Goal: Transaction & Acquisition: Purchase product/service

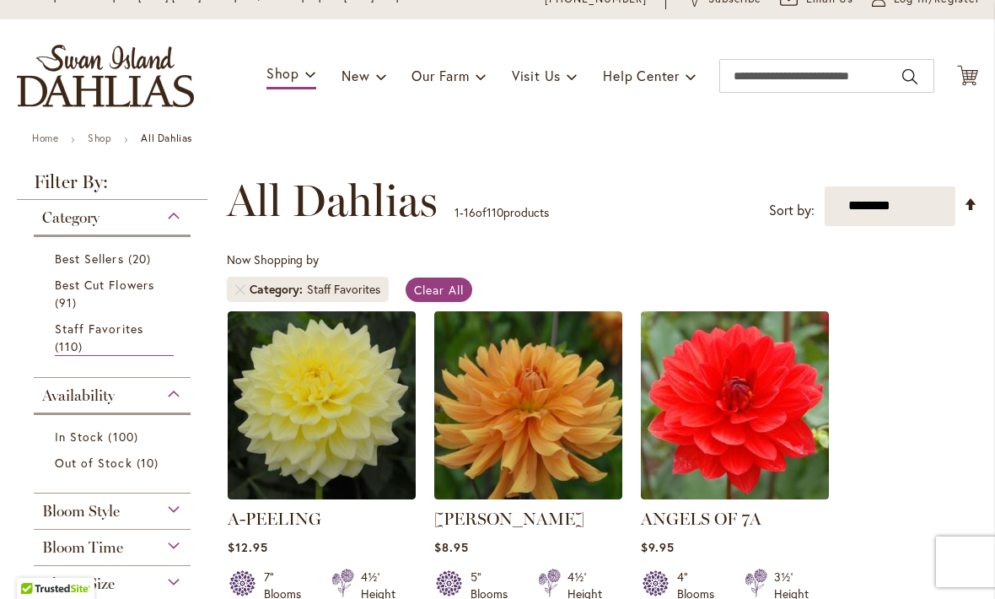
scroll to position [77, 0]
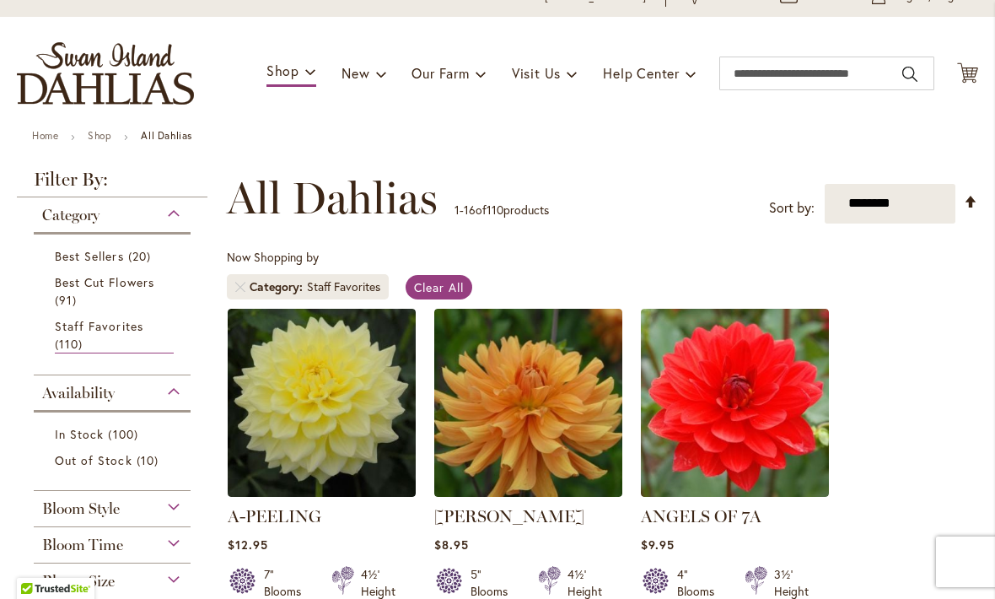
click at [96, 335] on link "Staff Favorites 110 items" at bounding box center [114, 335] width 119 height 36
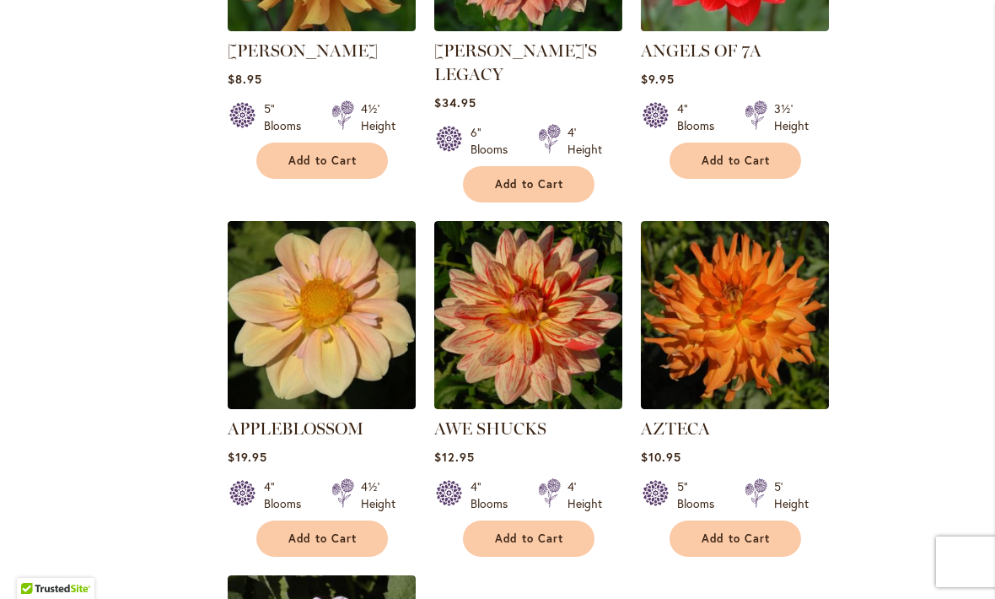
scroll to position [1641, 0]
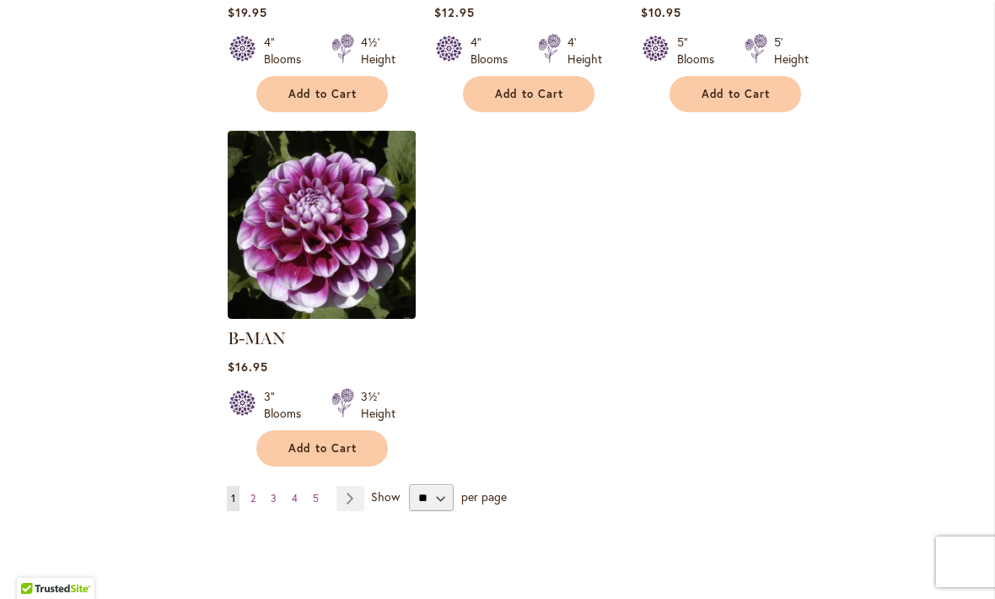
scroll to position [2085, 0]
click at [447, 484] on select "** ** ** **" at bounding box center [431, 496] width 45 height 27
select select "**"
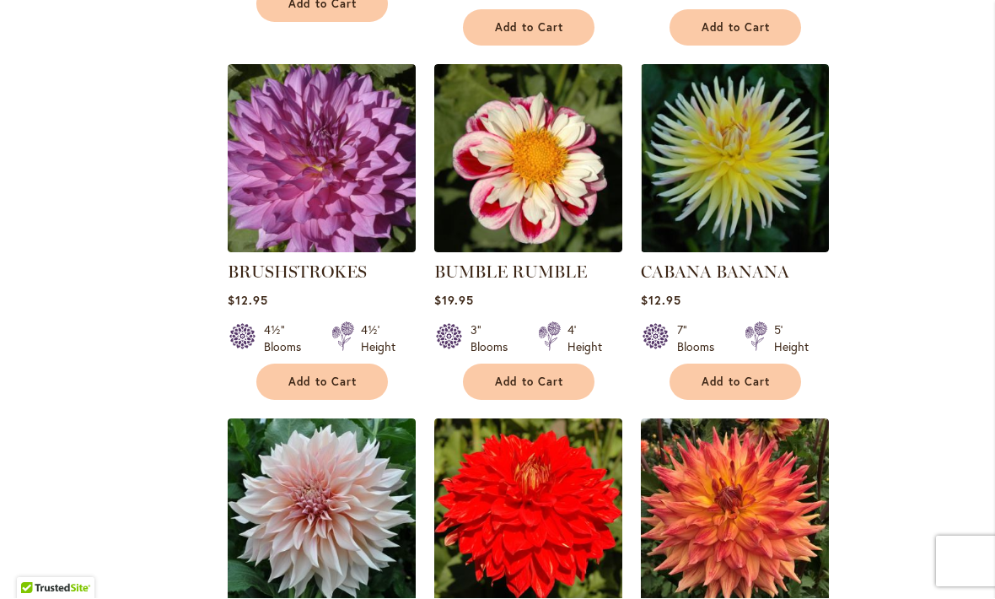
scroll to position [6769, 0]
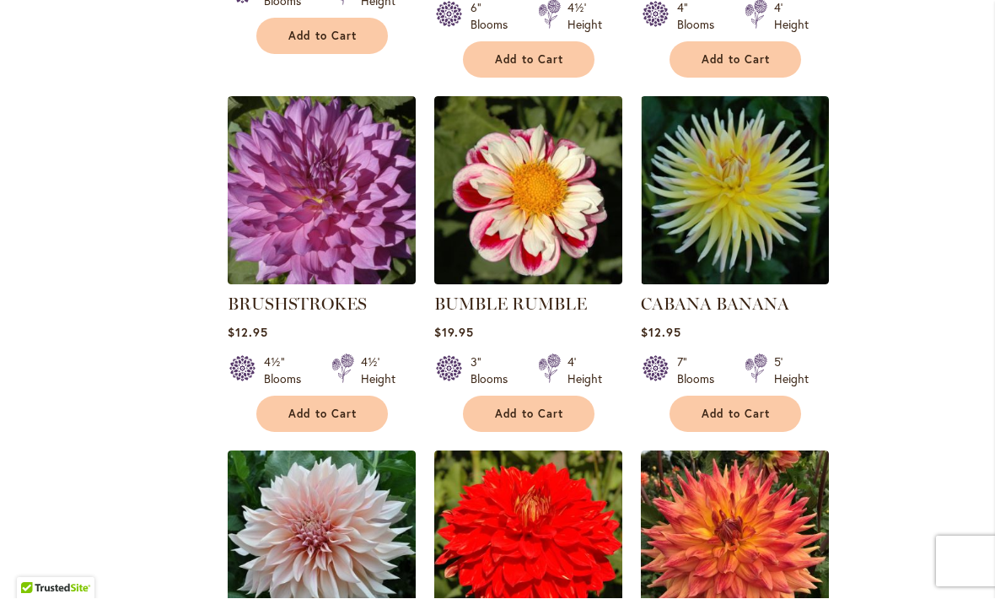
click at [519, 407] on span "Add to Cart" at bounding box center [529, 414] width 69 height 14
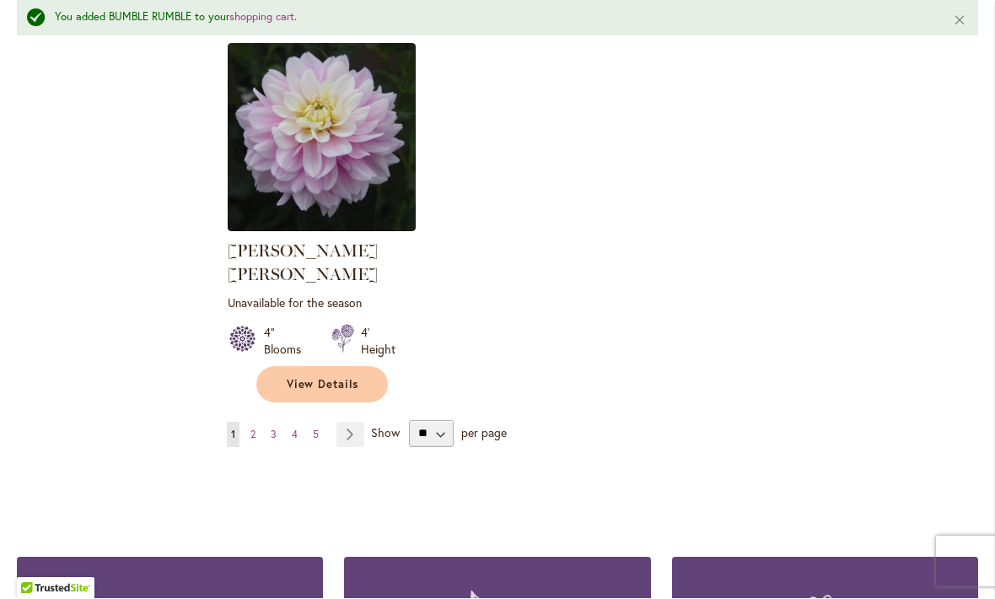
scroll to position [7931, 0]
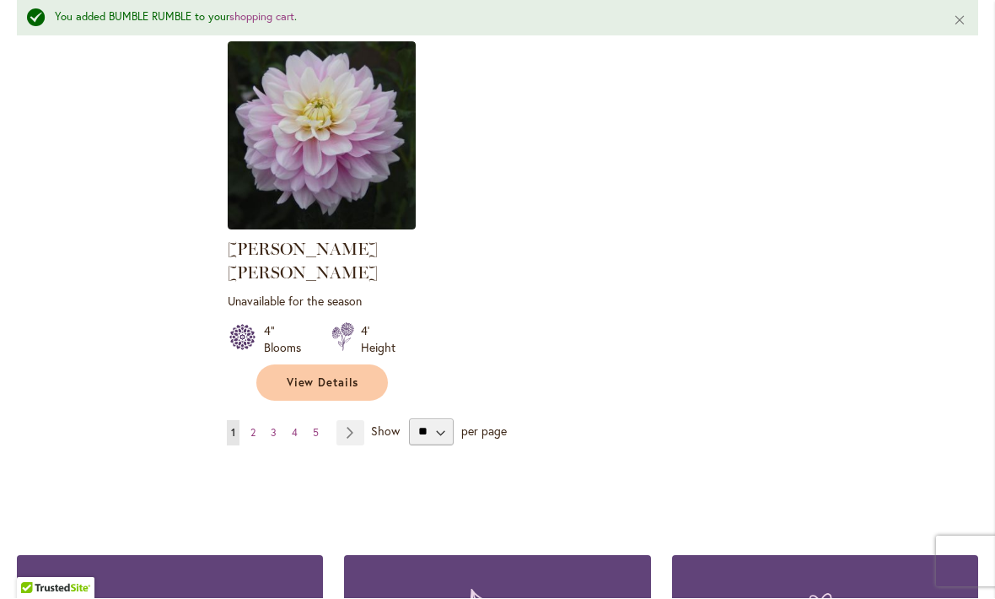
click at [246, 421] on link "Page 2" at bounding box center [252, 433] width 13 height 25
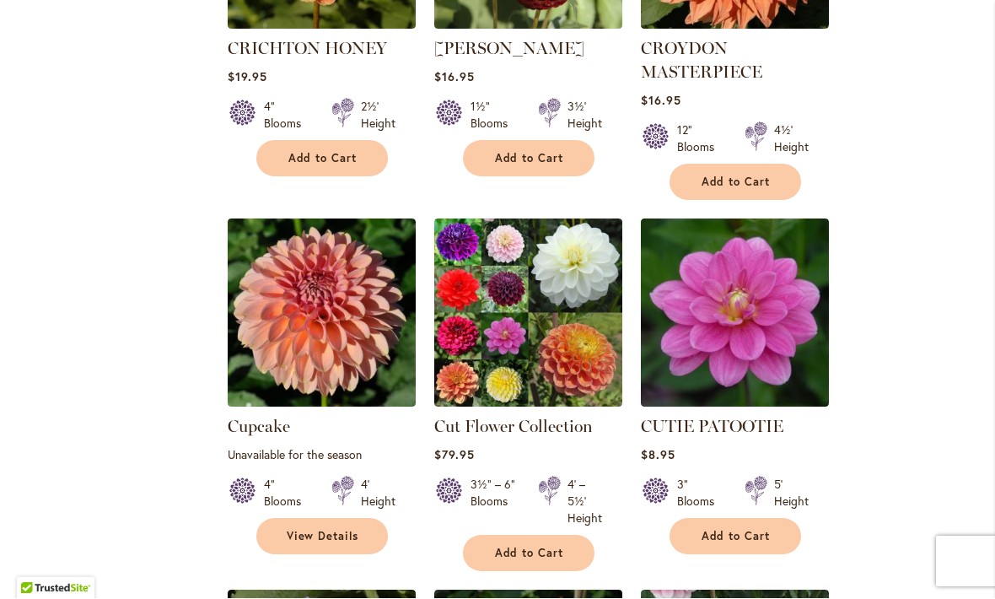
scroll to position [3105, 0]
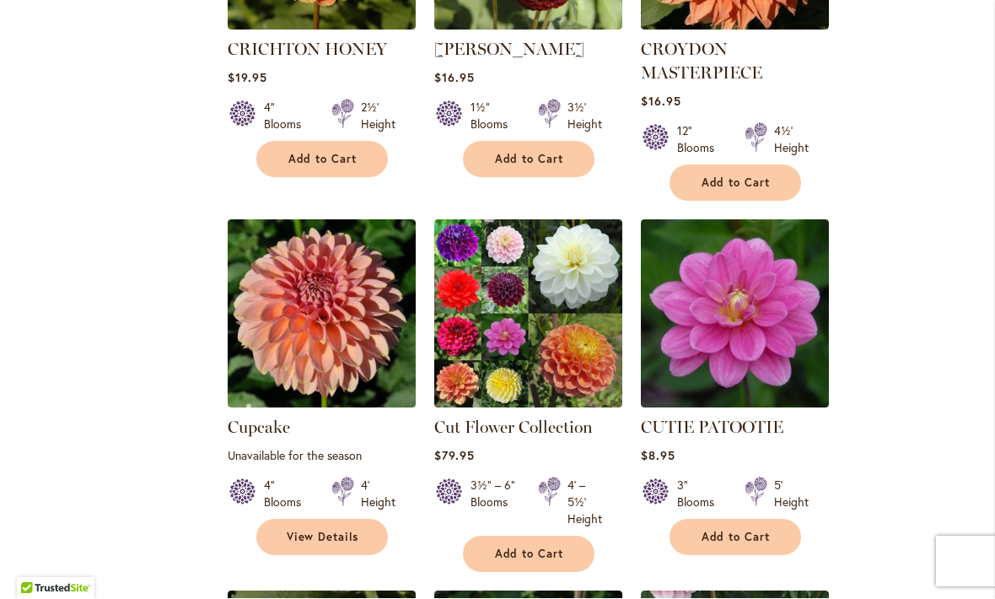
click at [759, 330] on img at bounding box center [735, 314] width 188 height 188
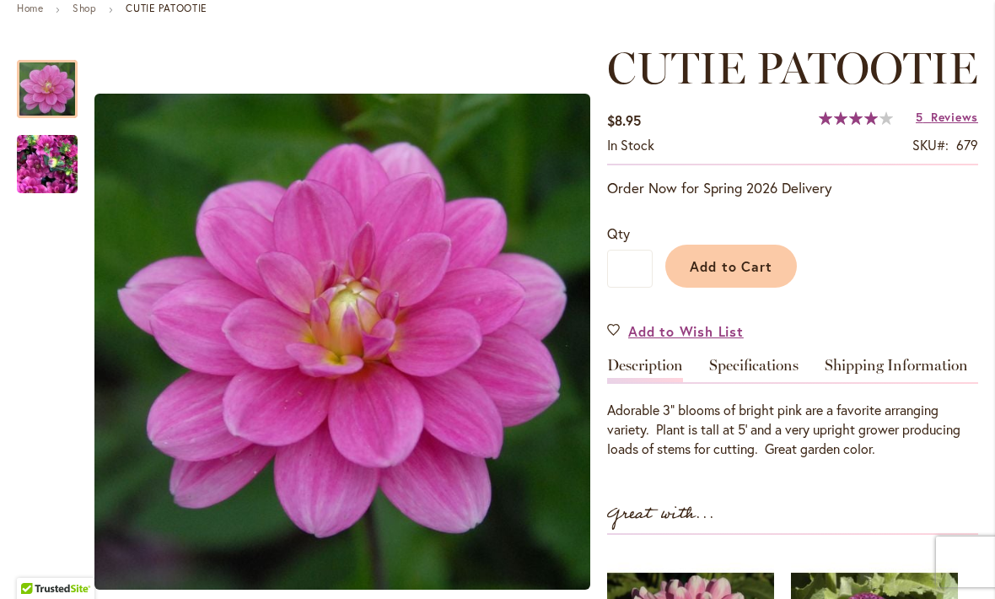
scroll to position [130, 0]
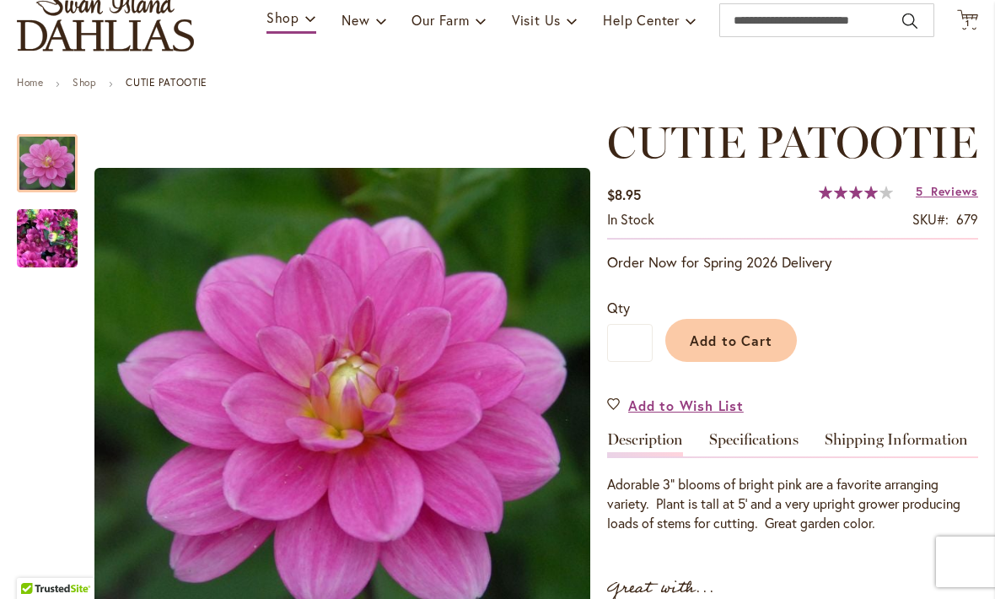
click at [756, 362] on button "Add to Cart" at bounding box center [731, 340] width 132 height 43
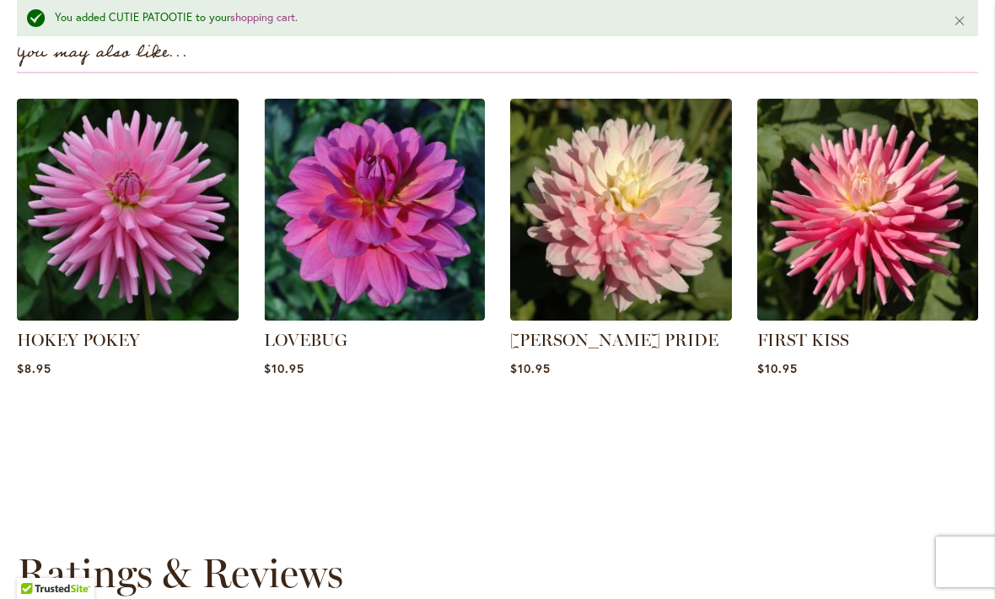
scroll to position [1195, 0]
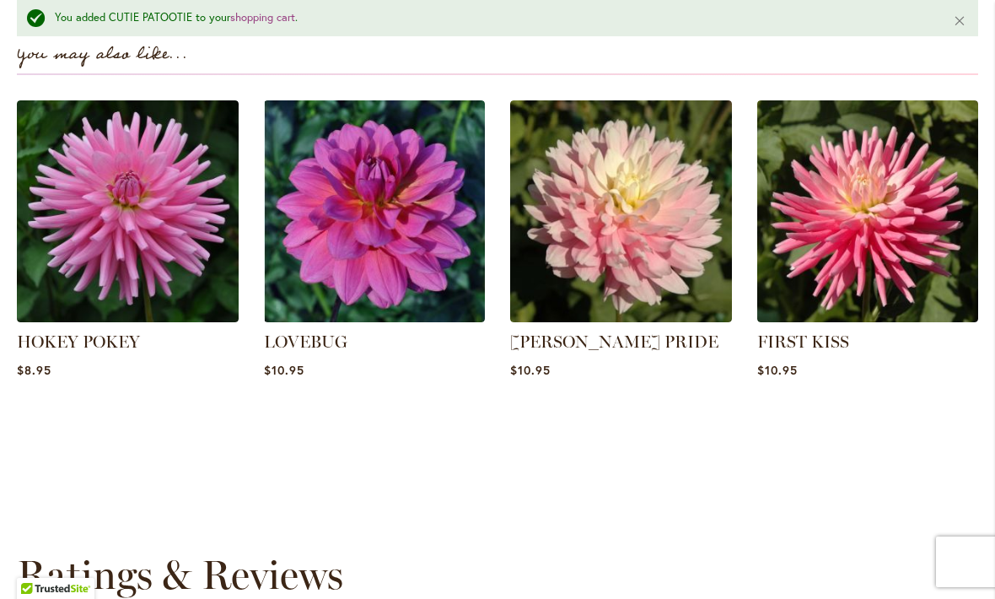
click at [440, 255] on img at bounding box center [375, 211] width 222 height 222
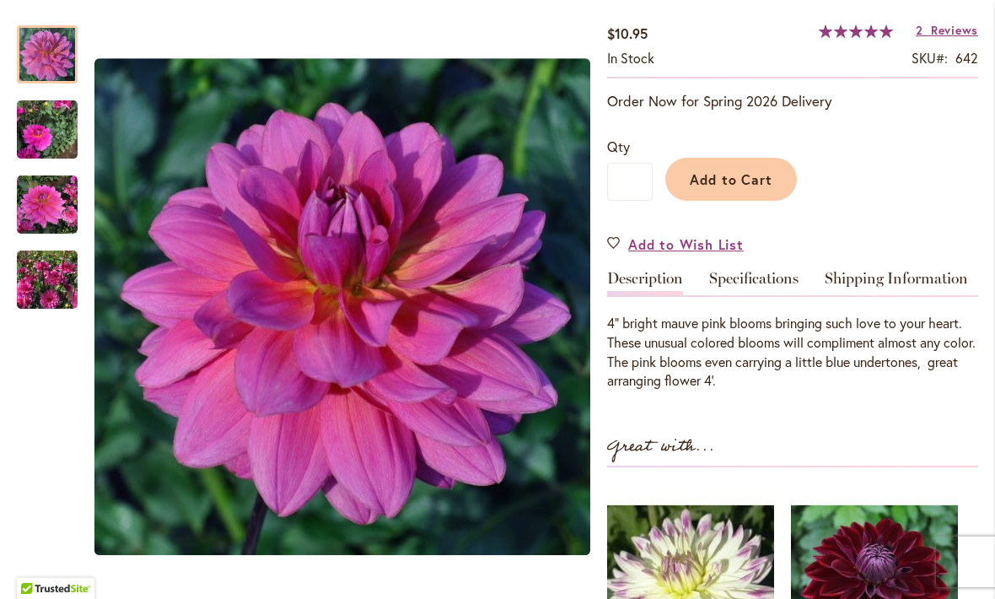
scroll to position [293, 0]
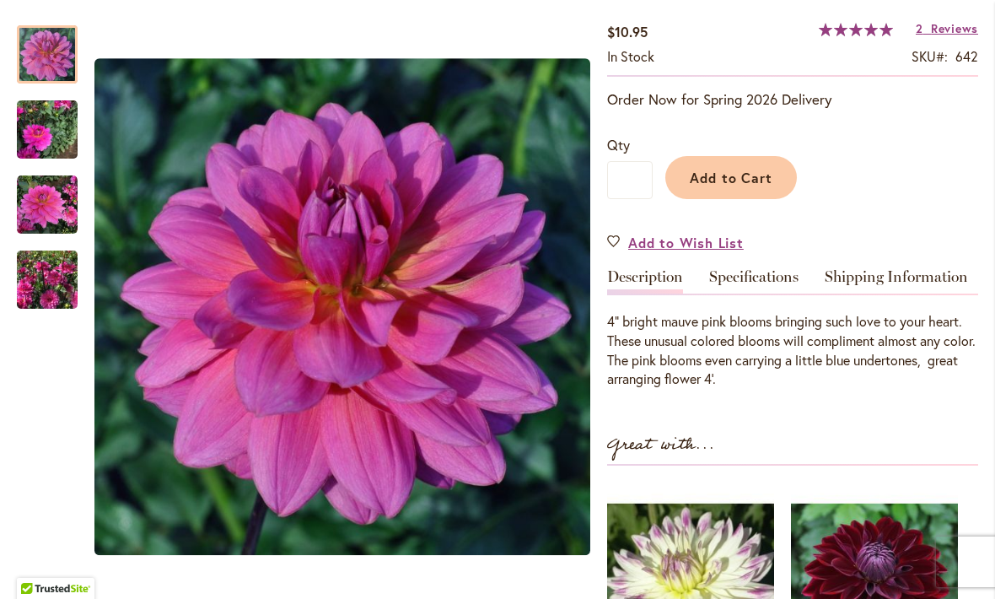
click at [51, 277] on img "LOVEBUG" at bounding box center [47, 279] width 61 height 81
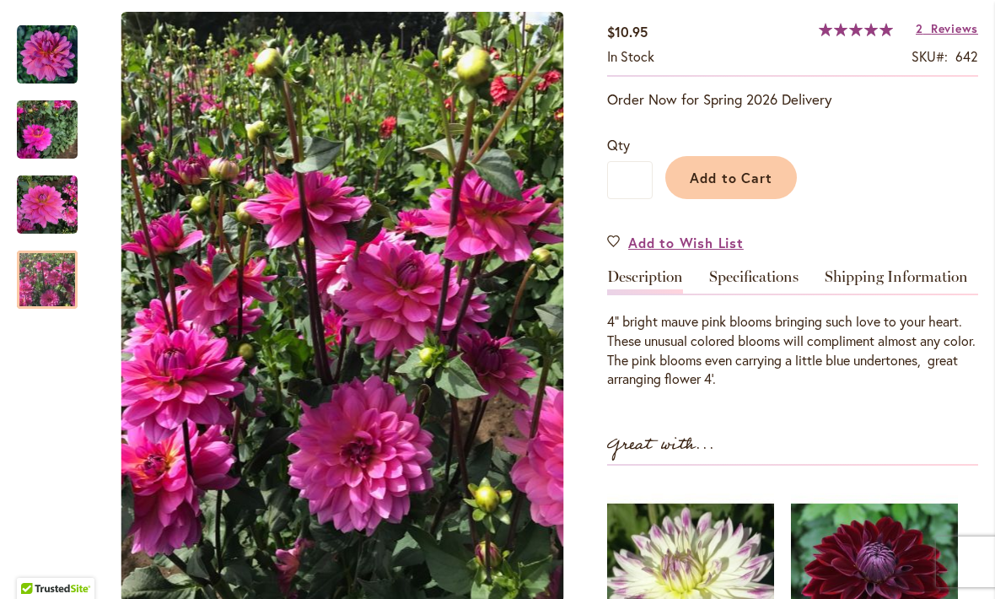
click at [969, 26] on span "Reviews" at bounding box center [954, 28] width 47 height 16
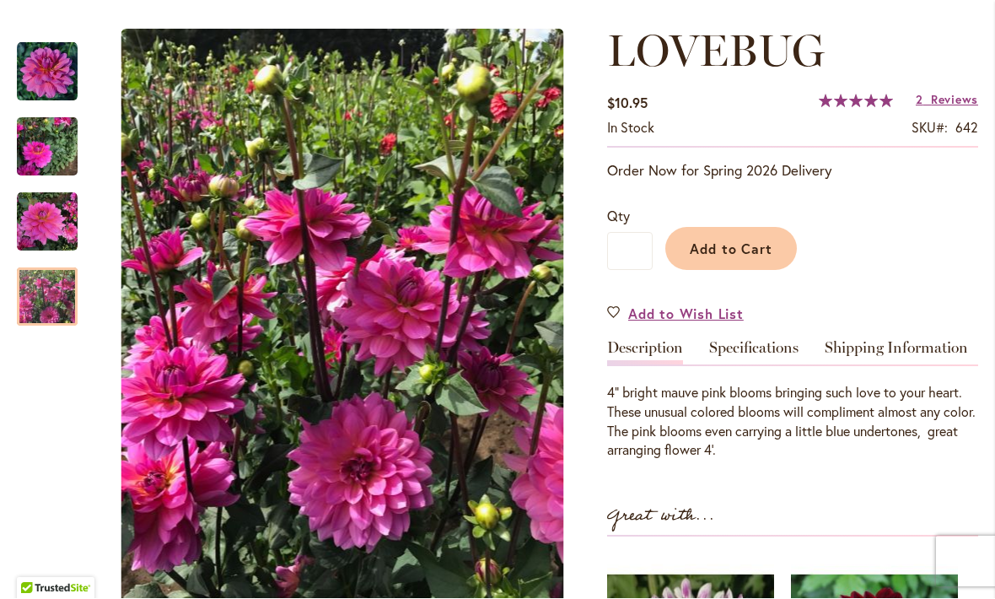
scroll to position [223, 0]
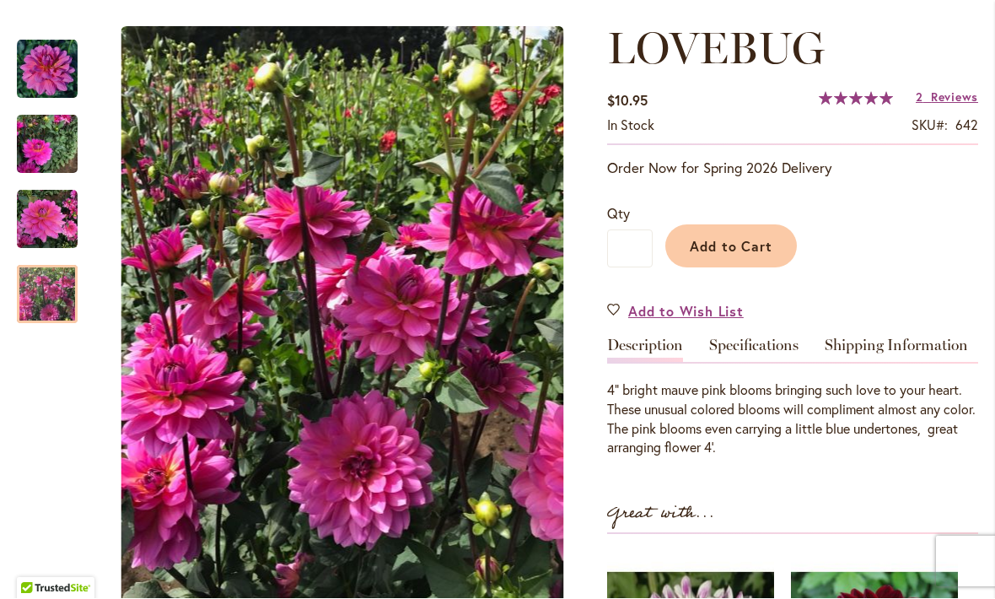
click at [735, 249] on span "Add to Cart" at bounding box center [731, 247] width 83 height 18
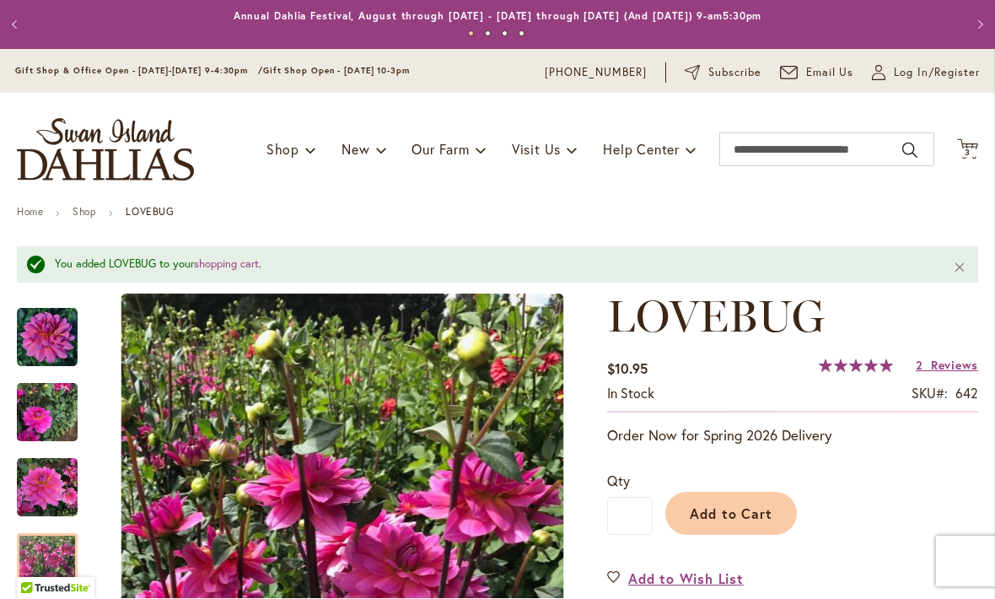
scroll to position [0, 0]
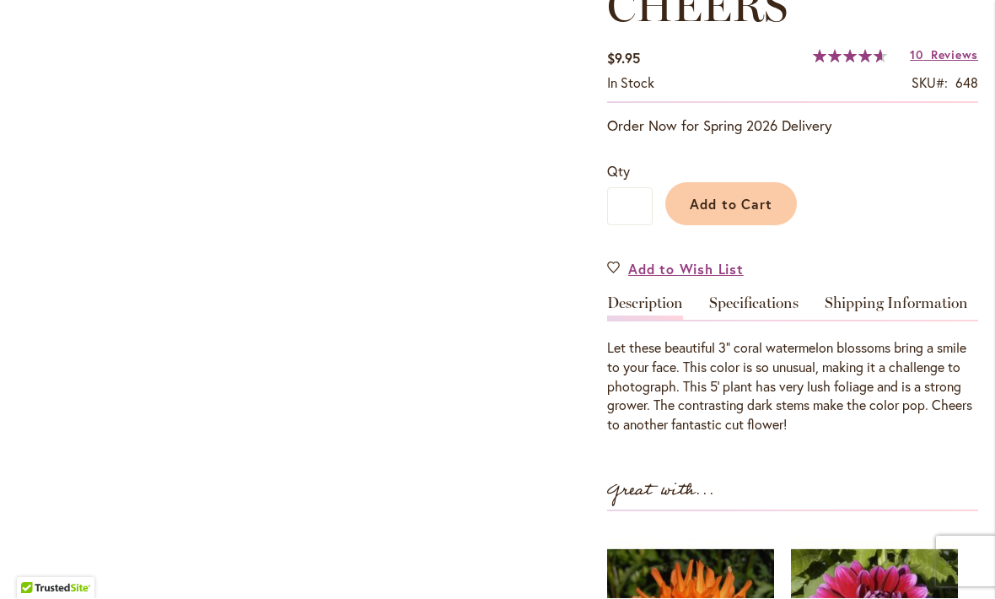
scroll to position [267, 0]
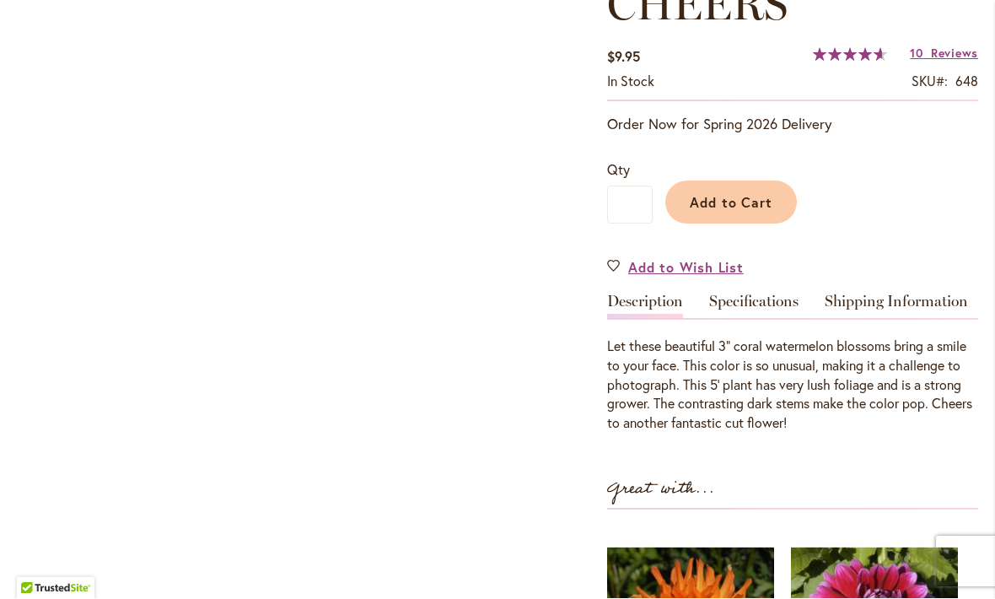
click at [931, 55] on span "Reviews" at bounding box center [954, 54] width 47 height 16
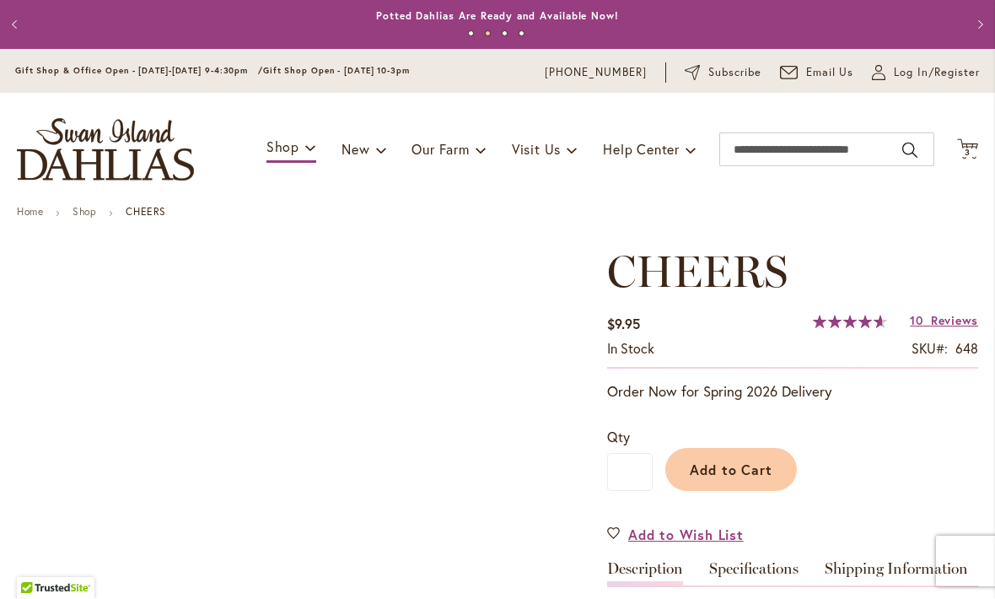
scroll to position [0, 0]
click at [728, 473] on span "Add to Cart" at bounding box center [731, 470] width 83 height 18
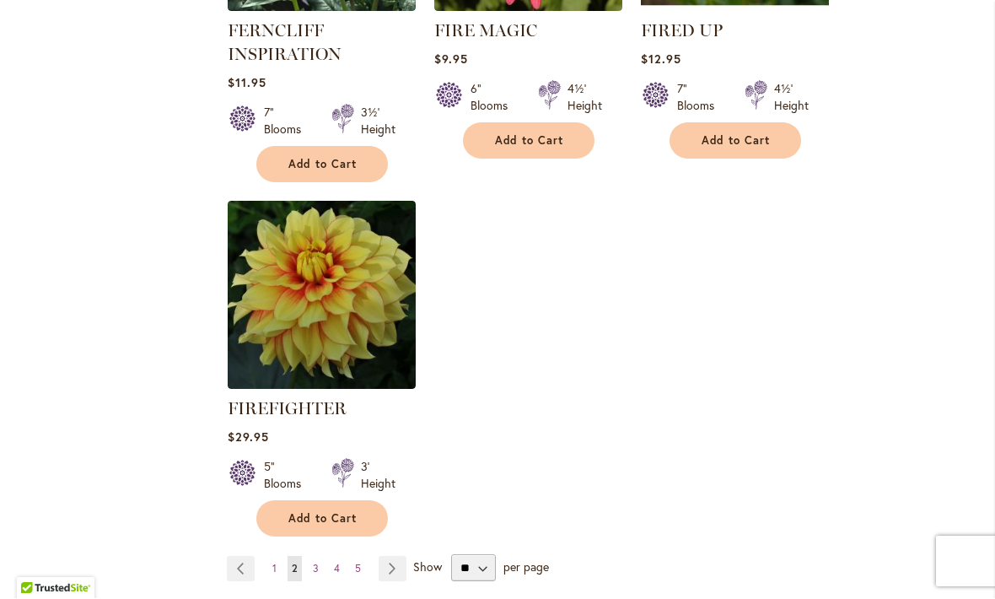
scroll to position [7883, 0]
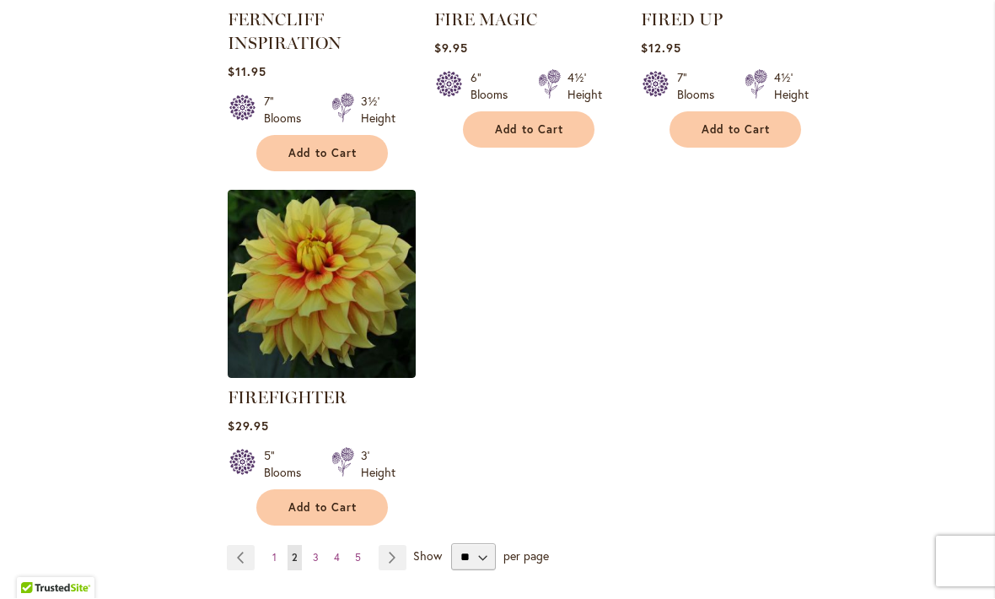
click at [385, 546] on link "Page Next" at bounding box center [393, 558] width 28 height 25
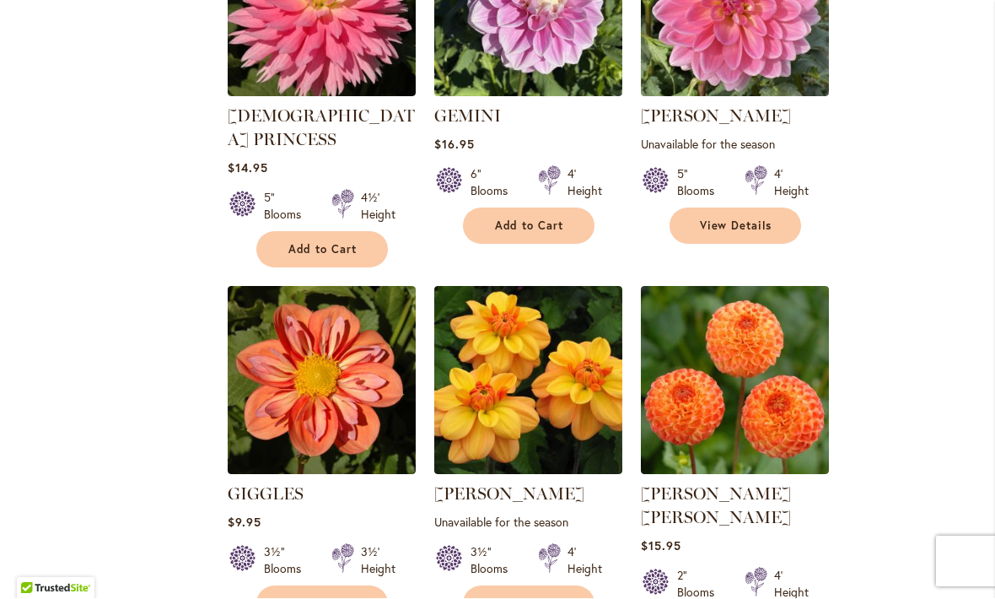
scroll to position [2382, 0]
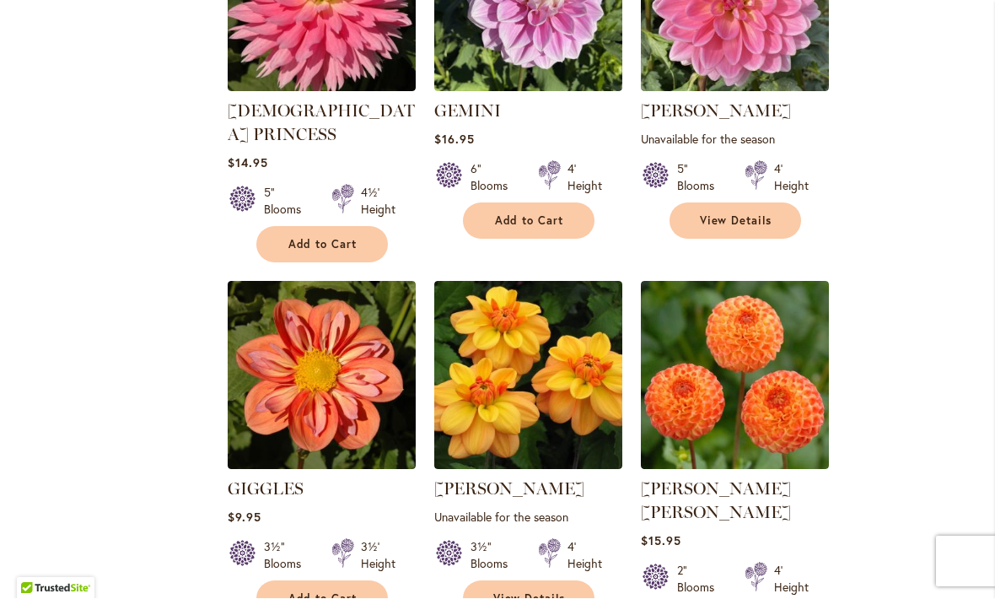
click at [348, 581] on button "Add to Cart" at bounding box center [322, 599] width 132 height 36
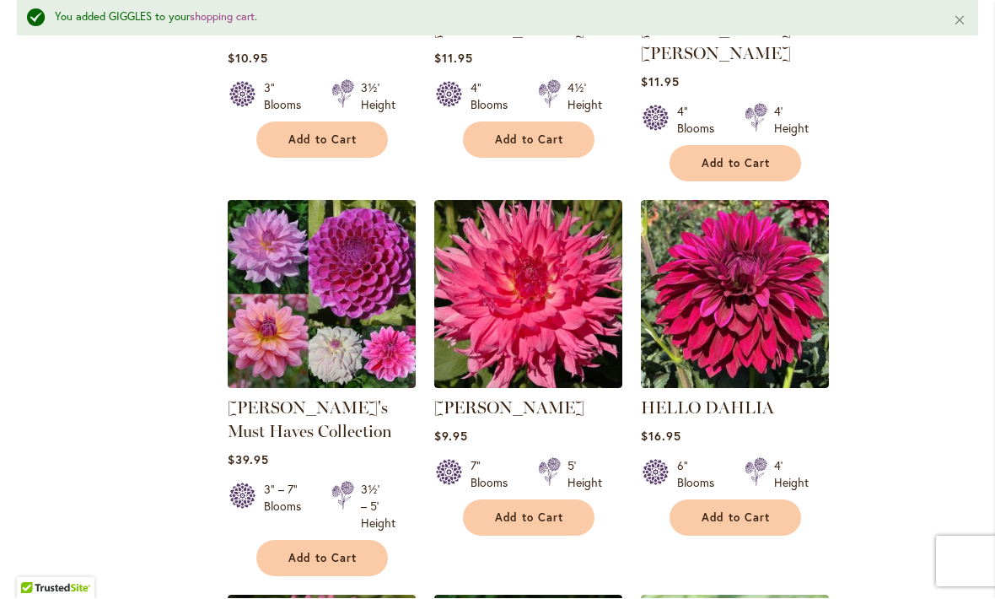
scroll to position [5411, 0]
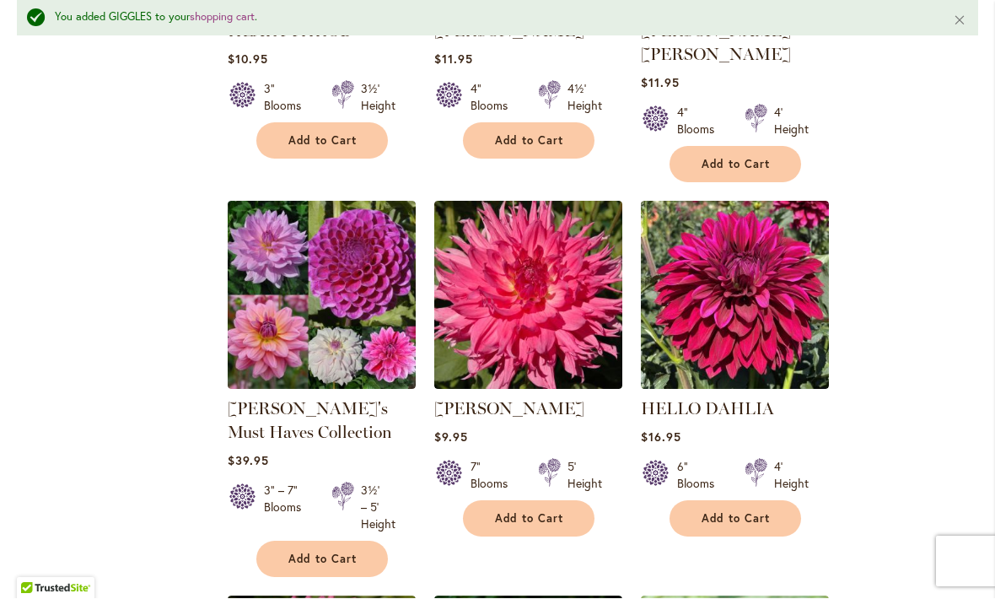
click at [318, 202] on img at bounding box center [322, 296] width 188 height 188
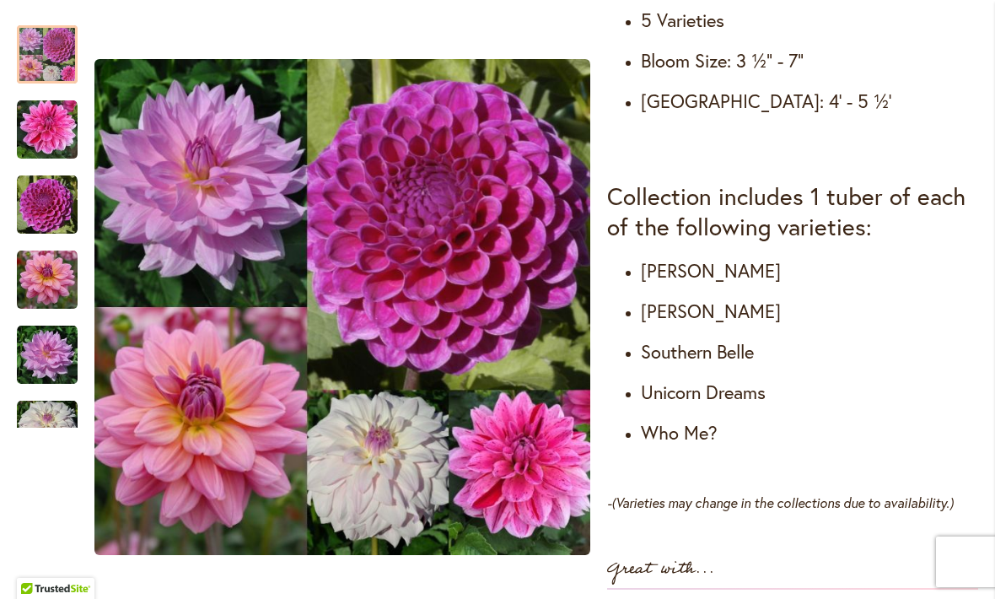
scroll to position [931, 0]
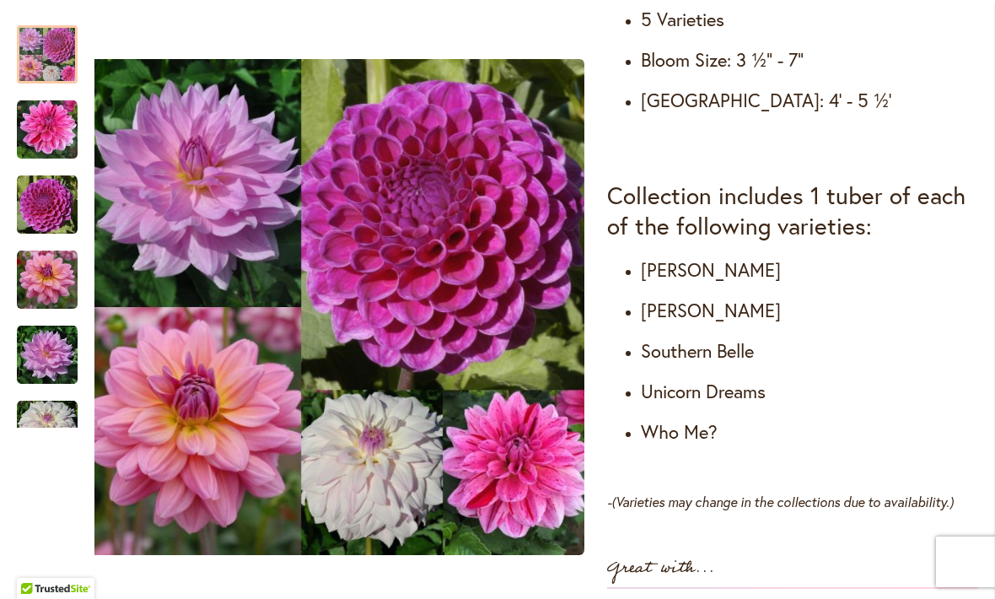
click at [65, 283] on img "SOUTERHN BELLE" at bounding box center [47, 280] width 61 height 61
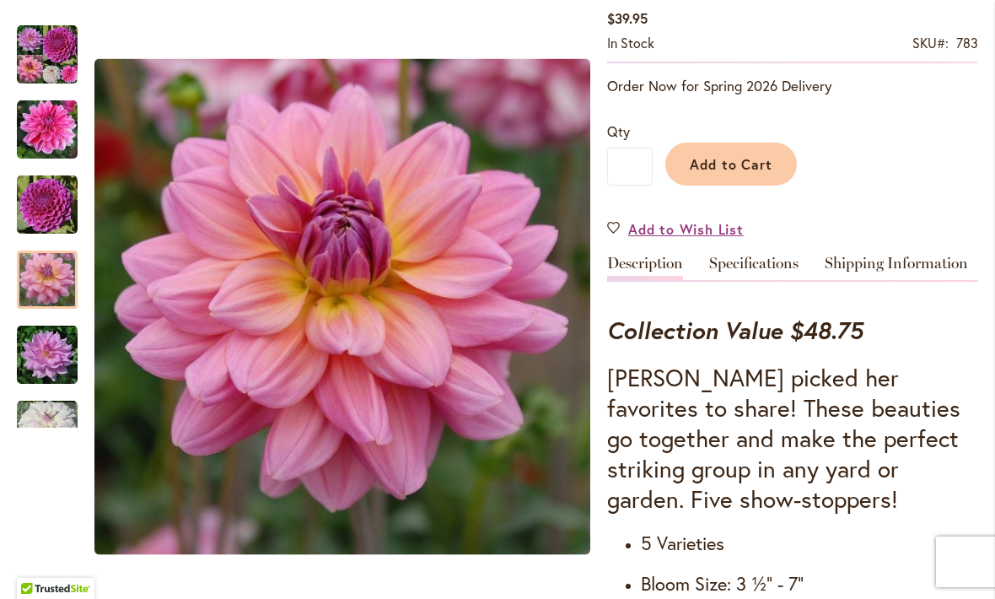
scroll to position [402, 0]
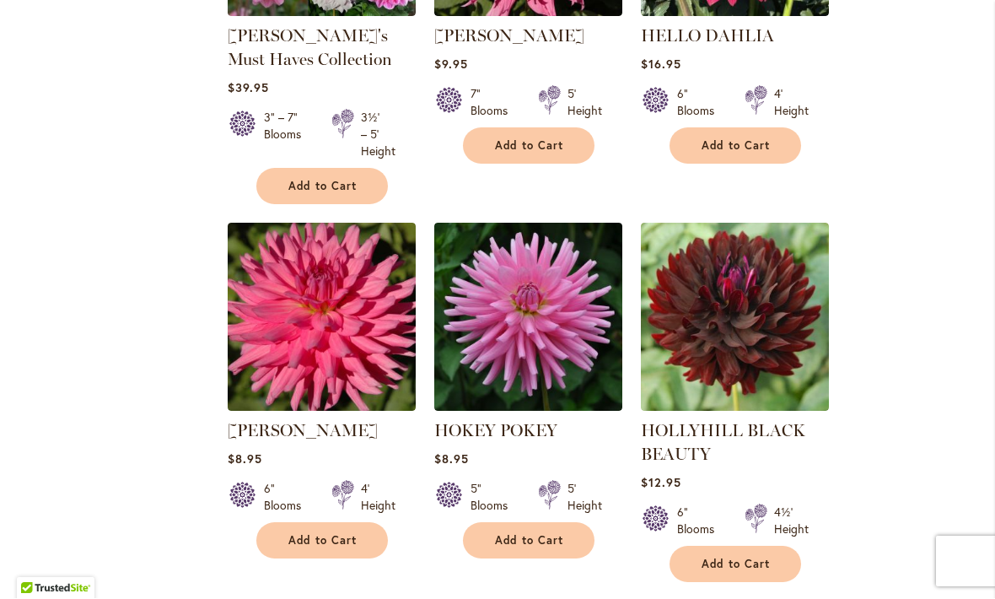
scroll to position [5737, 0]
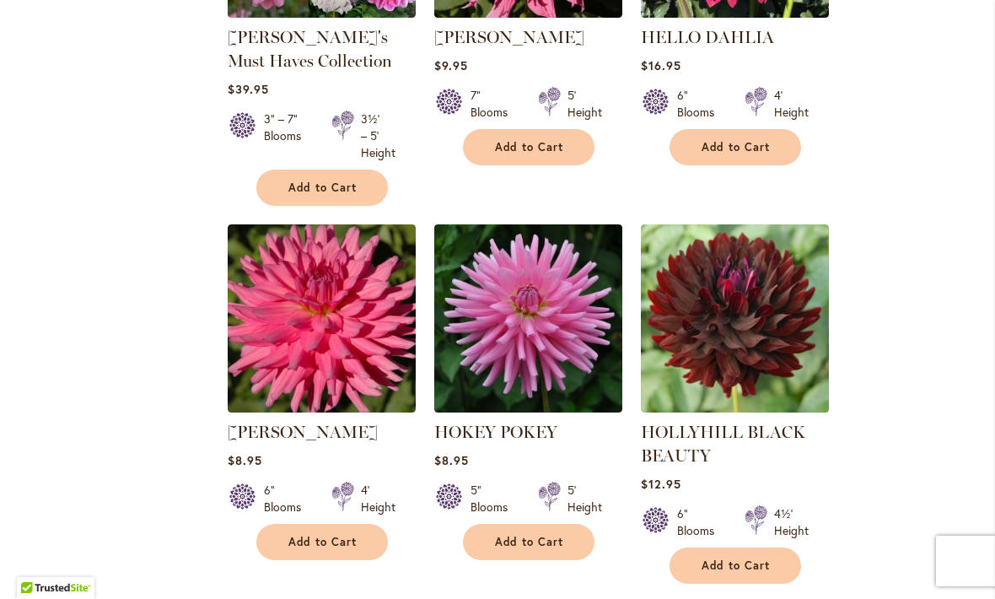
click at [727, 422] on link "HOLLYHILL BLACK BEAUTY" at bounding box center [723, 444] width 164 height 44
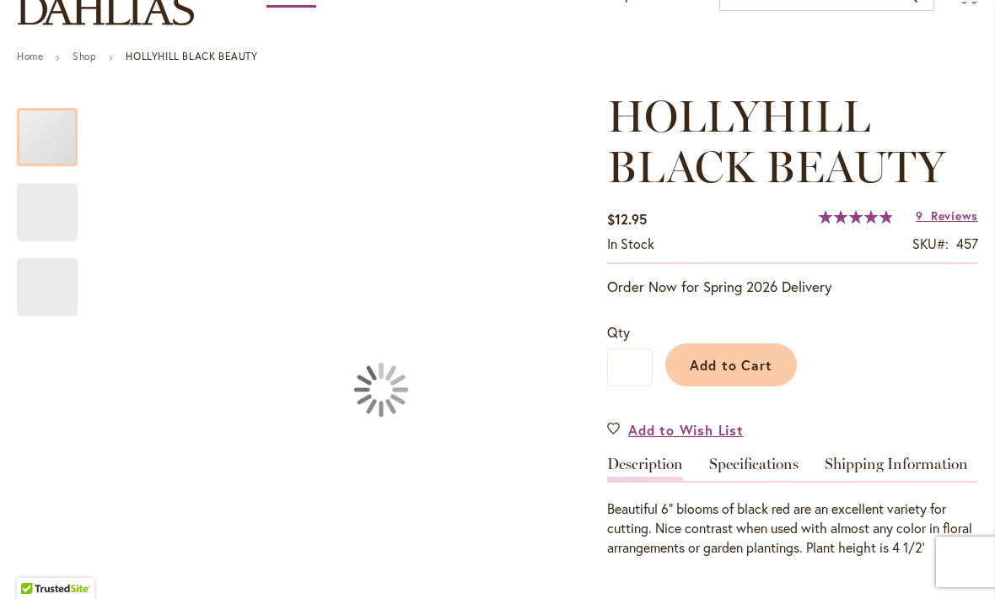
scroll to position [167, 0]
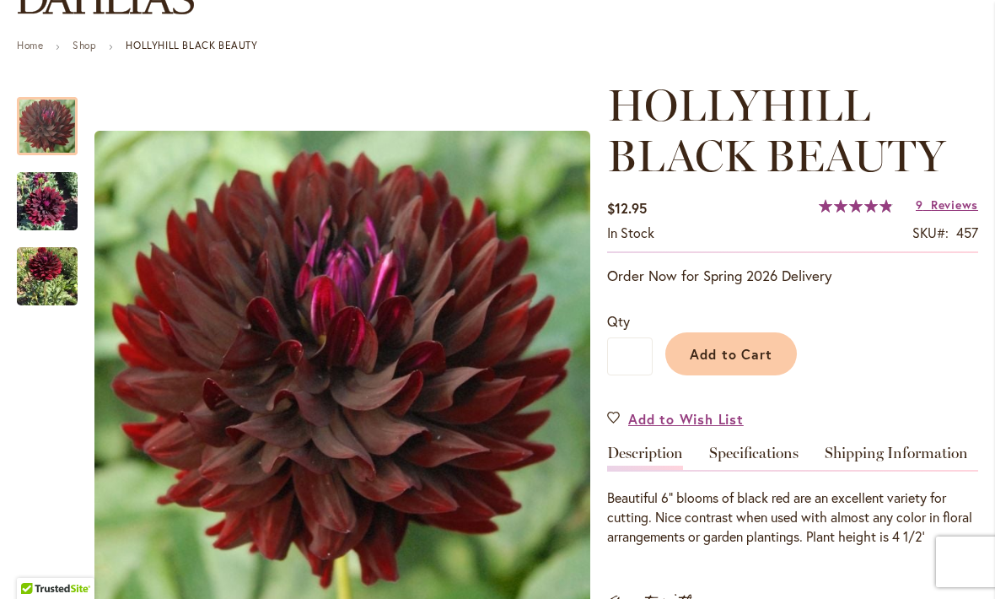
click at [51, 293] on img "HOLLYHILL BLACK BEAUTY" at bounding box center [47, 276] width 61 height 77
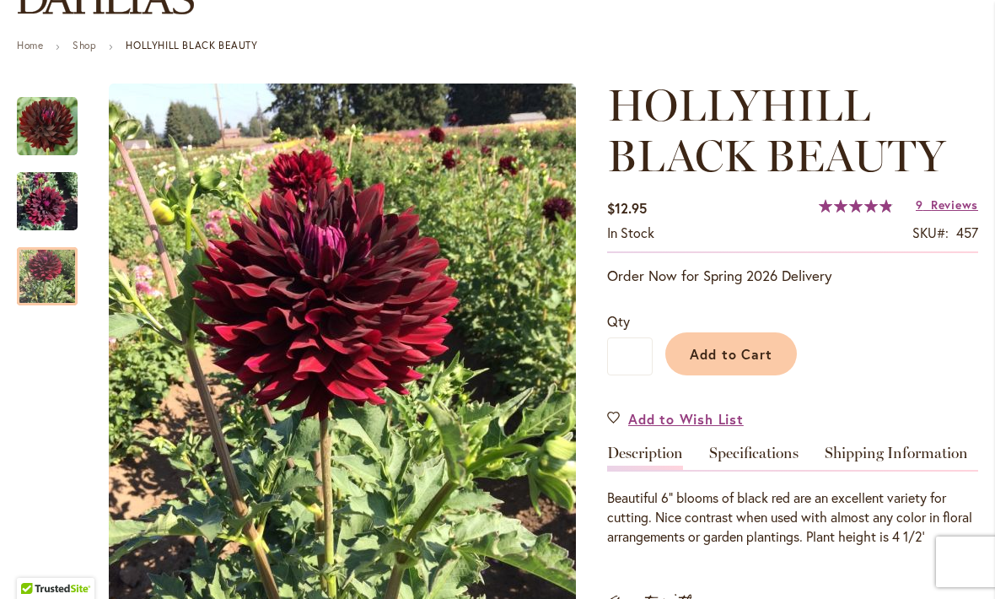
click at [957, 209] on span "Reviews" at bounding box center [954, 204] width 47 height 16
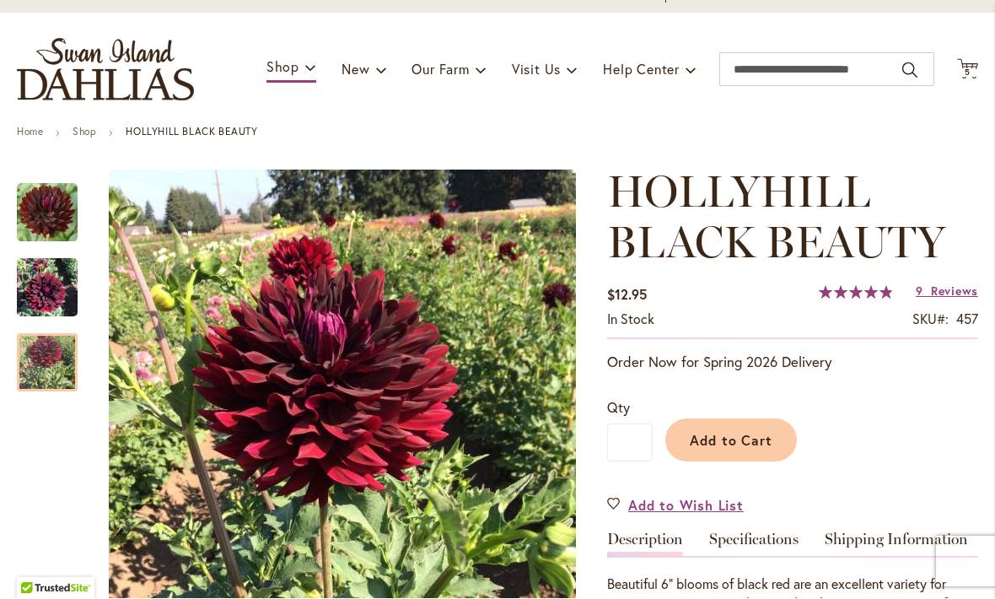
scroll to position [78, 0]
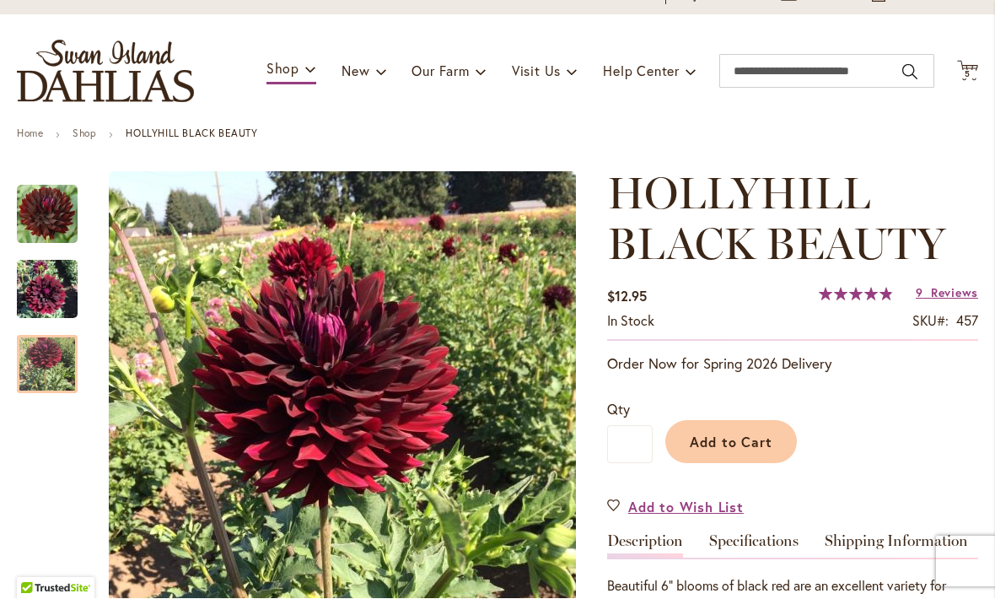
click at [752, 452] on button "Add to Cart" at bounding box center [731, 442] width 132 height 43
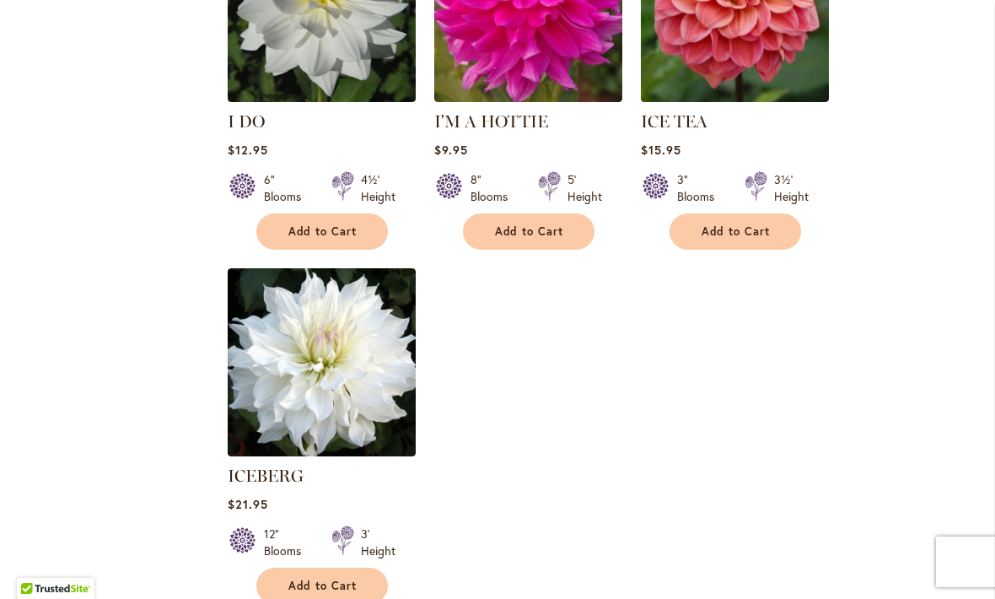
scroll to position [7889, 0]
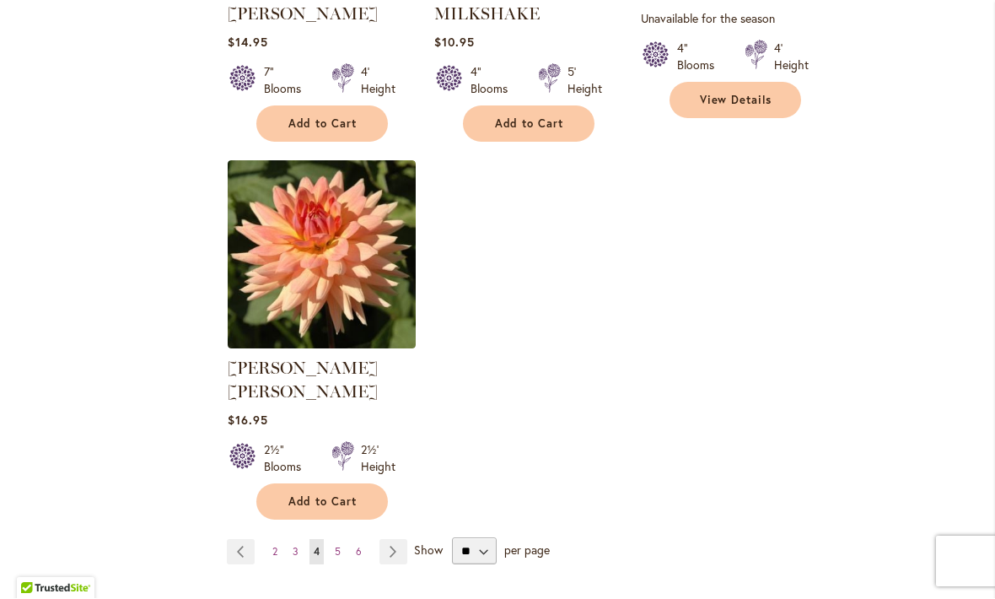
scroll to position [7895, 0]
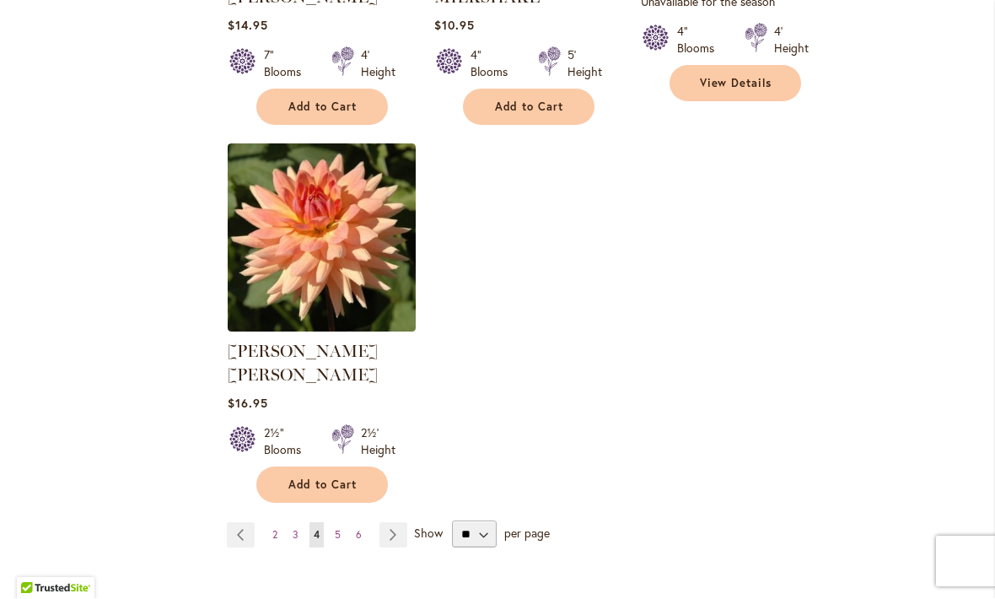
click at [392, 523] on link "Page Next" at bounding box center [393, 535] width 28 height 25
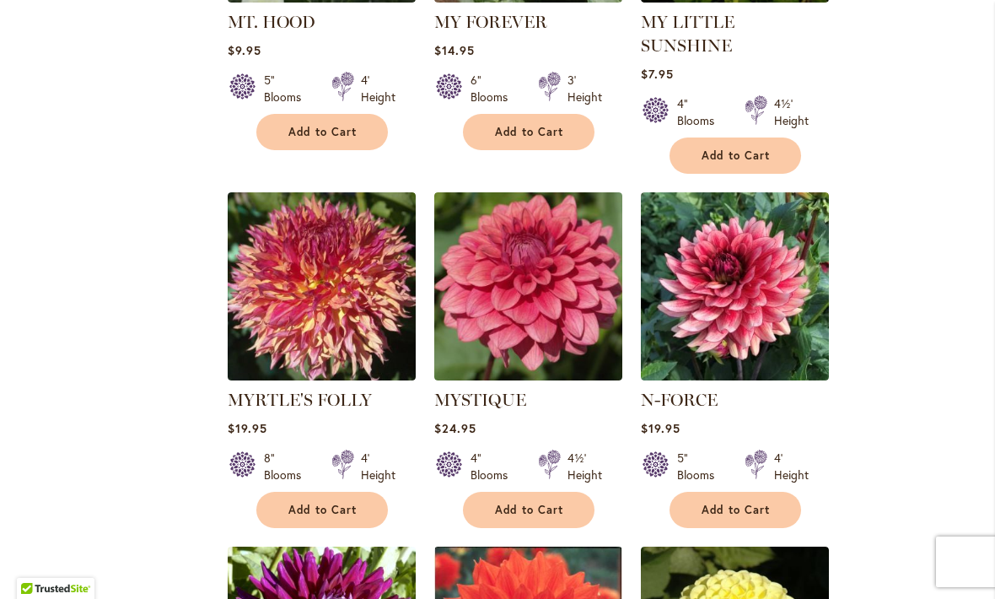
scroll to position [2780, 0]
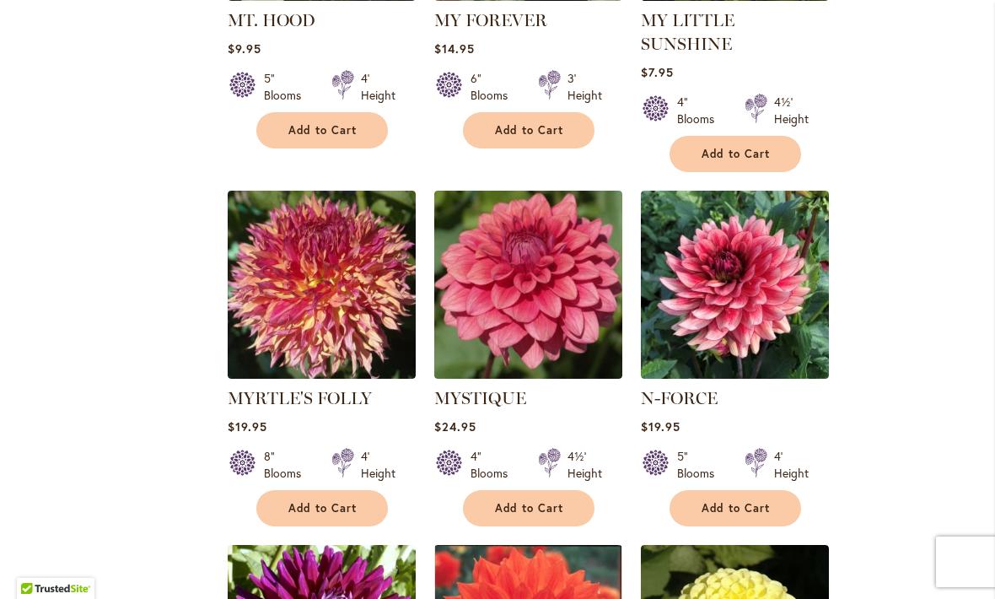
click at [557, 230] on img at bounding box center [528, 285] width 188 height 188
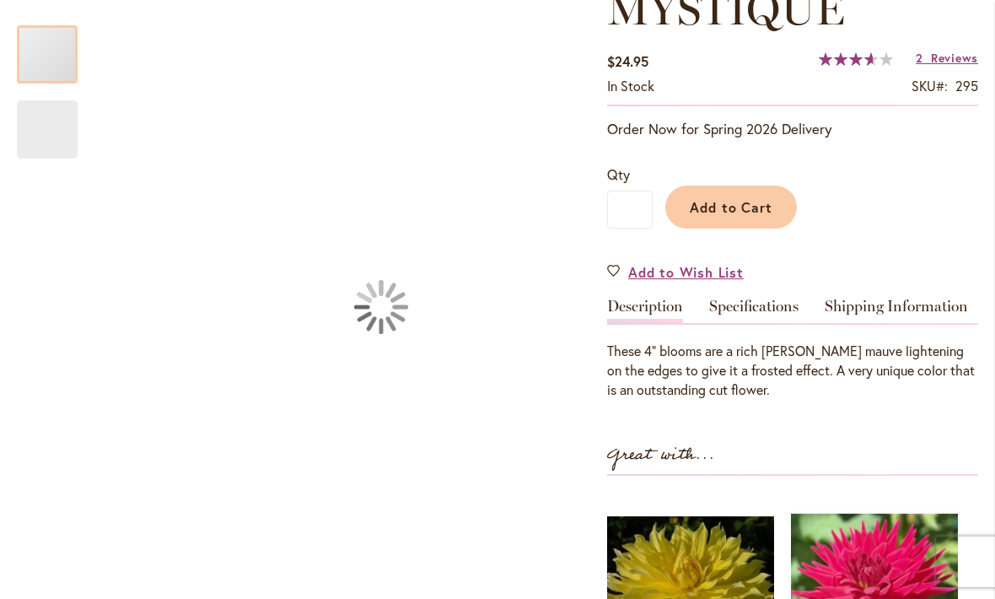
scroll to position [264, 0]
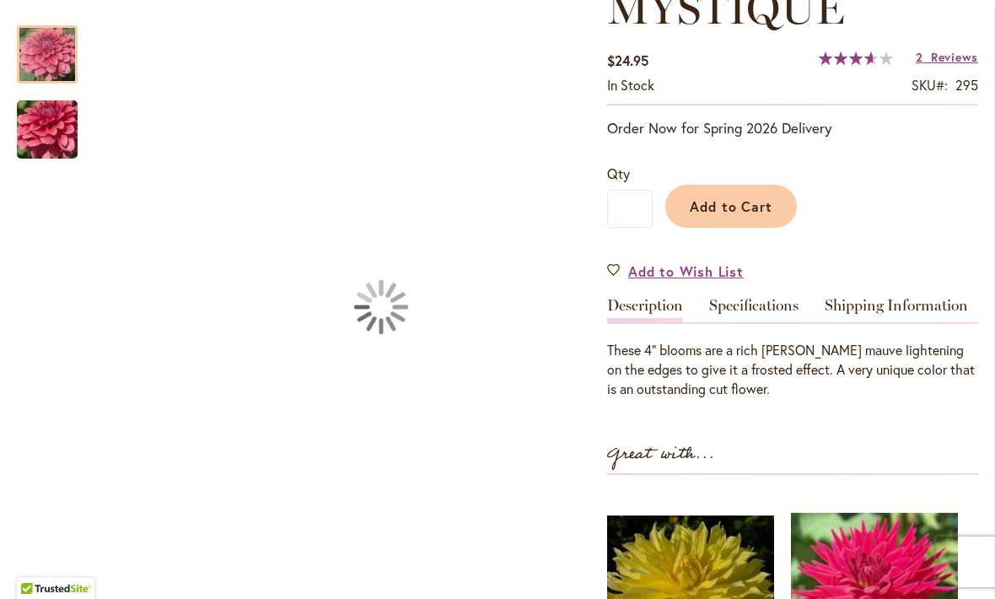
click at [960, 55] on span "Reviews" at bounding box center [954, 57] width 47 height 16
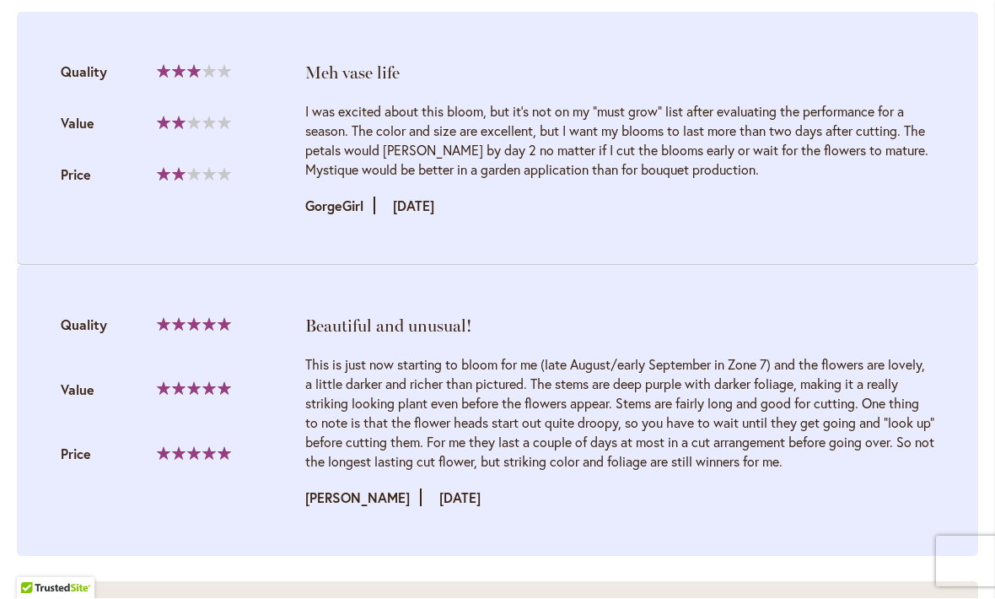
scroll to position [1782, 0]
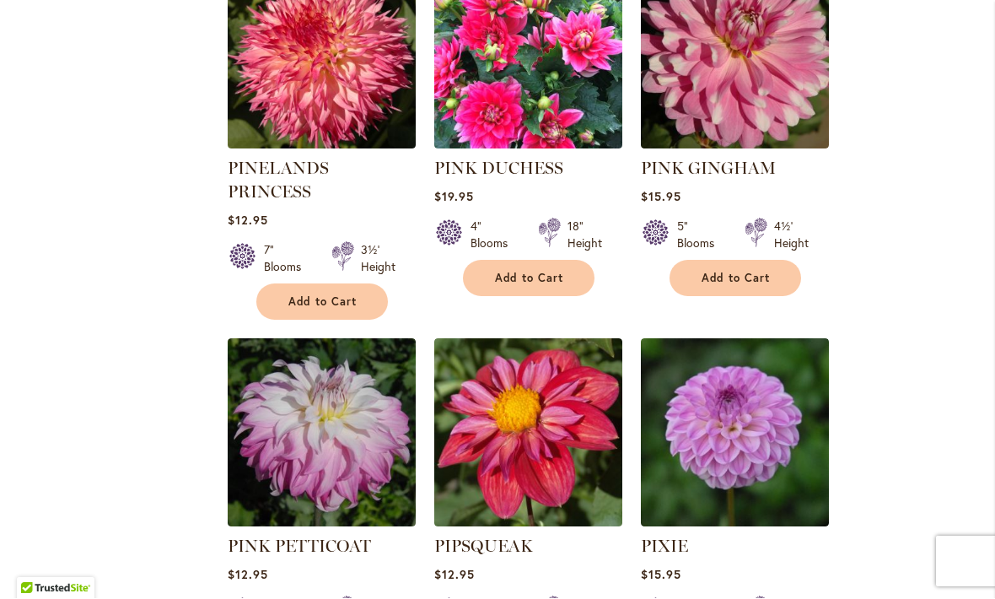
scroll to position [7359, 0]
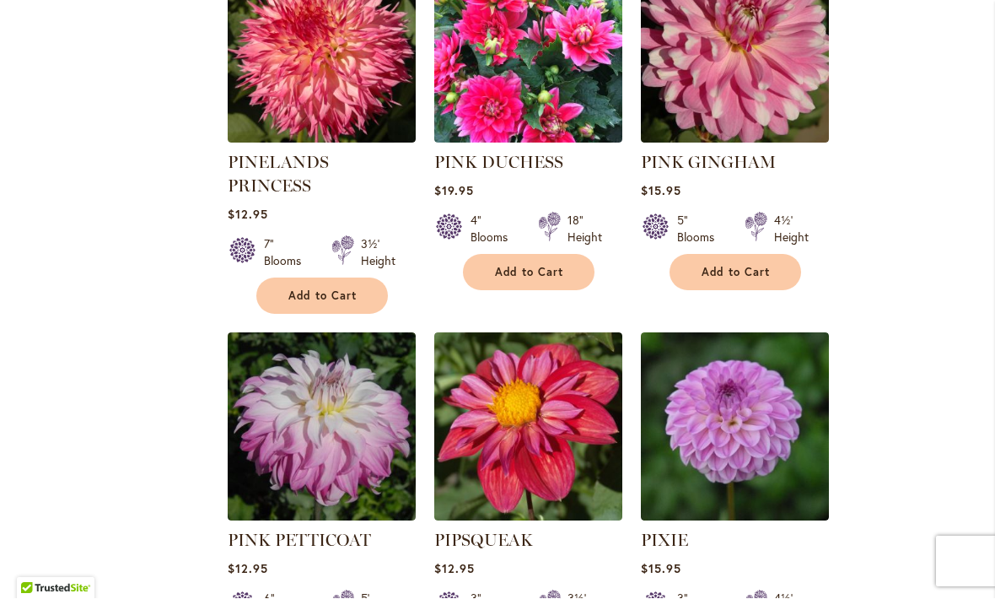
click at [546, 333] on img at bounding box center [528, 427] width 188 height 188
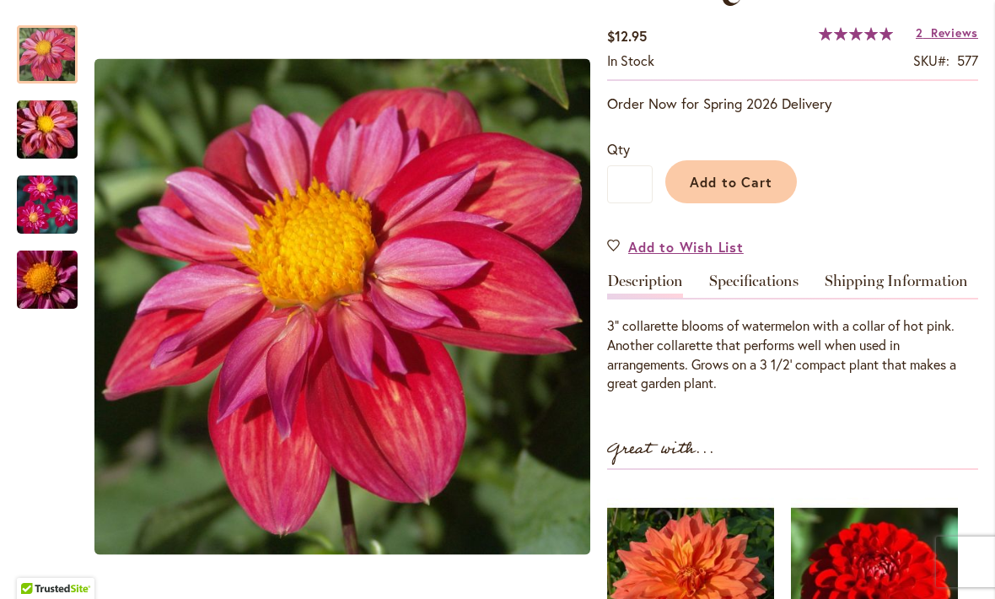
scroll to position [286, 0]
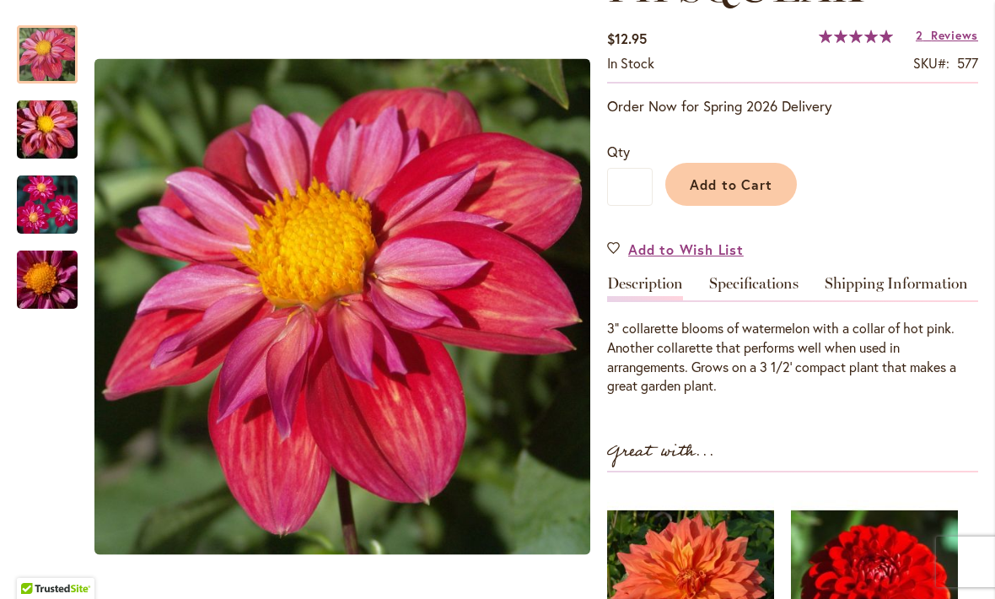
click at [53, 292] on img "PIPSQUEAK" at bounding box center [47, 279] width 121 height 81
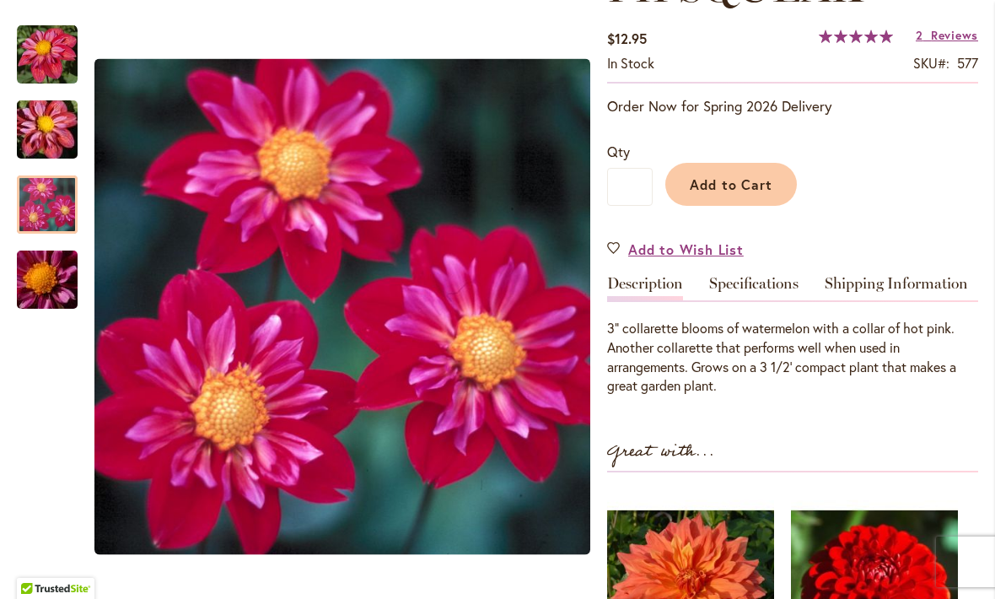
click at [63, 207] on img "PIPSQUEAK" at bounding box center [47, 205] width 61 height 61
click at [57, 131] on img "PIPSQUEAK" at bounding box center [47, 129] width 121 height 81
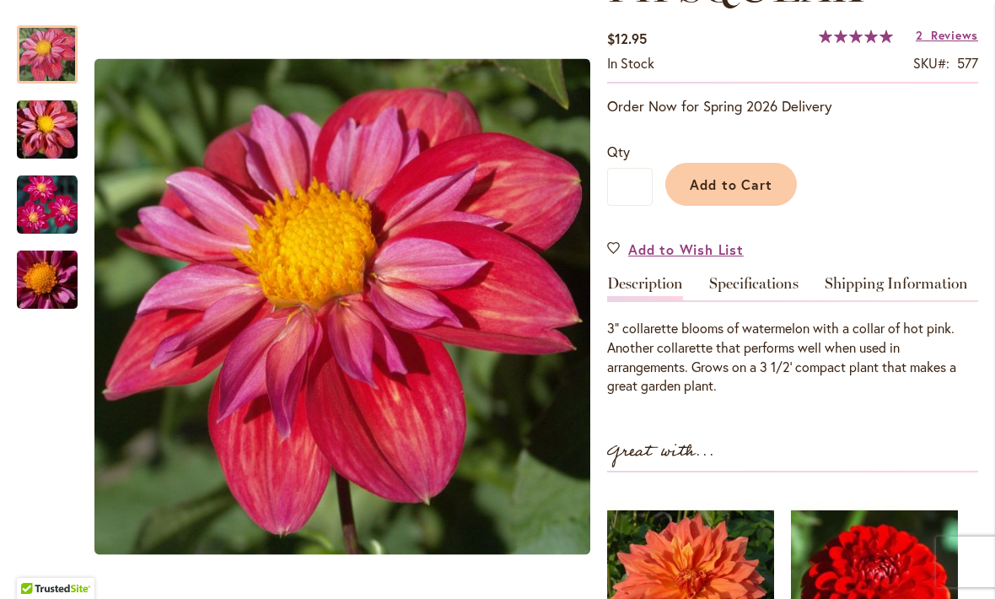
click at [54, 46] on img "PIPSQUEAK" at bounding box center [47, 54] width 61 height 61
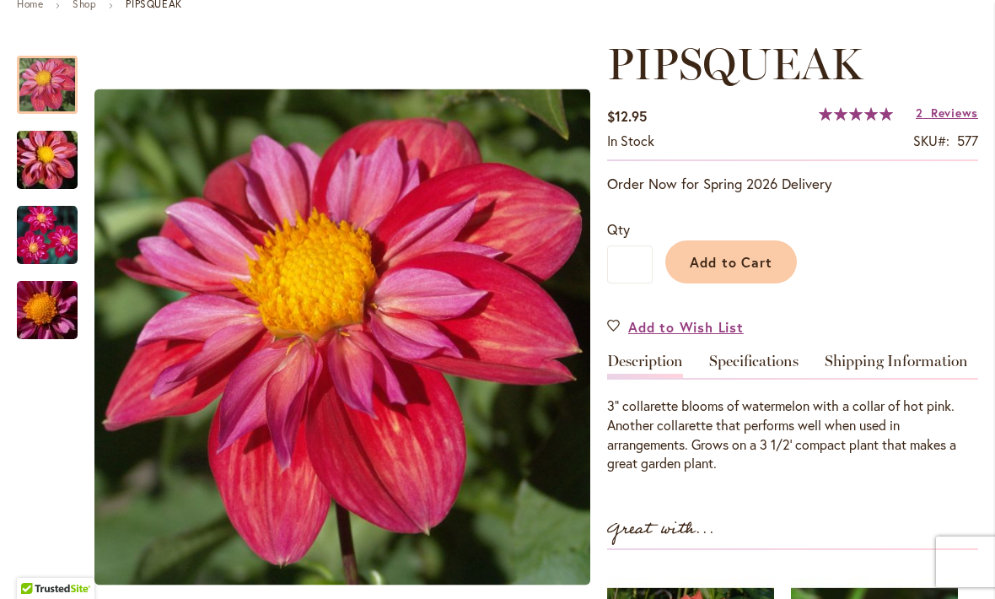
scroll to position [209, 0]
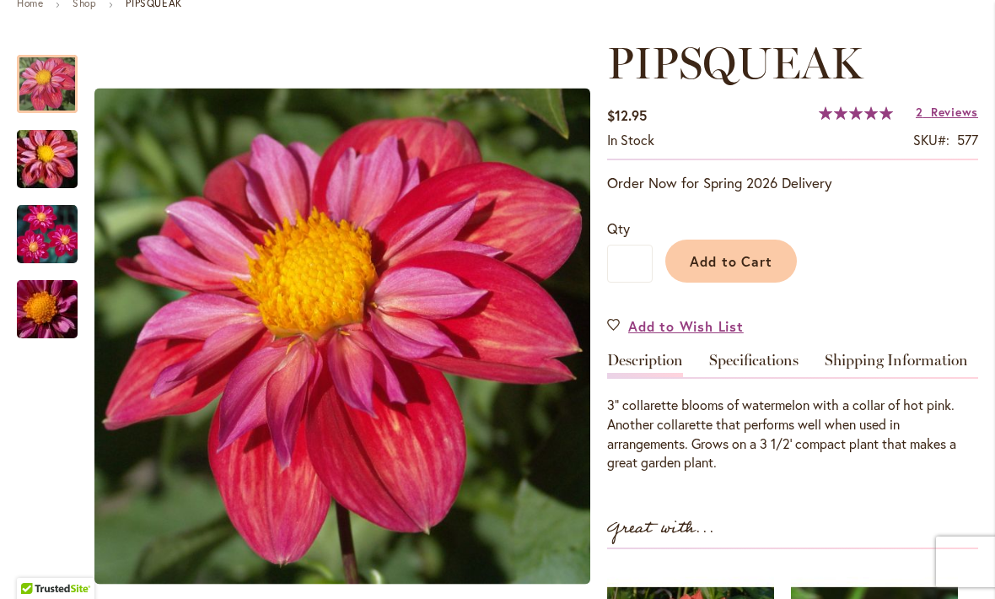
click at [938, 120] on span "Reviews" at bounding box center [954, 112] width 47 height 16
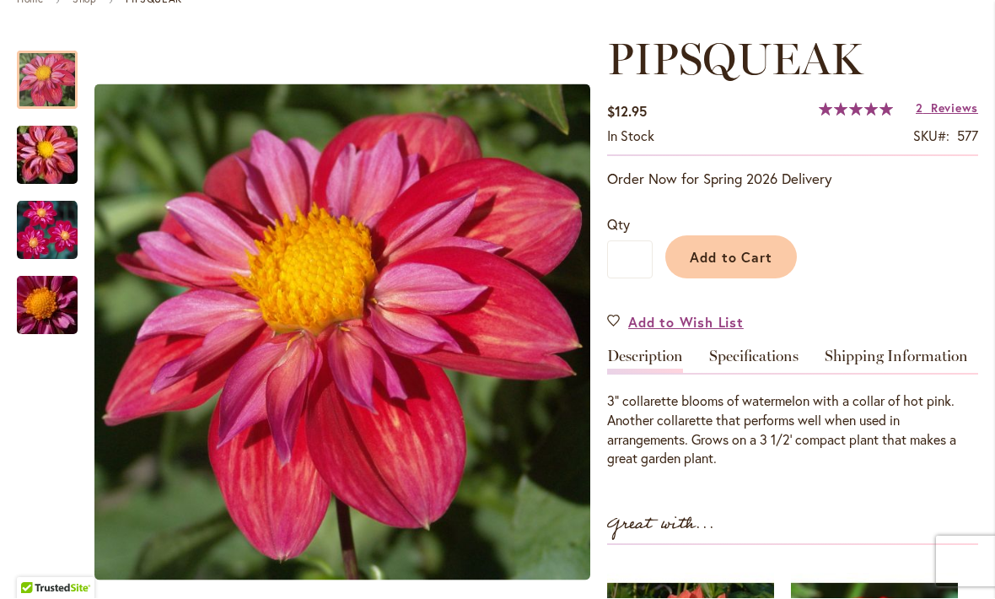
scroll to position [197, 0]
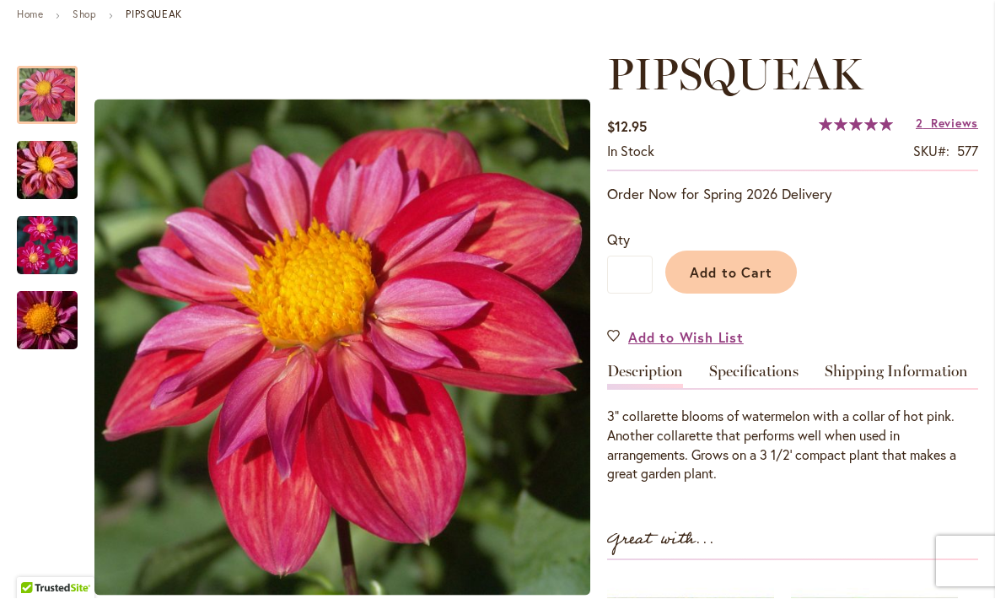
click at [755, 275] on span "Add to Cart" at bounding box center [731, 273] width 83 height 18
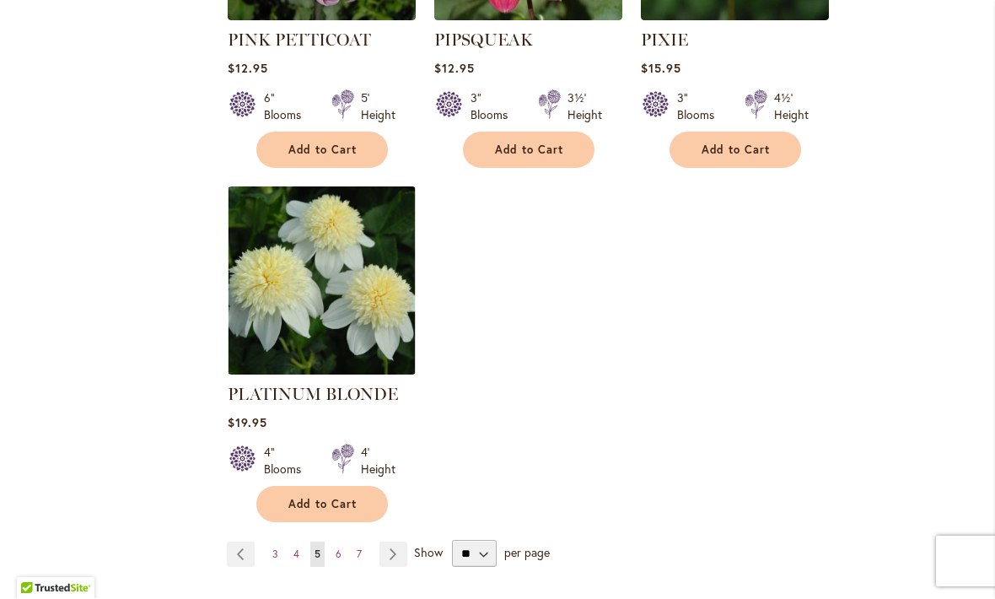
scroll to position [7861, 0]
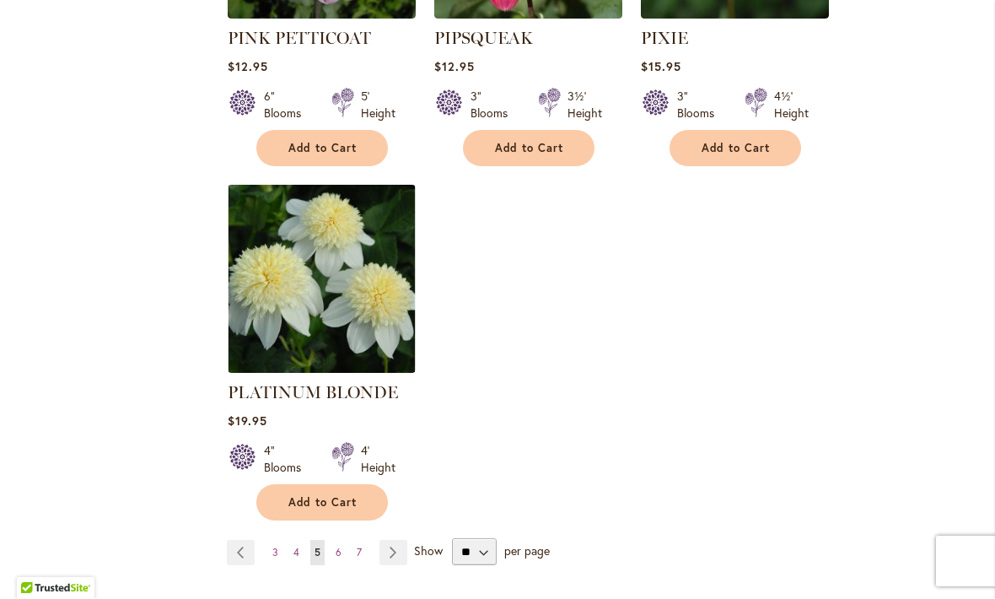
click at [396, 540] on link "Page Next" at bounding box center [393, 552] width 28 height 25
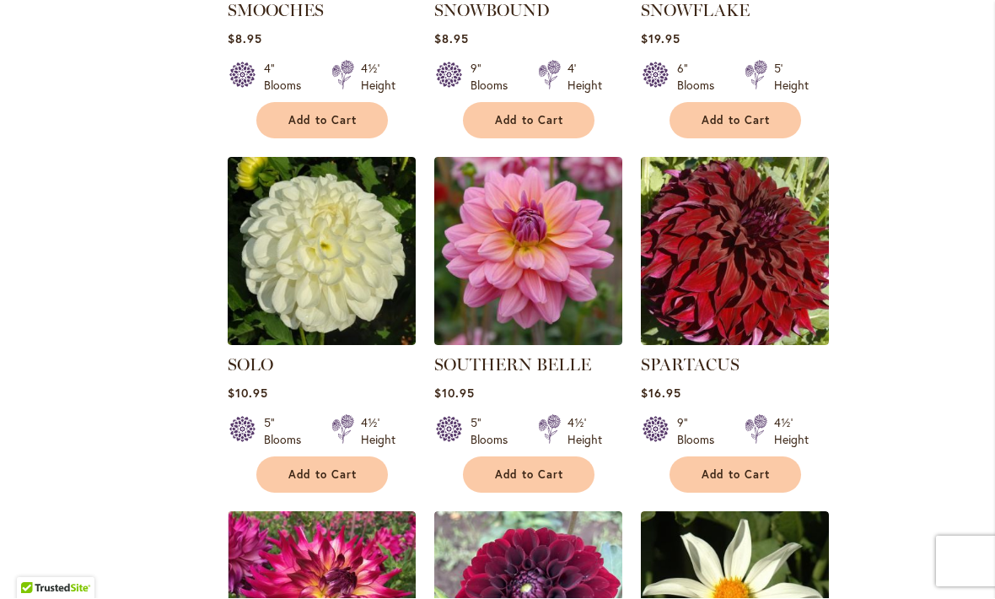
scroll to position [3852, 0]
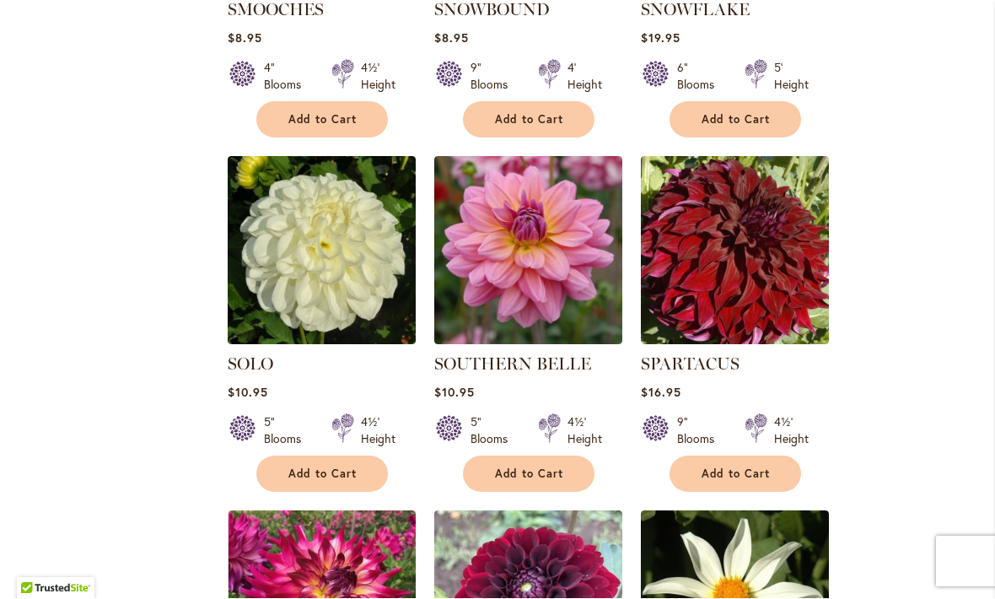
click at [550, 255] on img at bounding box center [528, 251] width 188 height 188
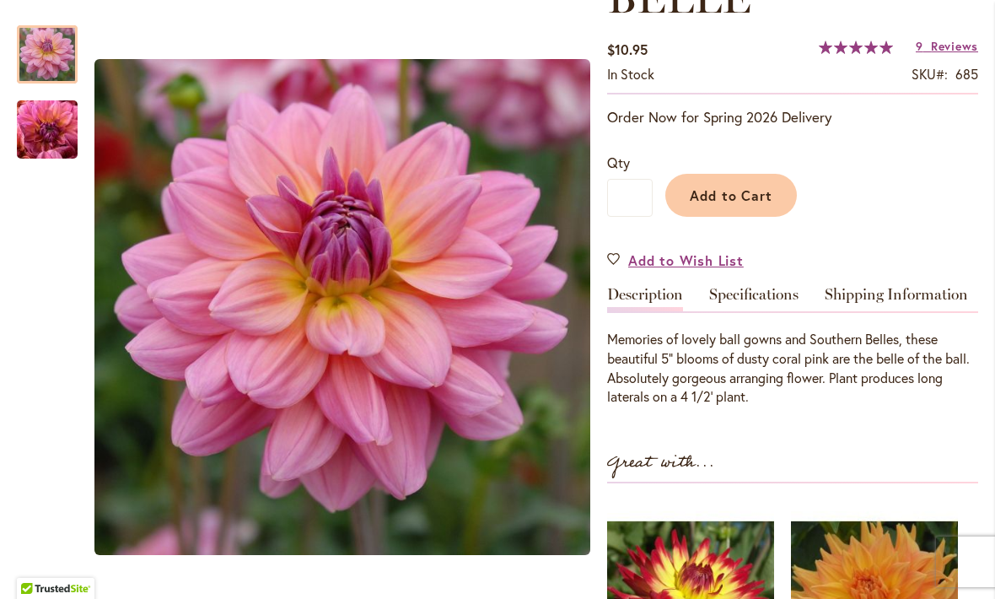
scroll to position [306, 0]
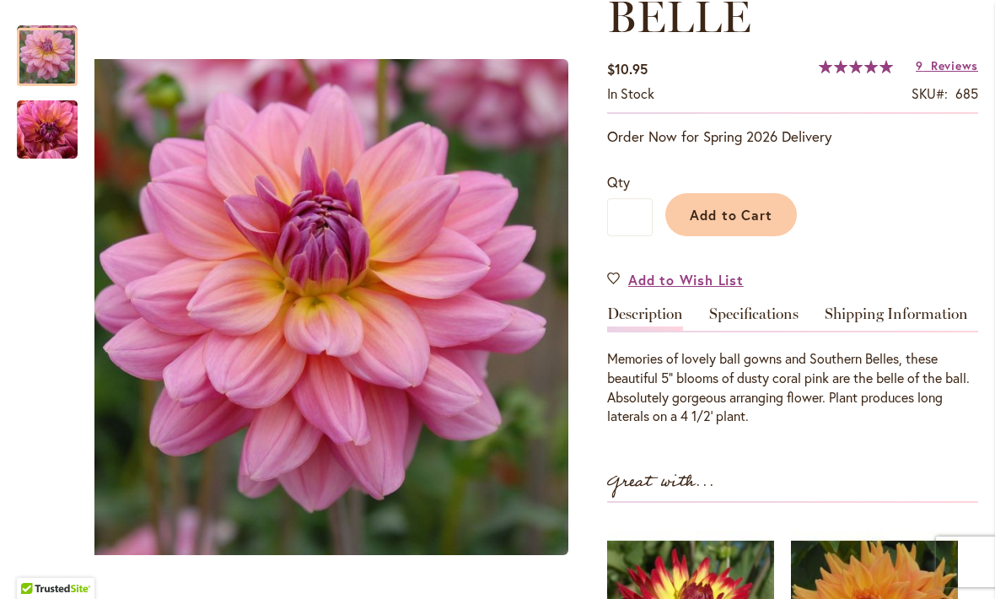
click at [51, 143] on img "SOUTHERN BELLE" at bounding box center [47, 129] width 121 height 91
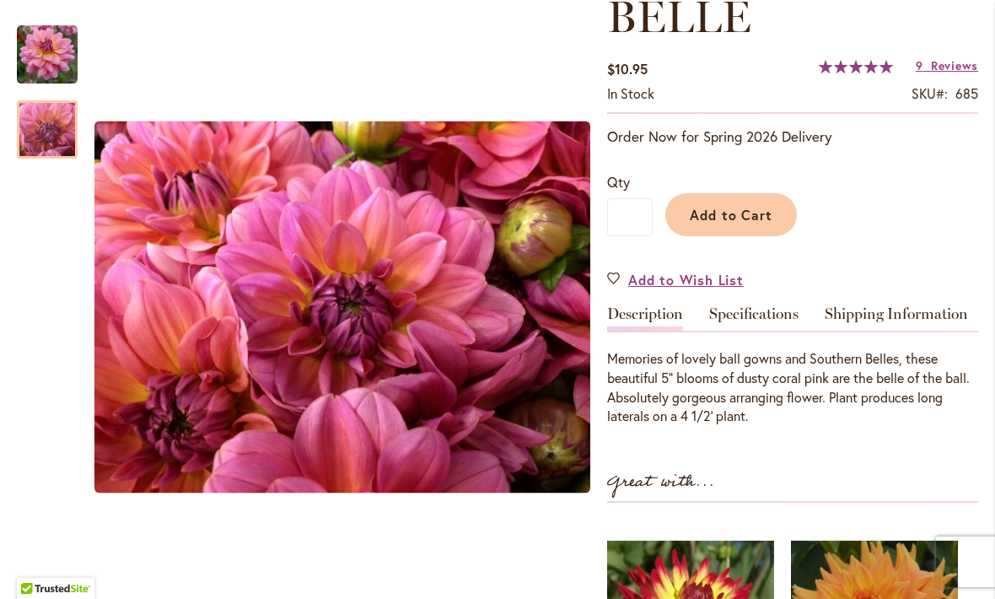
click at [949, 67] on span "Reviews" at bounding box center [954, 65] width 47 height 16
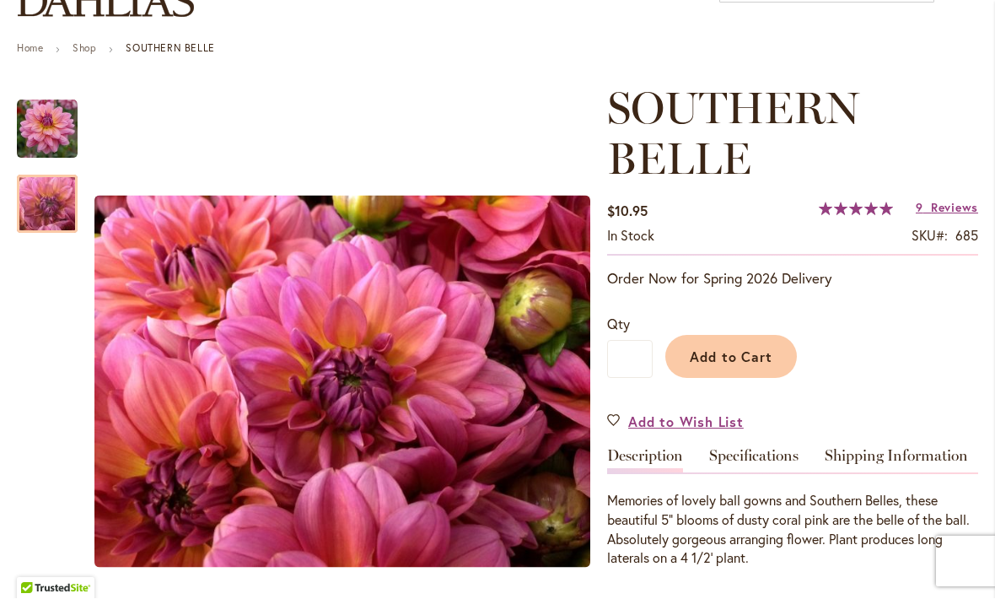
scroll to position [167, 0]
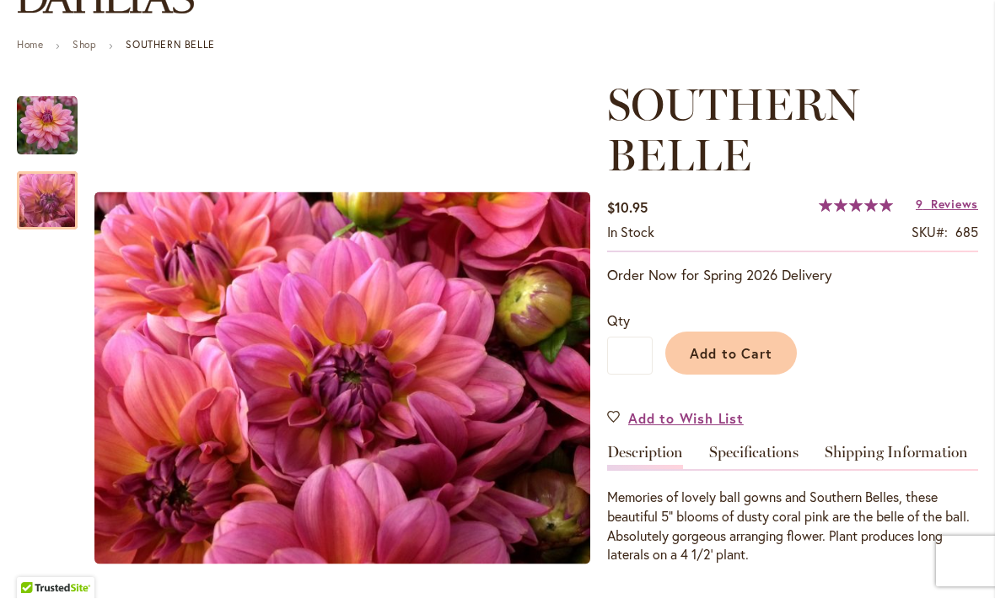
click at [726, 363] on button "Add to Cart" at bounding box center [731, 353] width 132 height 43
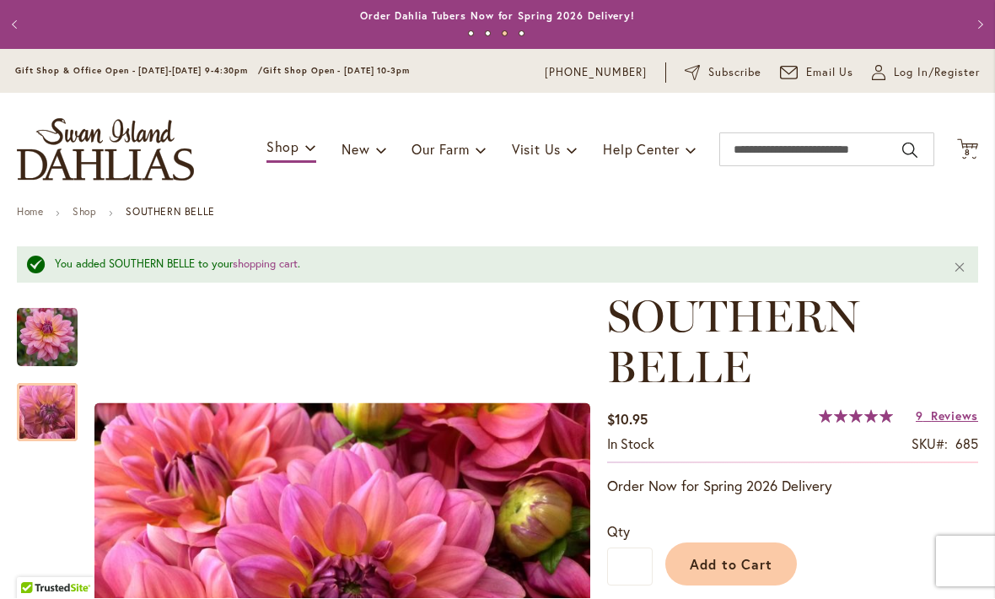
scroll to position [0, 0]
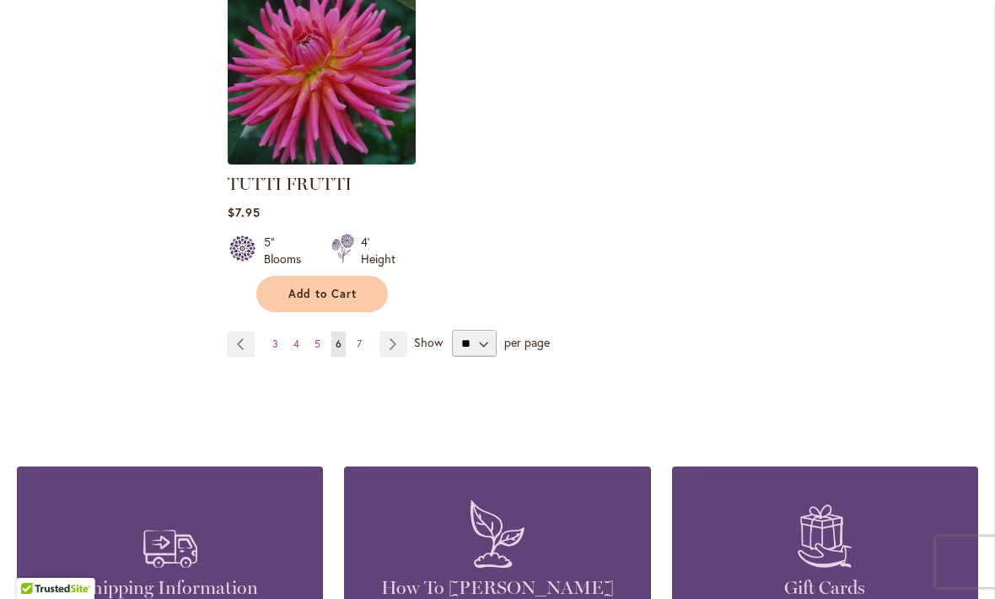
scroll to position [7977, 0]
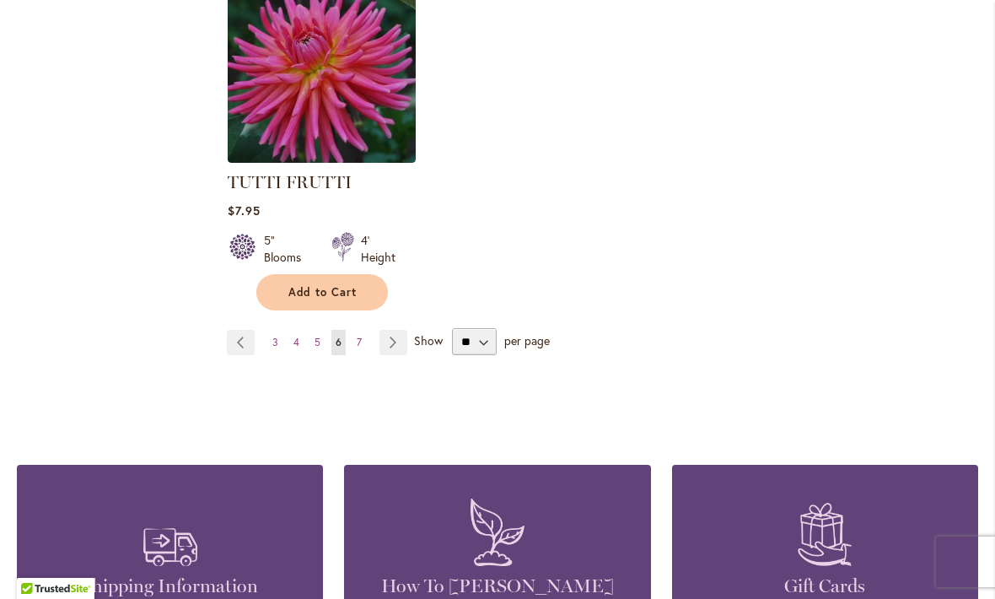
click at [396, 330] on link "Page Next" at bounding box center [393, 342] width 28 height 25
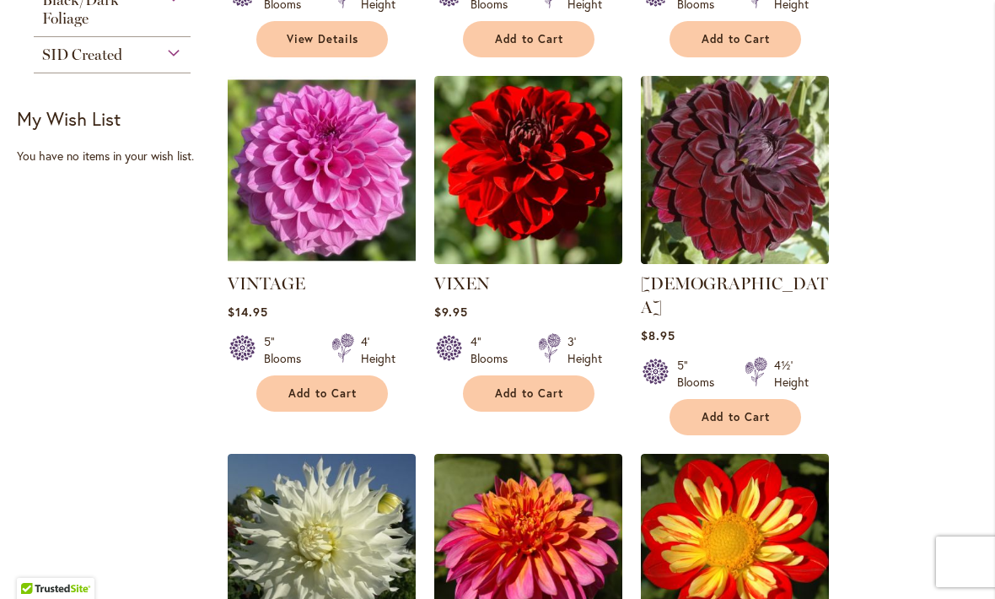
scroll to position [1051, 0]
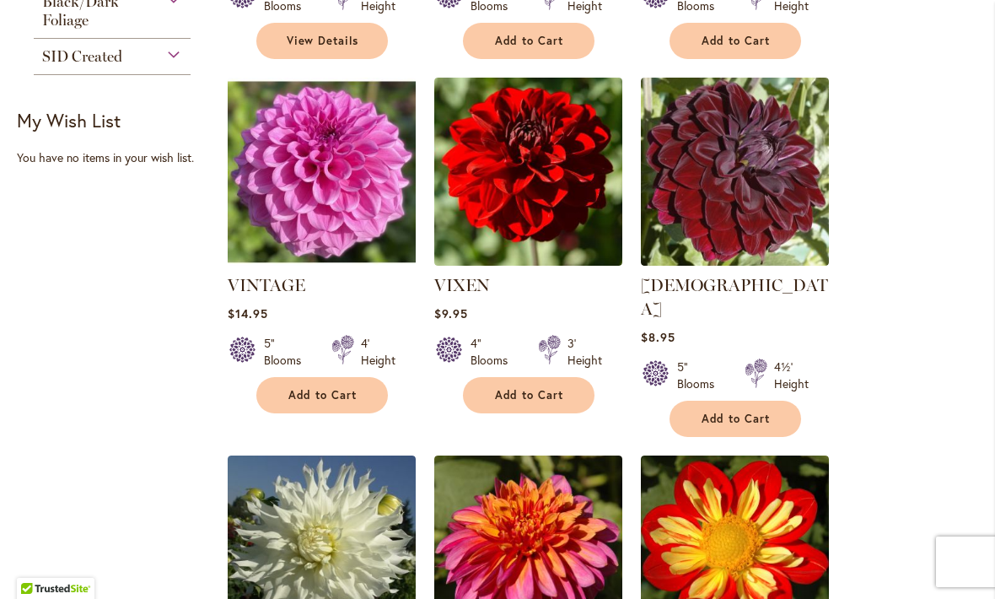
click at [747, 212] on img at bounding box center [735, 172] width 188 height 188
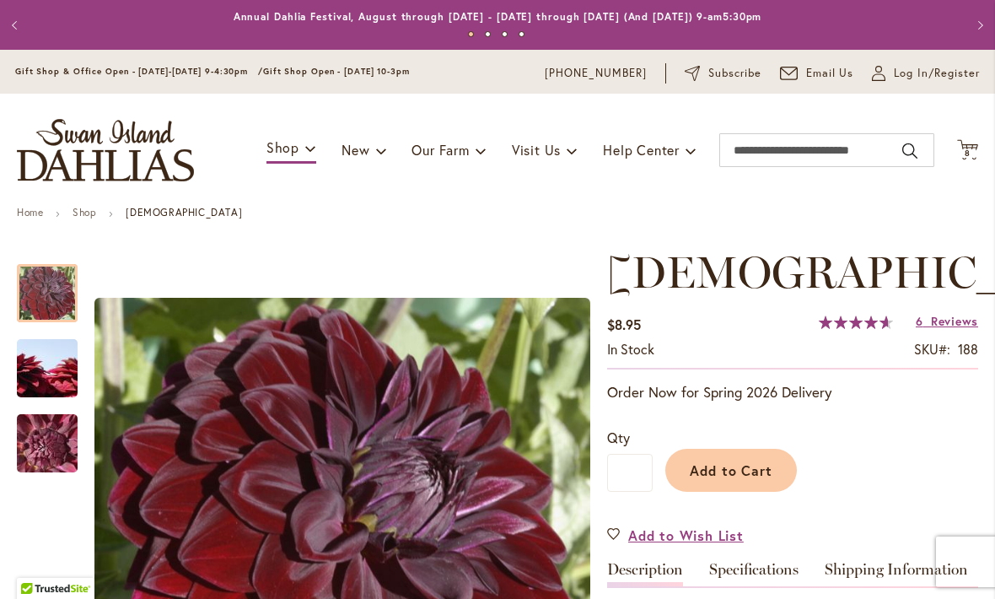
click at [950, 329] on span "Reviews" at bounding box center [954, 321] width 47 height 16
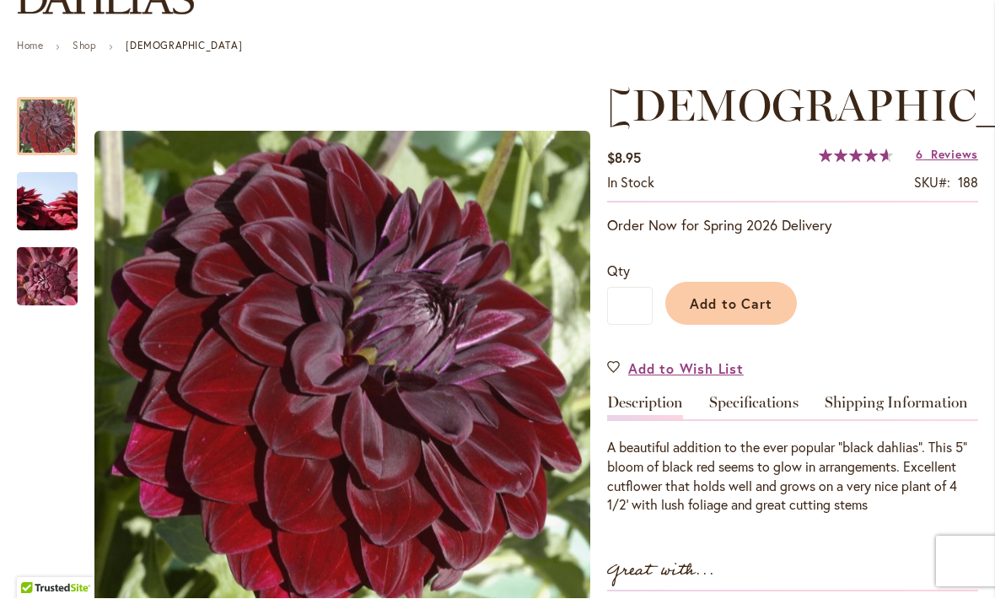
scroll to position [165, 0]
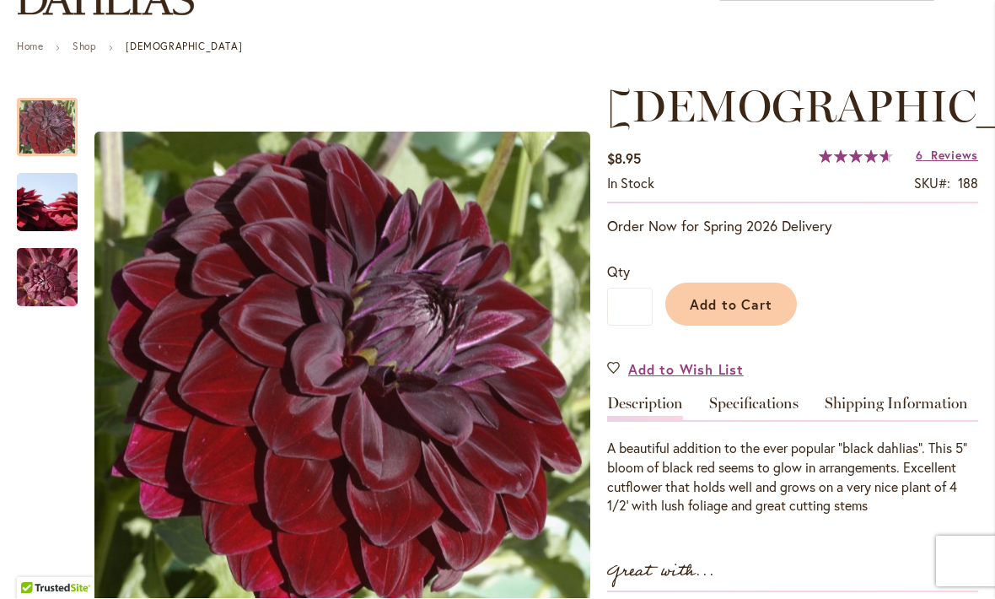
click at [760, 312] on button "Add to Cart" at bounding box center [731, 304] width 132 height 43
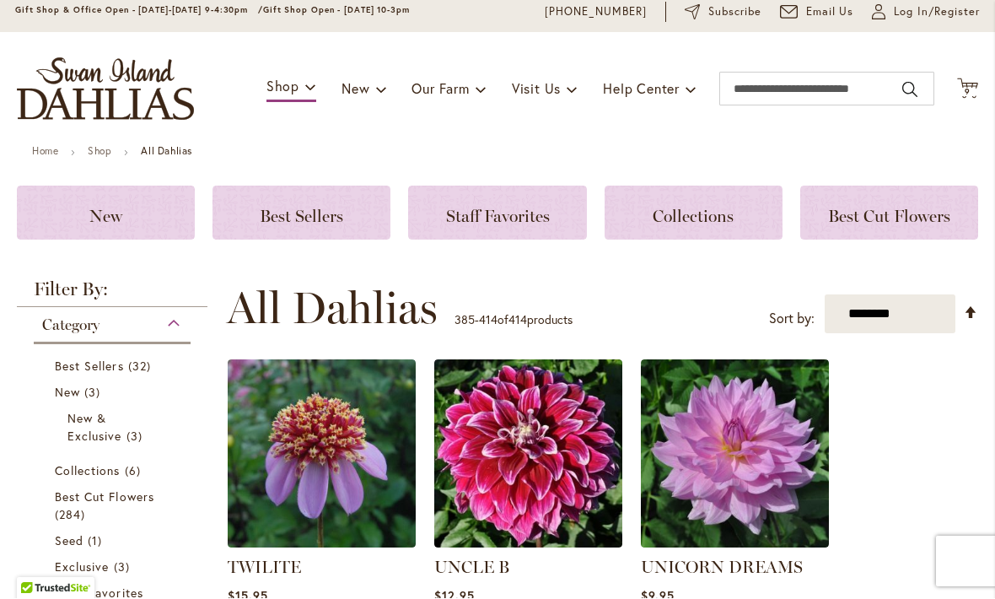
scroll to position [59, 0]
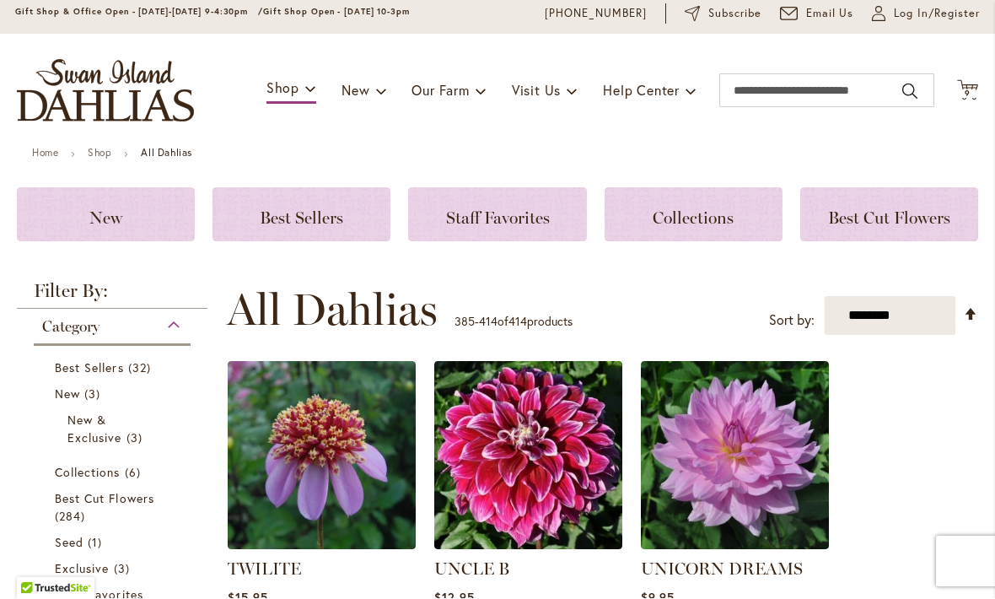
click at [974, 101] on span "Cart .cls-1 { fill: #231f20; }" at bounding box center [967, 91] width 21 height 23
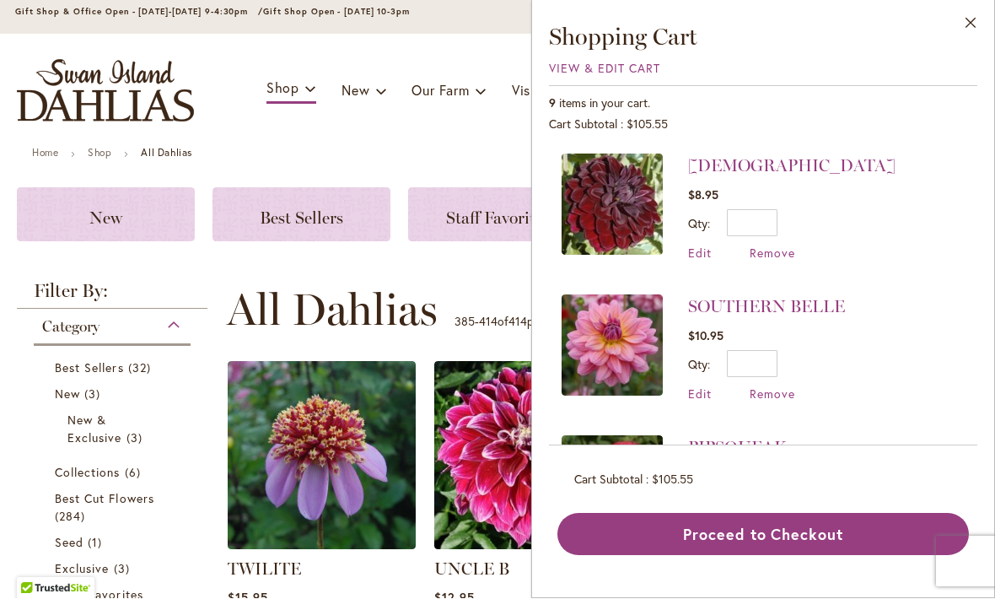
click at [569, 74] on span "View & Edit Cart" at bounding box center [604, 69] width 111 height 16
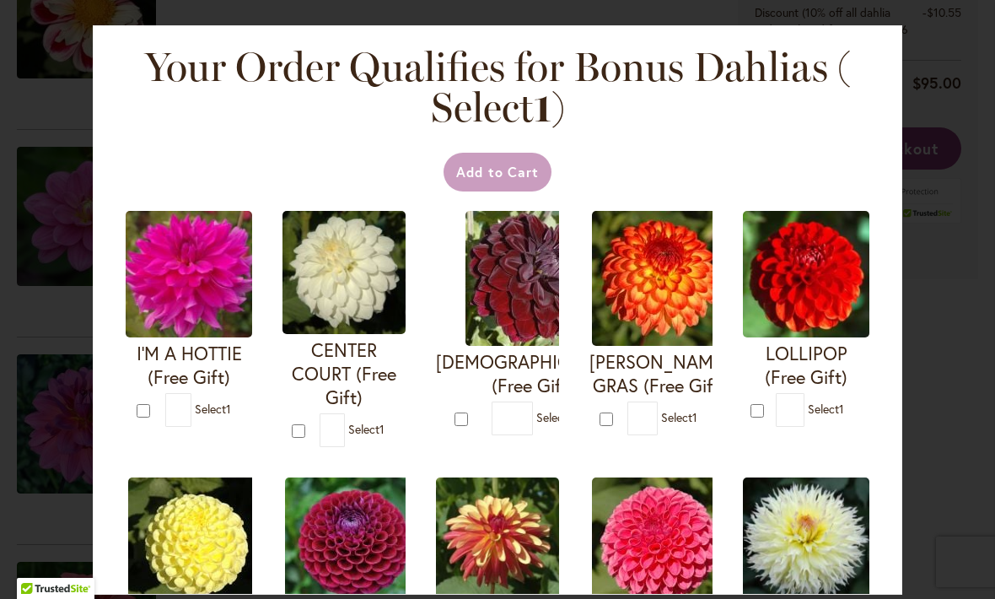
scroll to position [461, 0]
click at [444, 416] on form "[DEMOGRAPHIC_DATA] (Free Gift) * 1" at bounding box center [497, 323] width 123 height 224
type input "*"
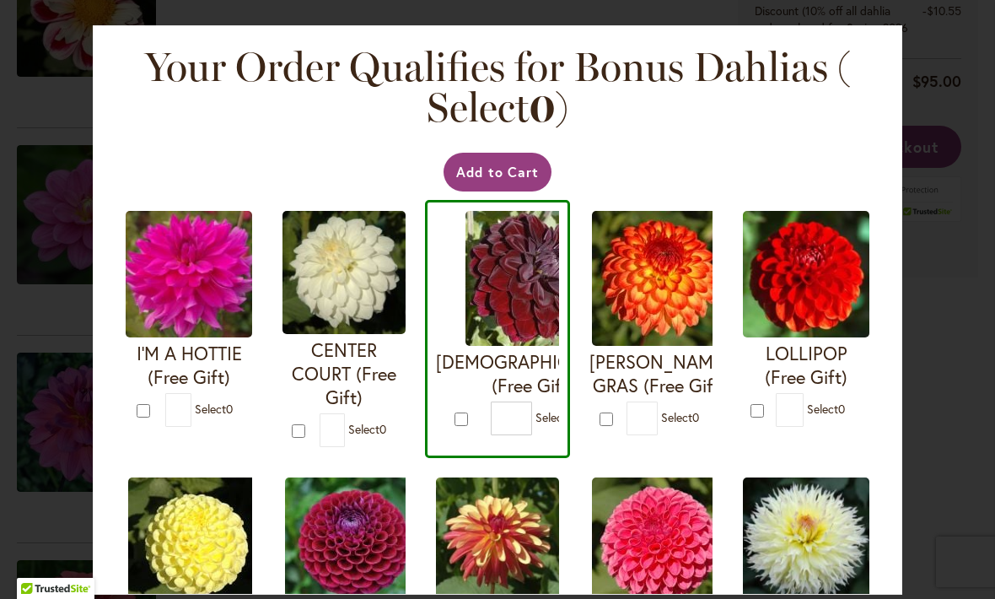
scroll to position [0, 0]
click at [518, 183] on button "Add to Cart" at bounding box center [498, 172] width 109 height 39
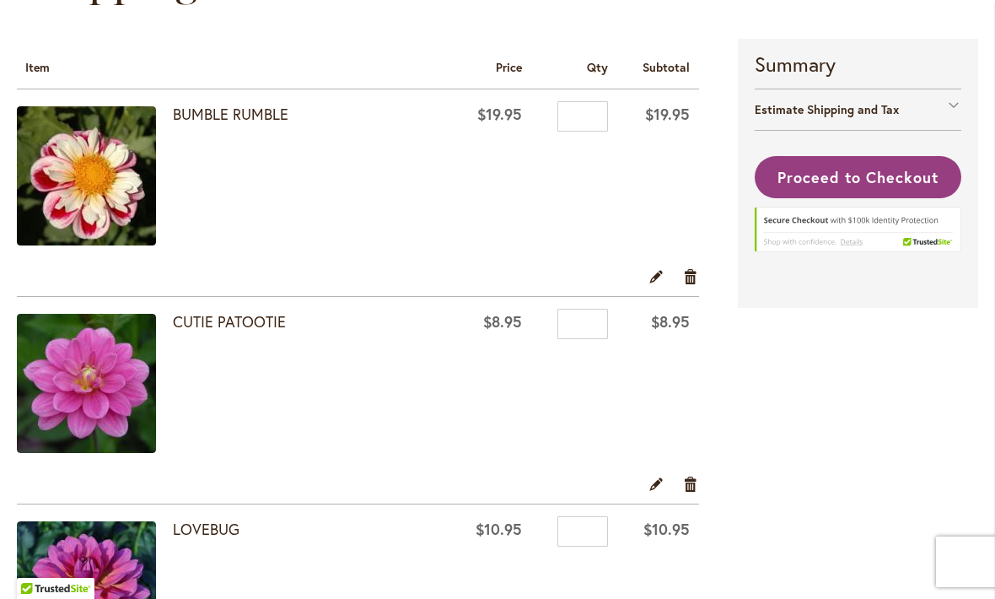
scroll to position [273, 0]
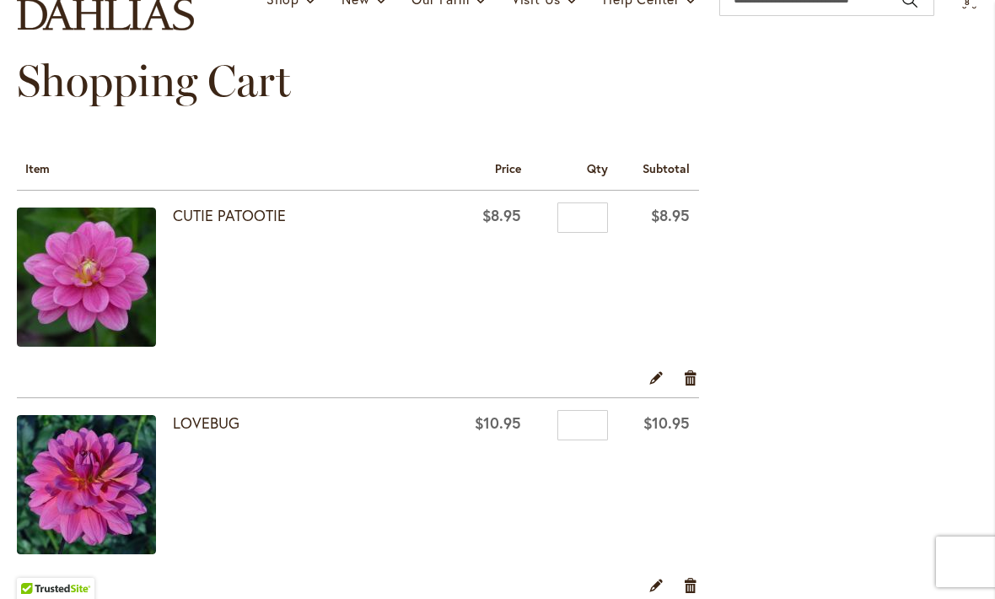
scroll to position [151, 0]
click at [688, 379] on link "Remove item" at bounding box center [691, 377] width 16 height 19
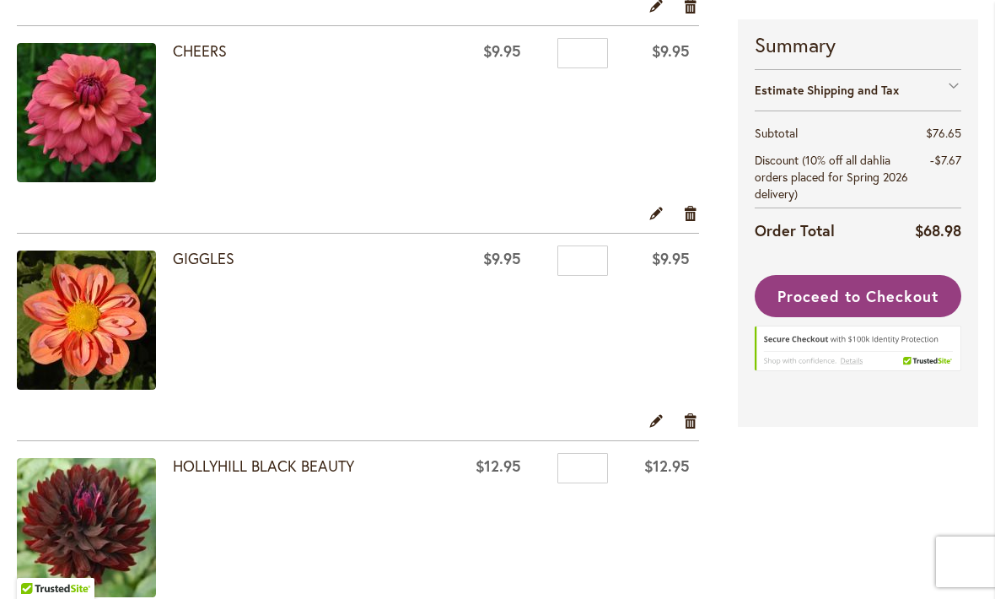
scroll to position [517, 0]
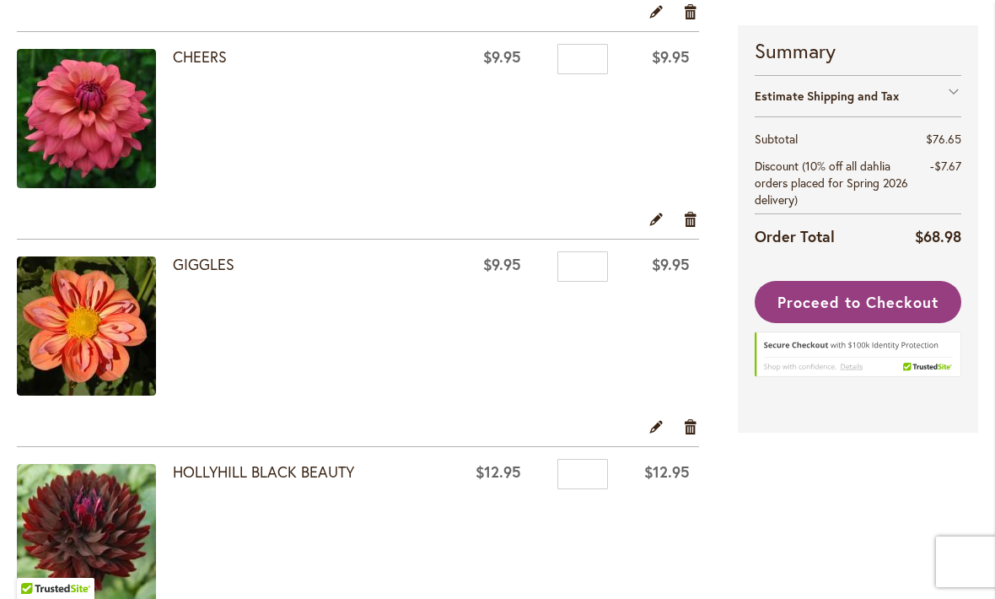
click at [192, 267] on link "GIGGLES" at bounding box center [204, 264] width 62 height 20
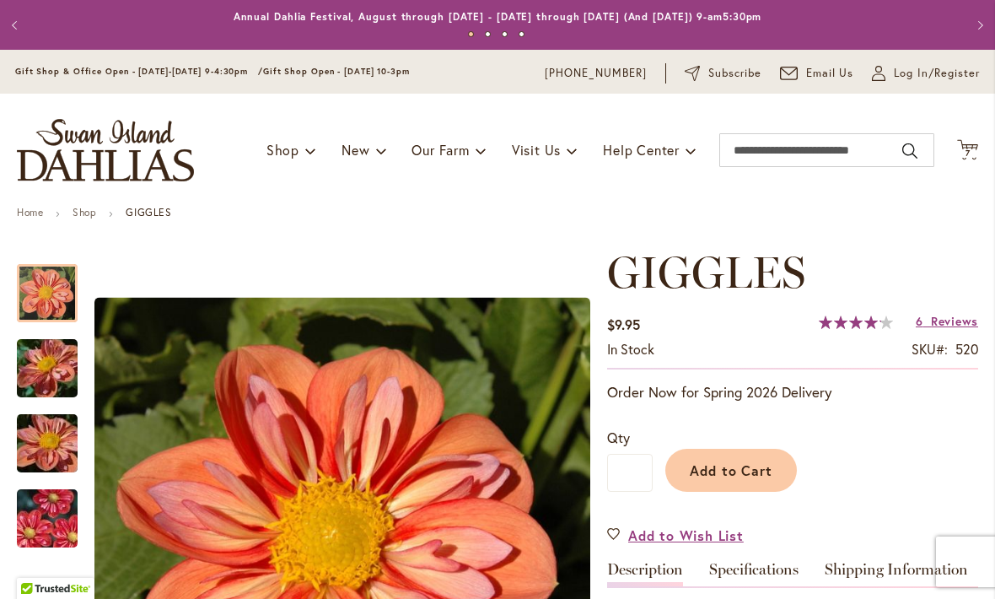
click at [62, 452] on img "GIGGLES" at bounding box center [47, 443] width 121 height 91
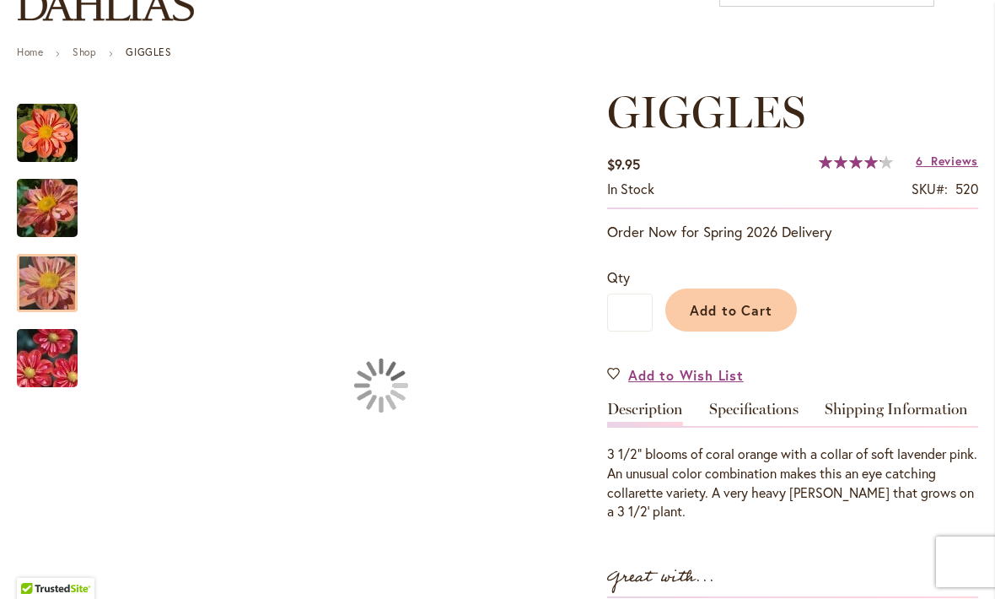
scroll to position [170, 0]
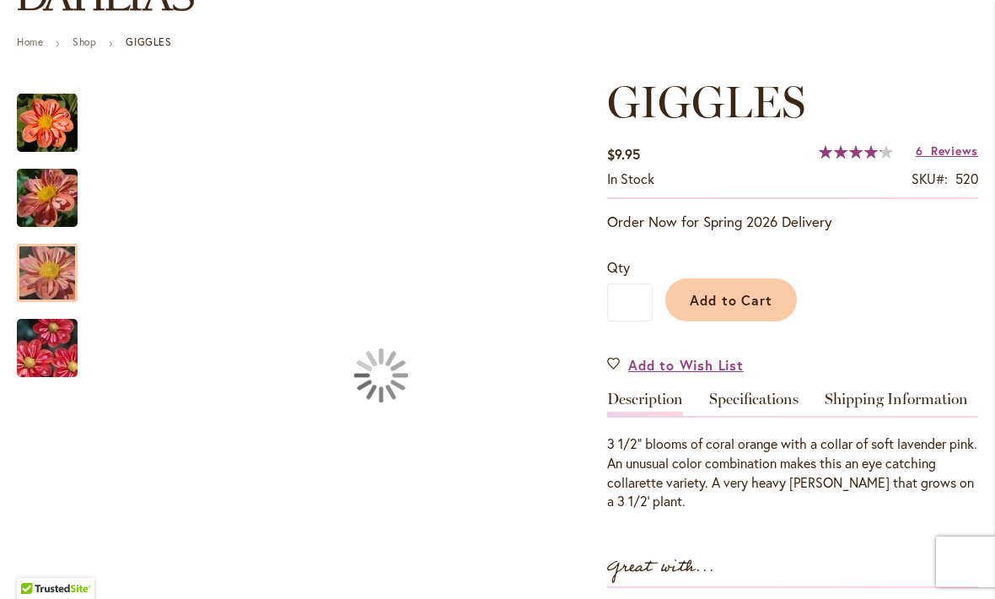
click at [975, 150] on span "Reviews" at bounding box center [954, 150] width 47 height 16
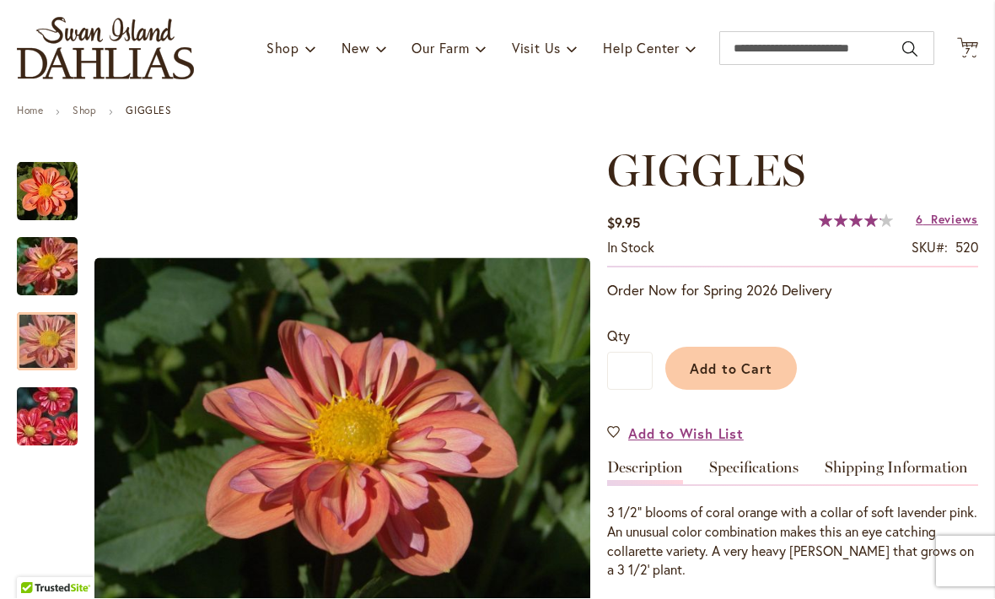
scroll to position [100, 0]
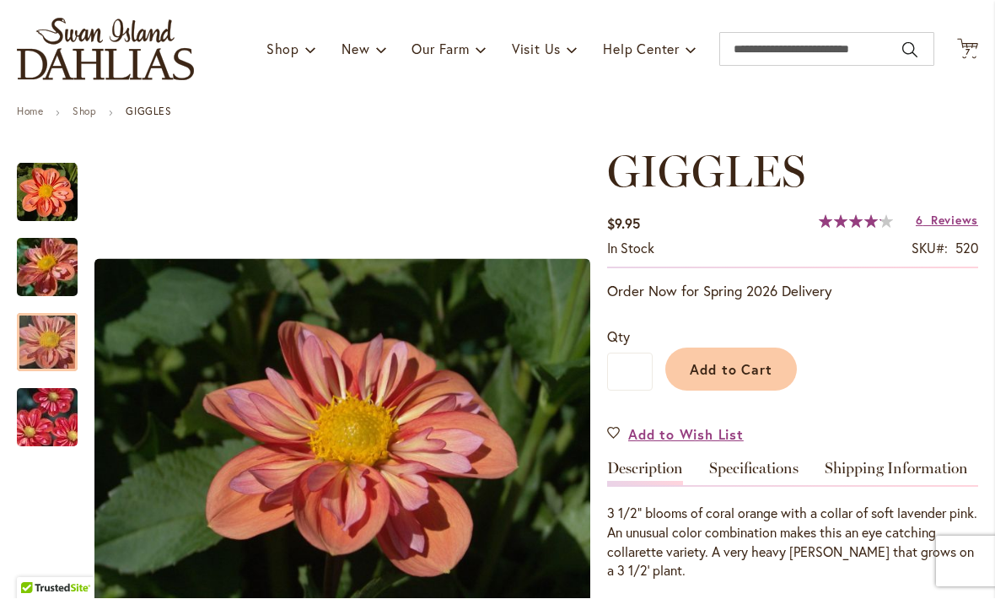
click at [969, 59] on span "Cart .cls-1 { fill: #231f20; }" at bounding box center [967, 50] width 21 height 23
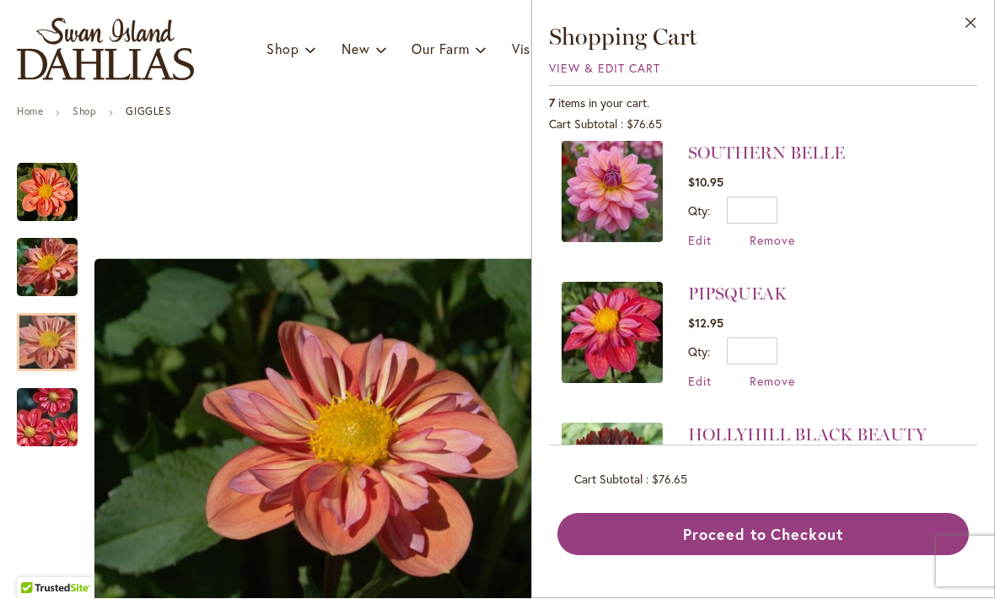
scroll to position [155, 0]
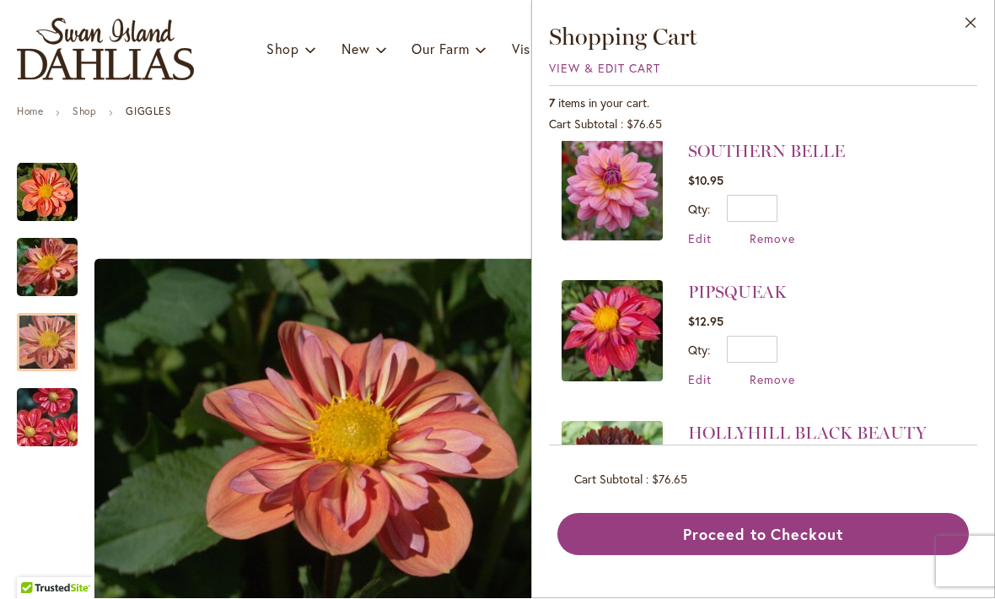
click at [757, 298] on link "PIPSQUEAK" at bounding box center [737, 292] width 99 height 20
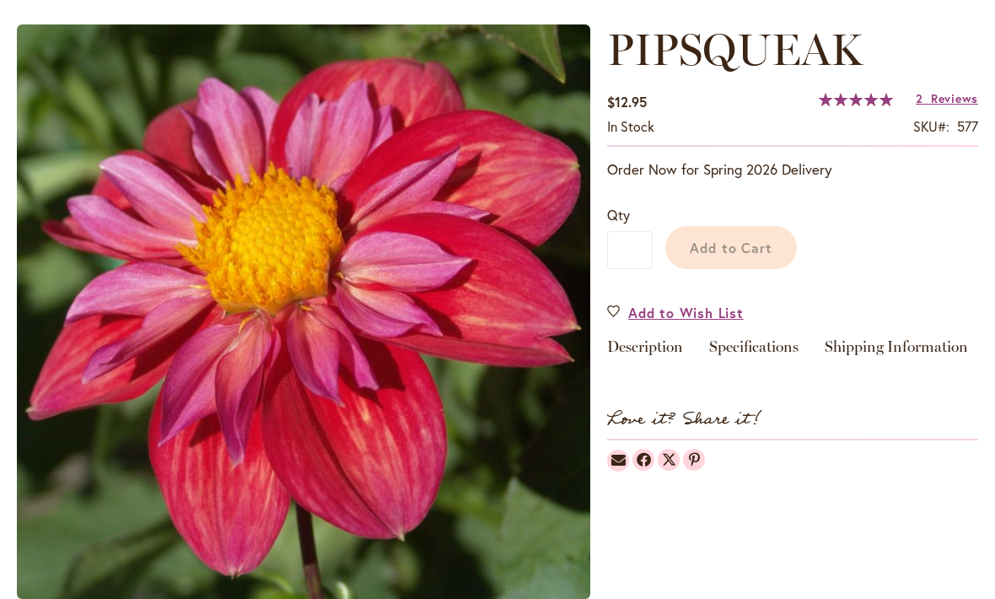
scroll to position [170, 0]
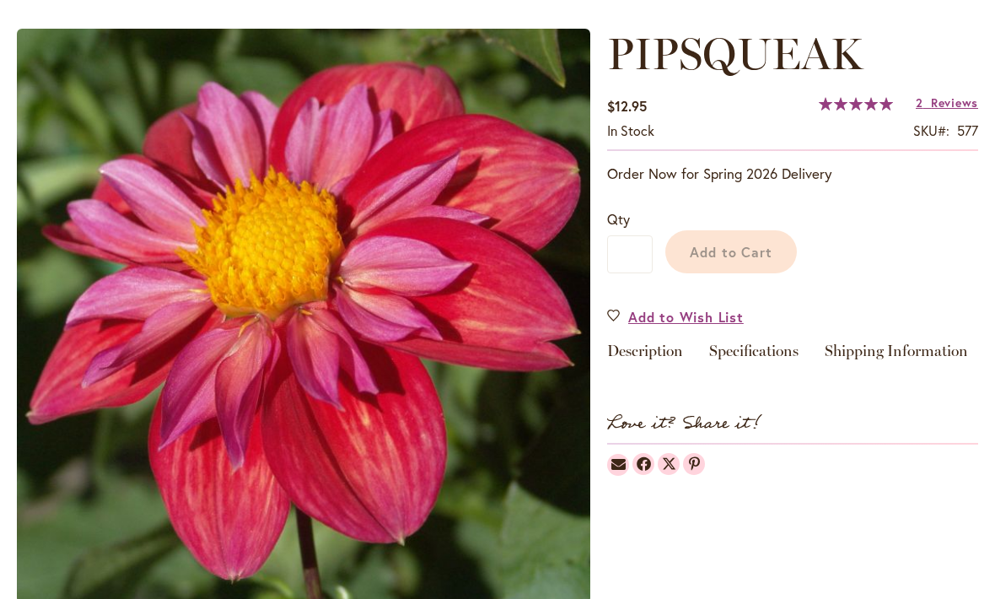
click at [954, 98] on span "Reviews" at bounding box center [954, 102] width 47 height 16
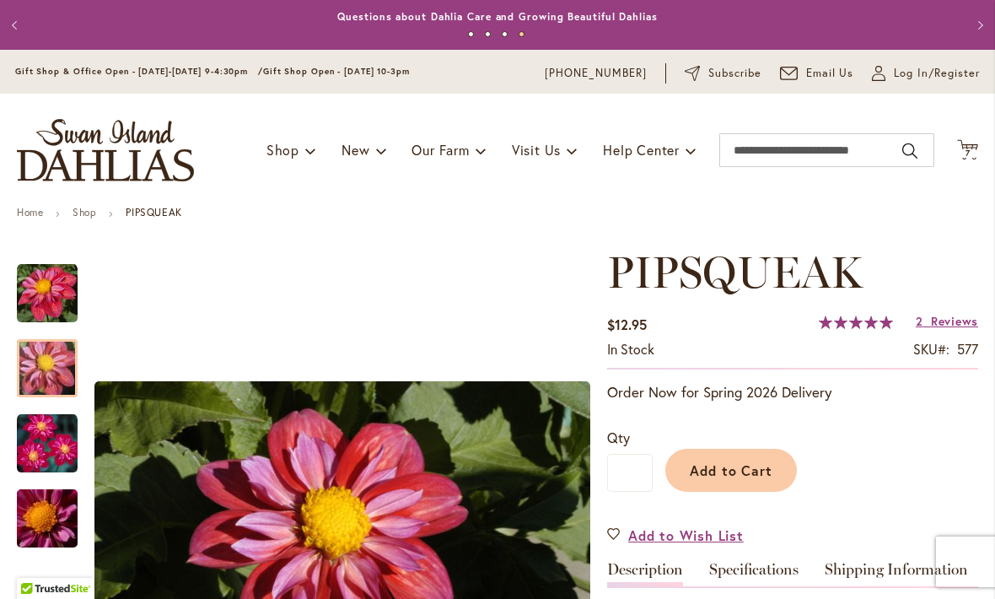
click at [972, 149] on span "7 7 items" at bounding box center [968, 153] width 17 height 8
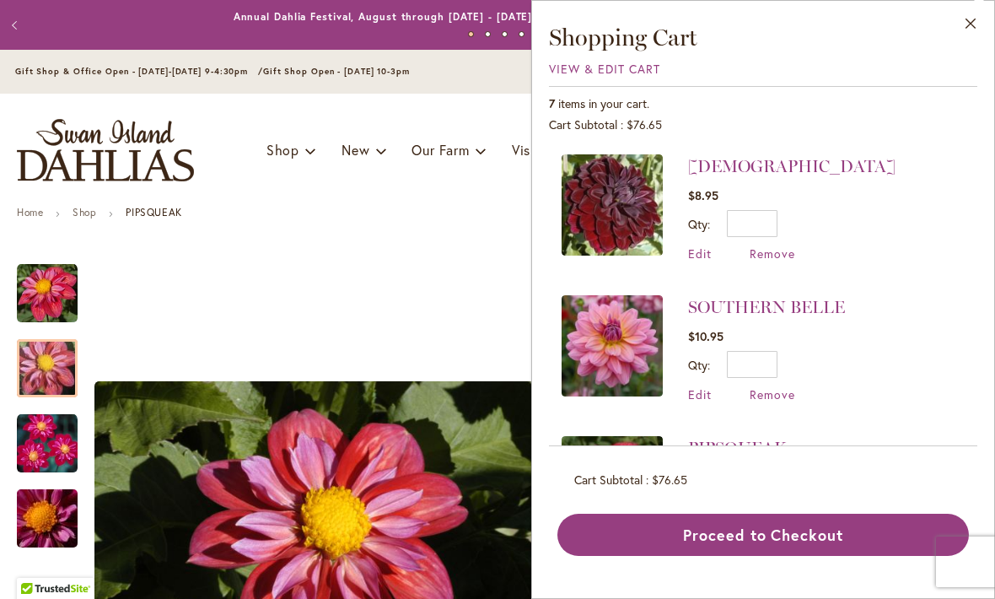
click at [628, 75] on span "View & Edit Cart" at bounding box center [604, 69] width 111 height 16
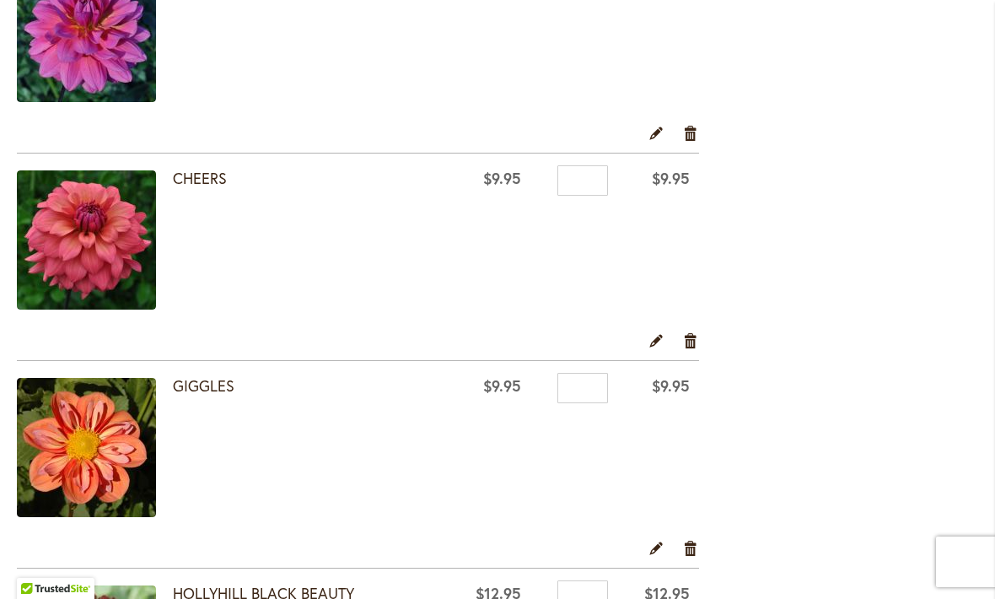
scroll to position [394, 0]
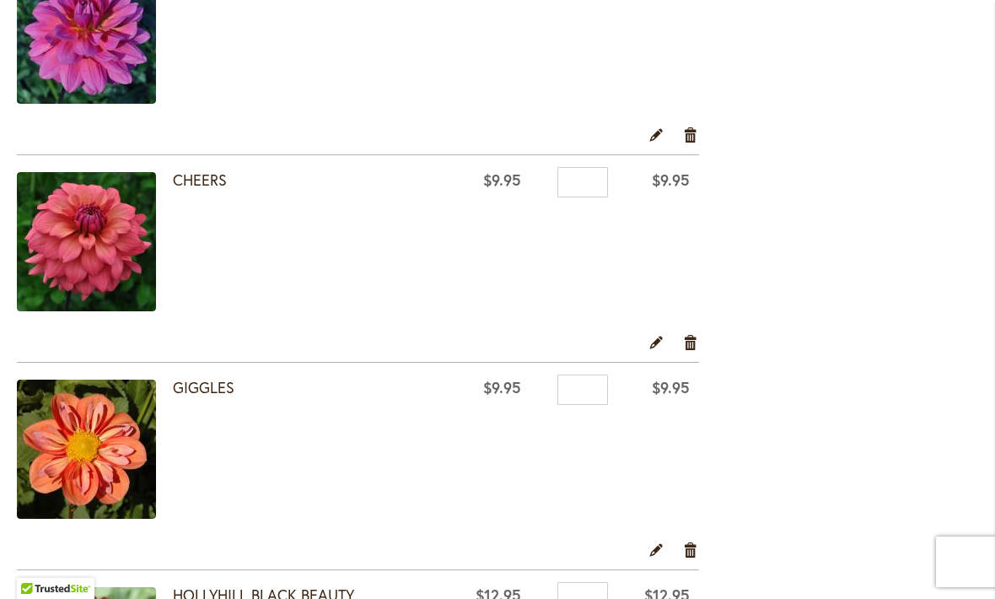
click at [203, 183] on link "CHEERS" at bounding box center [200, 179] width 54 height 20
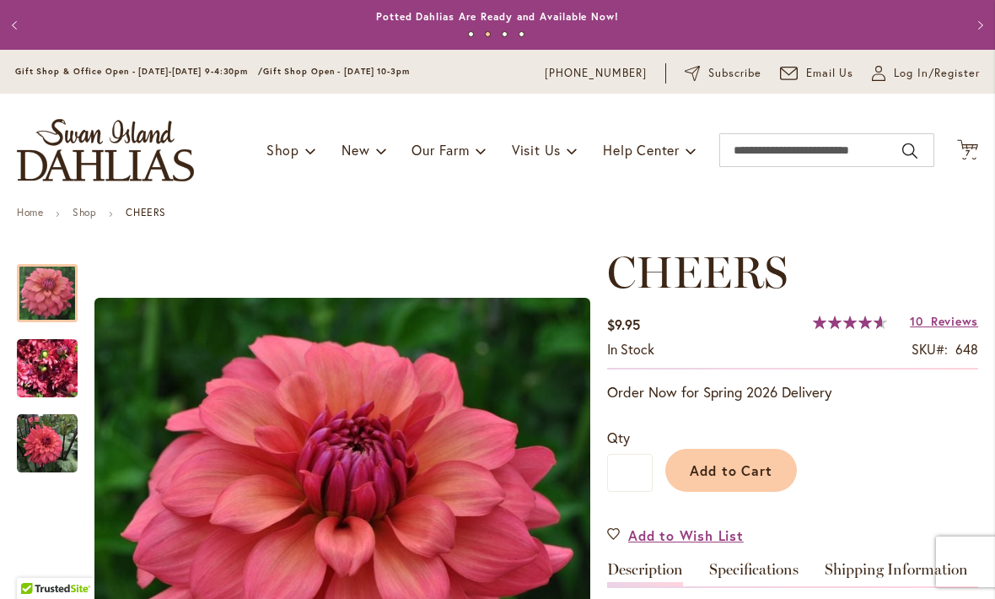
click at [61, 368] on img "CHEERS" at bounding box center [47, 368] width 61 height 81
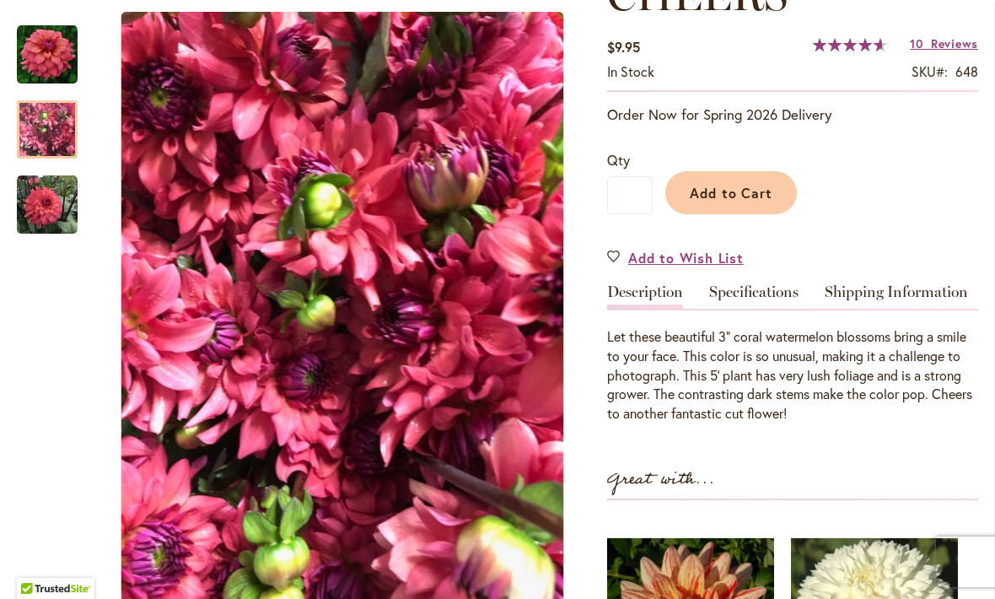
scroll to position [280, 0]
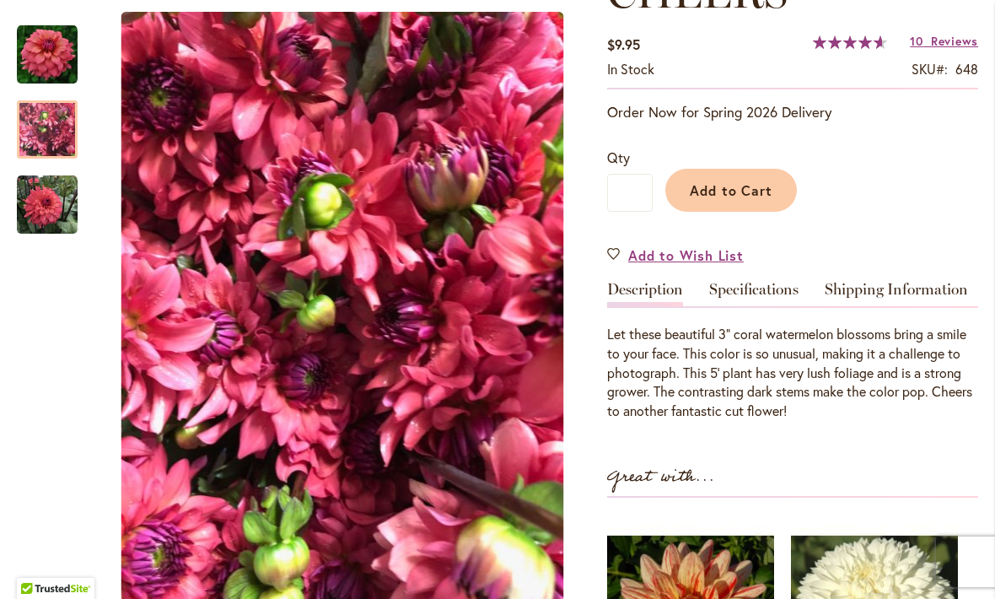
click at [954, 46] on span "Reviews" at bounding box center [954, 41] width 47 height 16
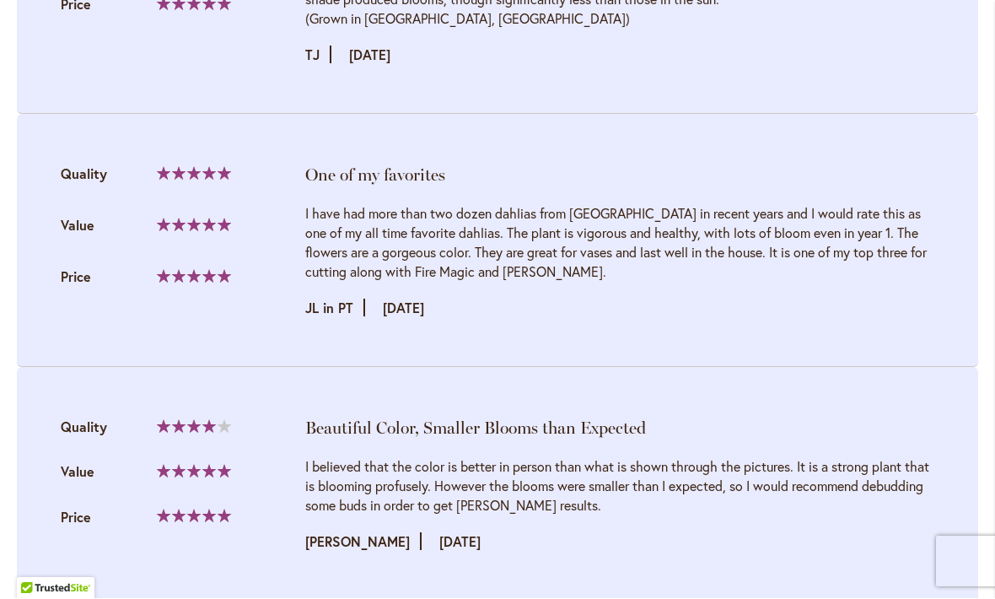
scroll to position [2499, 0]
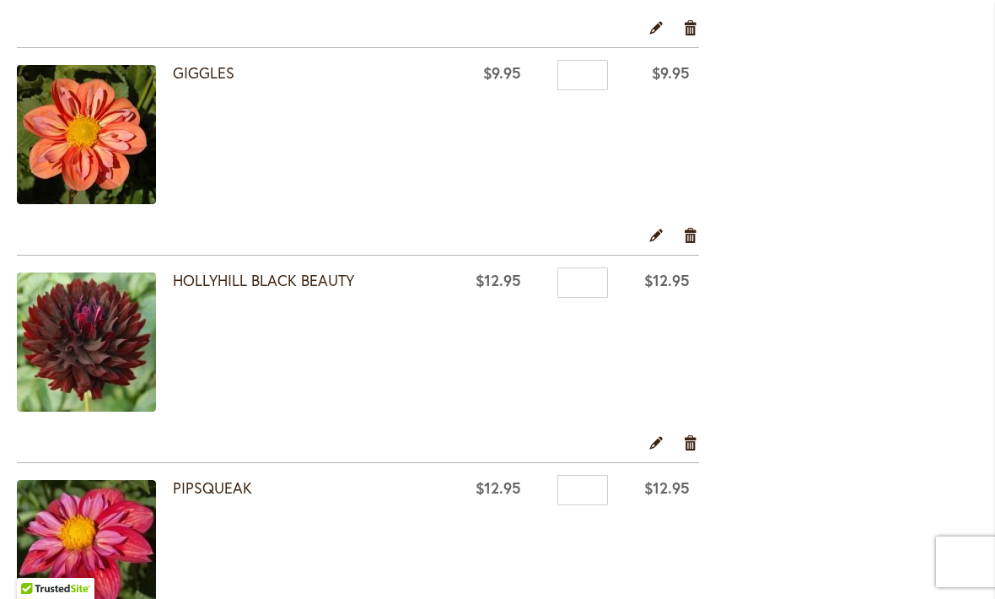
scroll to position [709, 0]
click at [687, 446] on link "Remove item" at bounding box center [691, 441] width 16 height 19
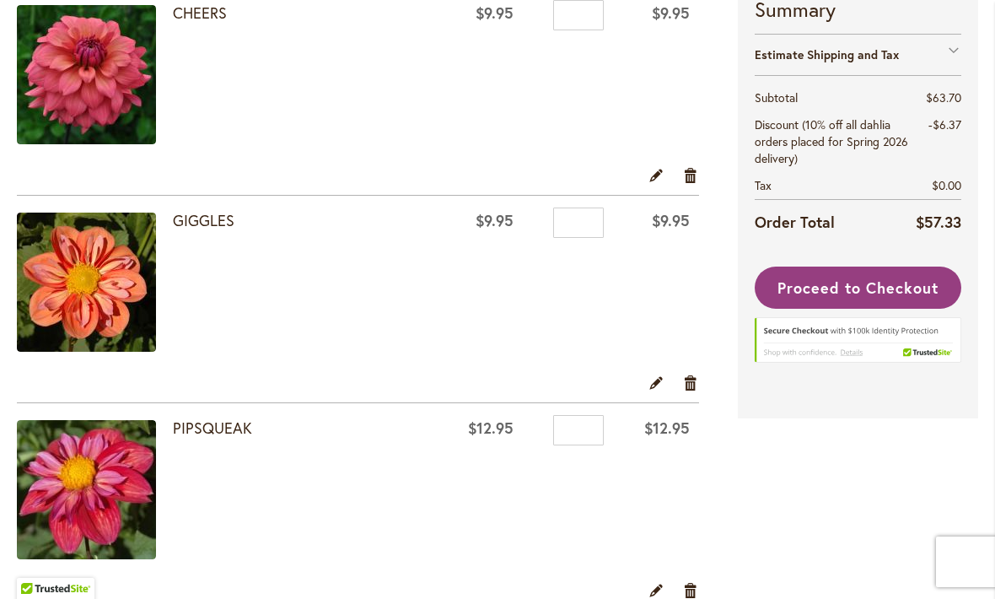
scroll to position [573, 0]
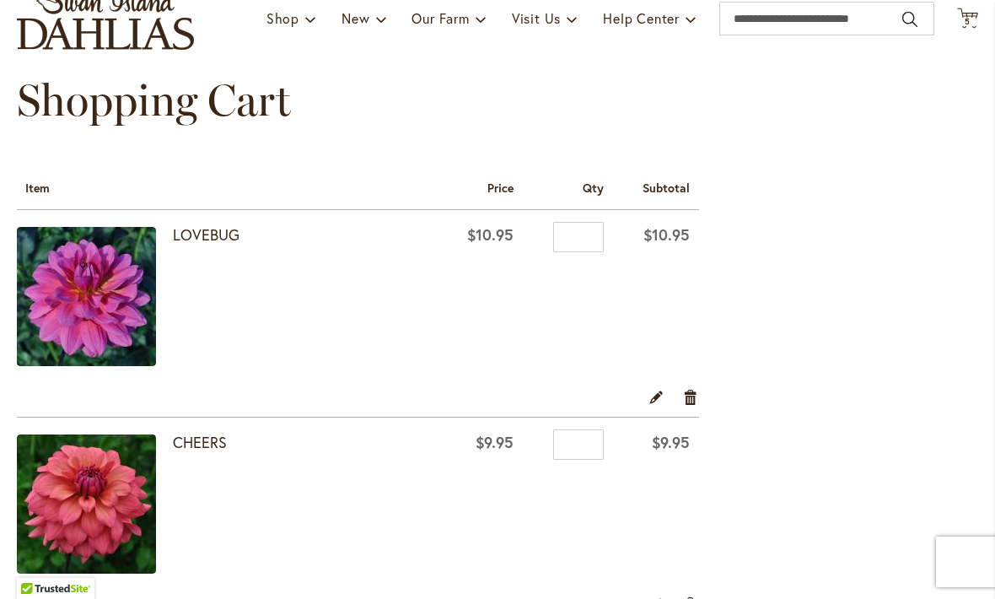
scroll to position [14, 0]
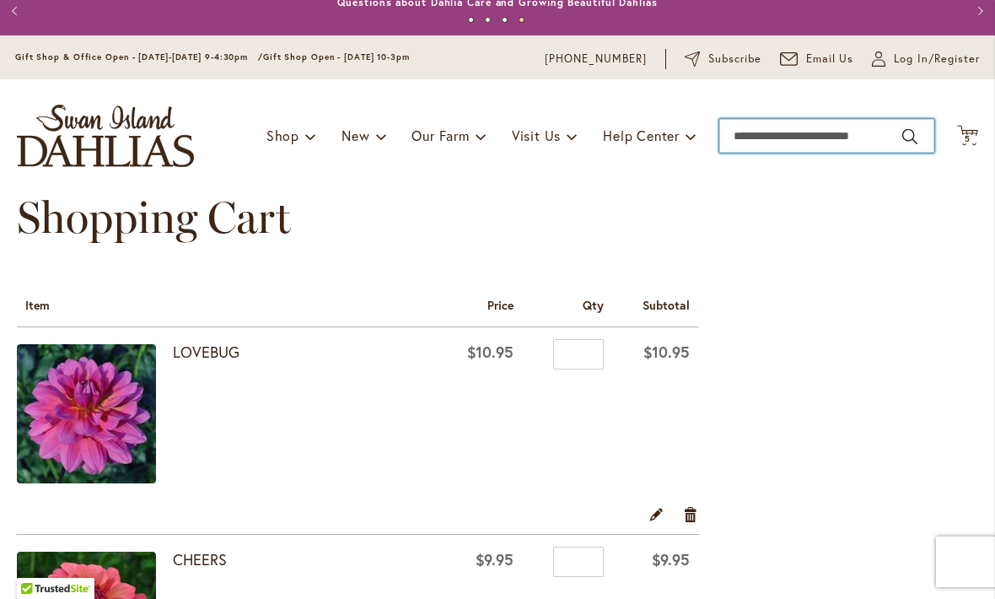
click at [769, 148] on input "Search" at bounding box center [826, 136] width 215 height 34
type input "*******"
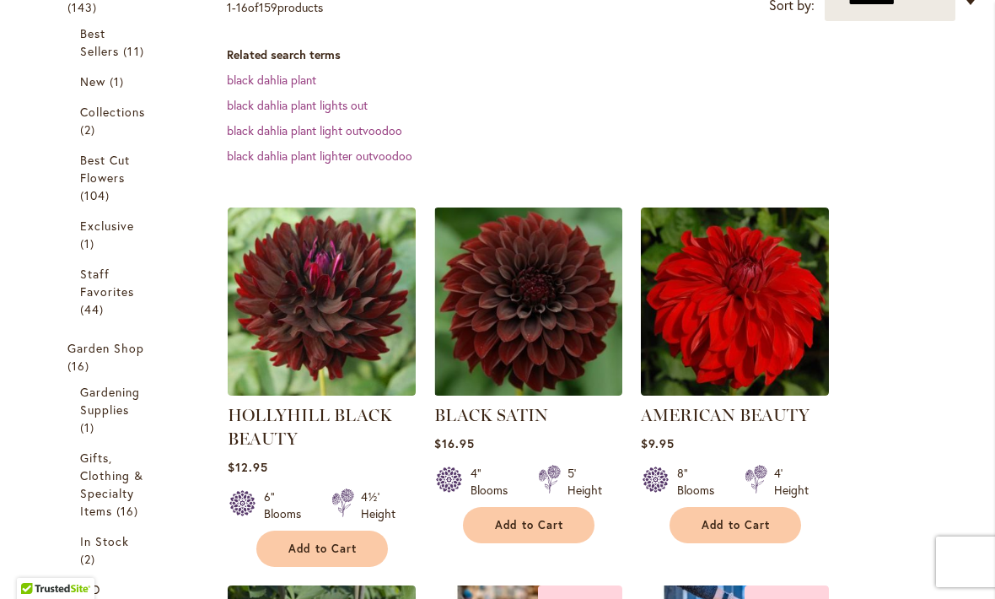
scroll to position [370, 0]
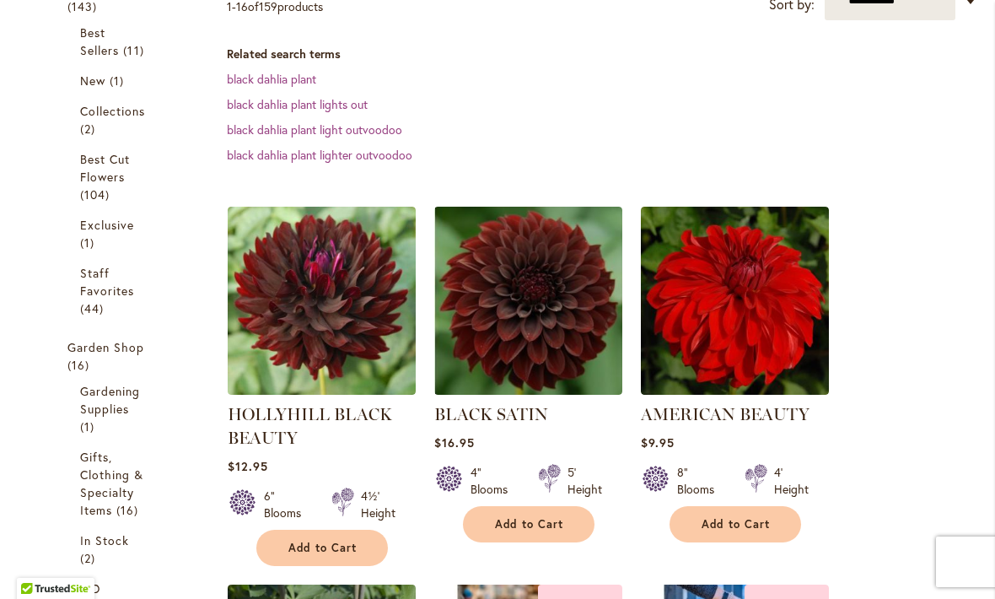
click at [327, 550] on span "Add to Cart" at bounding box center [322, 547] width 69 height 14
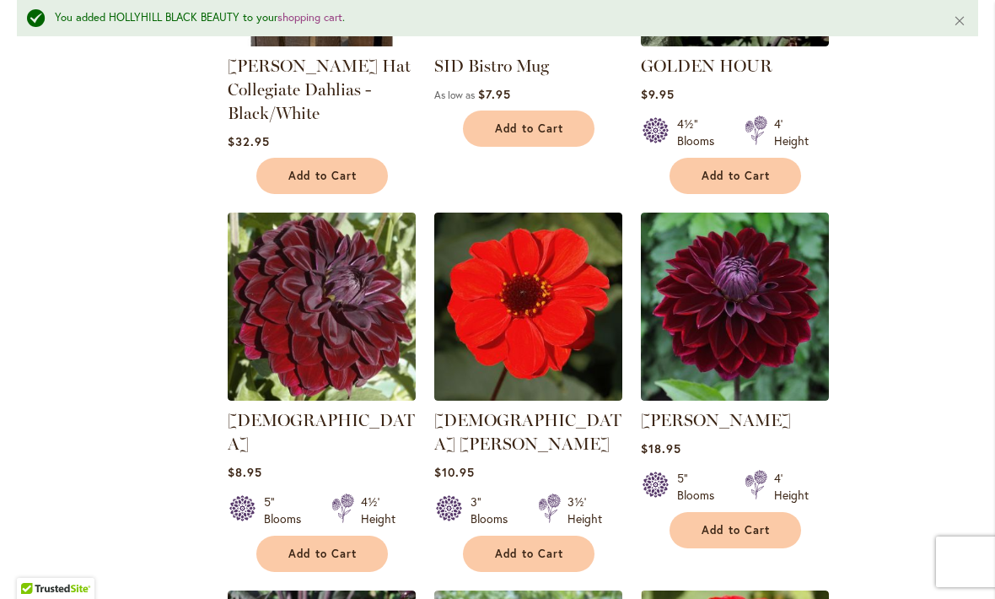
scroll to position [1497, 0]
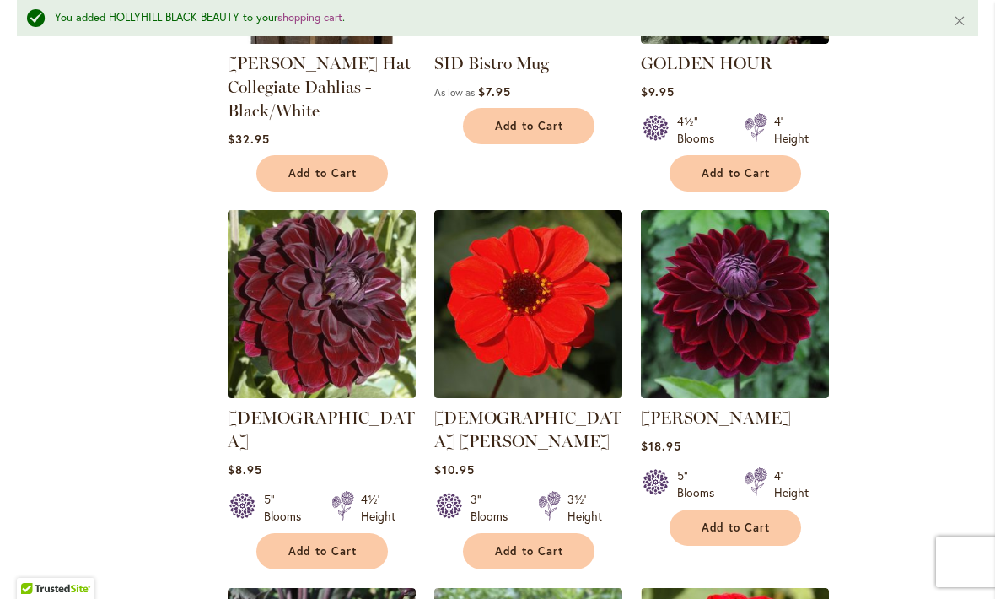
click at [334, 364] on img at bounding box center [322, 304] width 188 height 188
click at [285, 421] on link "VOODOO" at bounding box center [321, 429] width 187 height 44
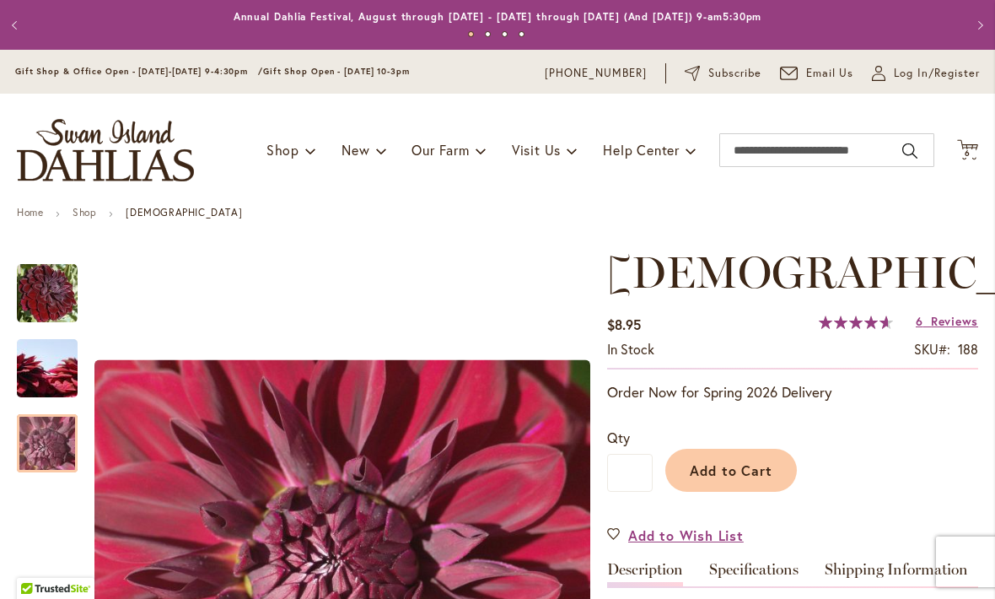
click at [56, 447] on img "VOODOO" at bounding box center [47, 443] width 121 height 91
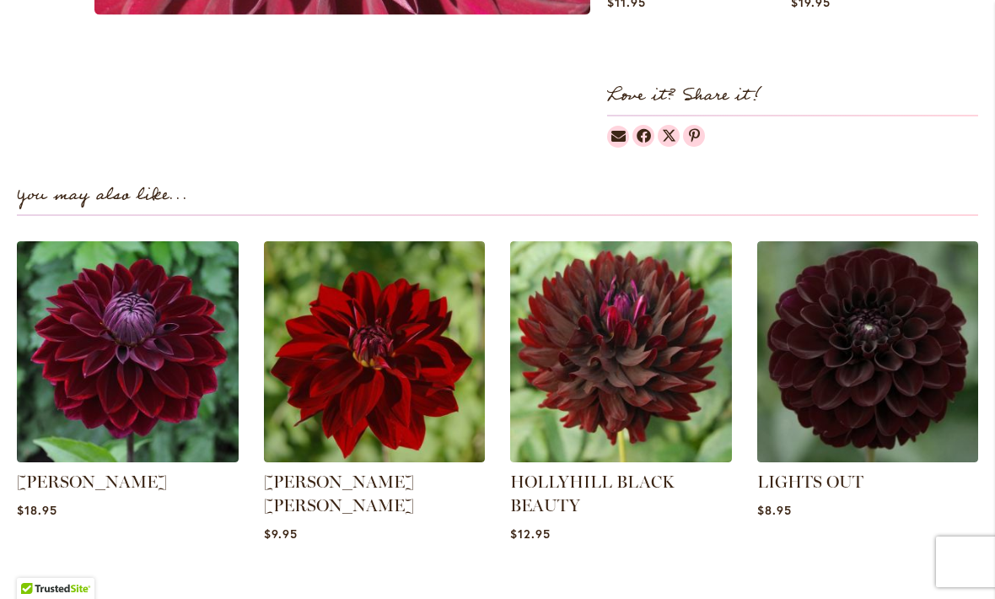
scroll to position [1031, 0]
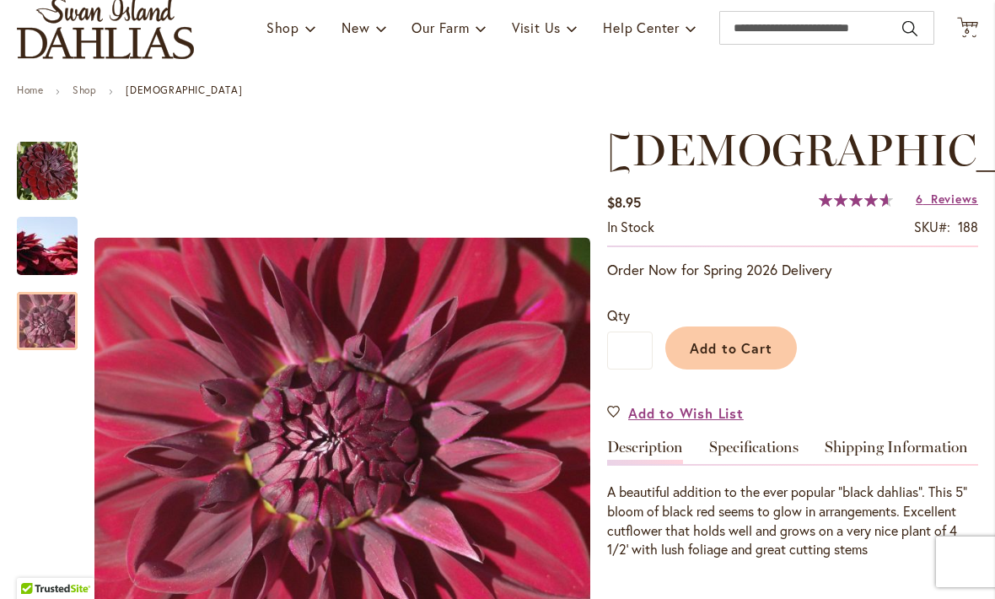
click at [771, 447] on link "Specifications" at bounding box center [753, 451] width 89 height 24
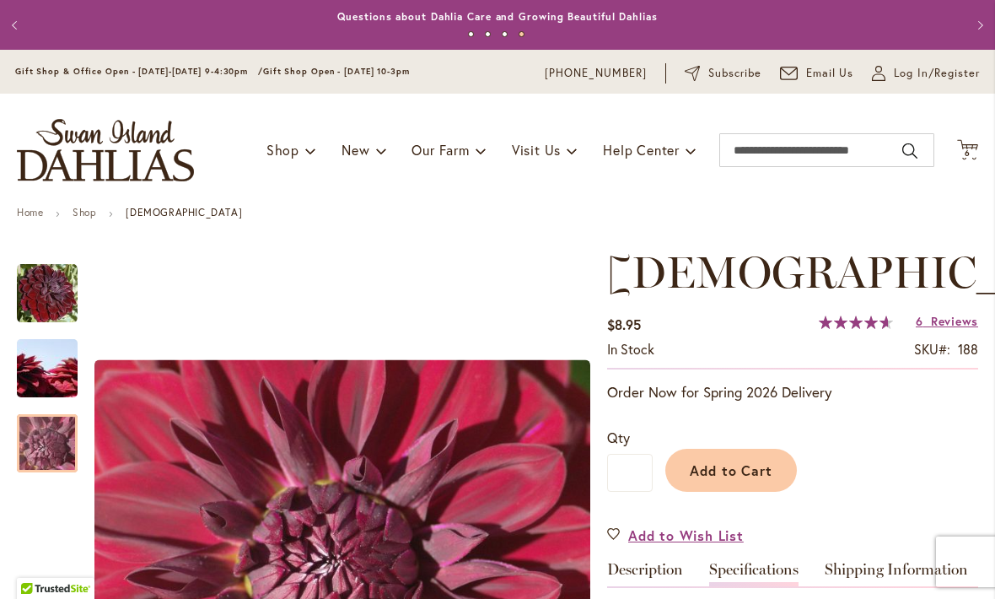
scroll to position [0, 0]
click at [960, 316] on span "Reviews" at bounding box center [954, 321] width 47 height 16
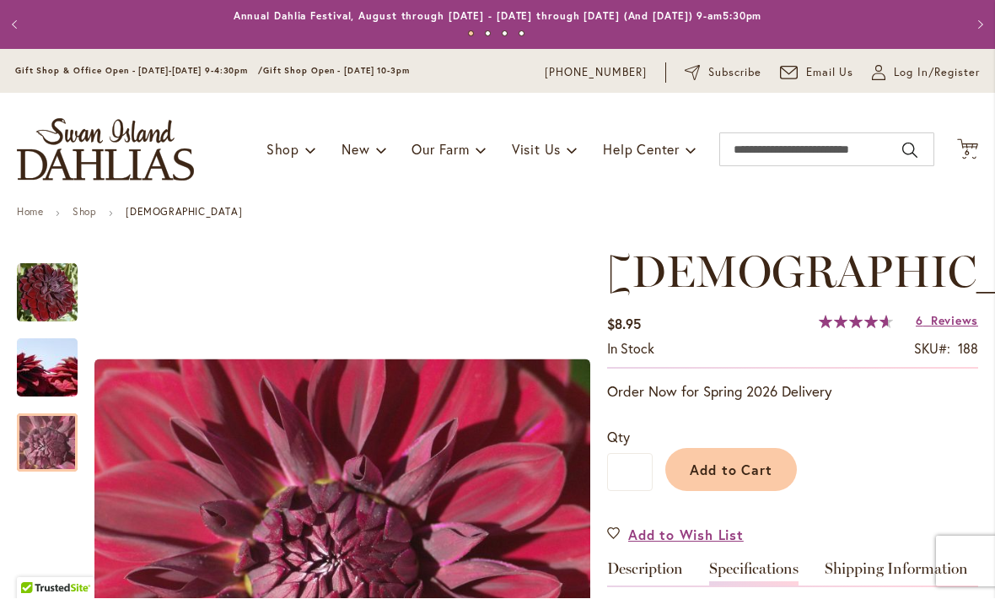
click at [976, 141] on icon "Cart .cls-1 { fill: #231f20; }" at bounding box center [967, 149] width 21 height 21
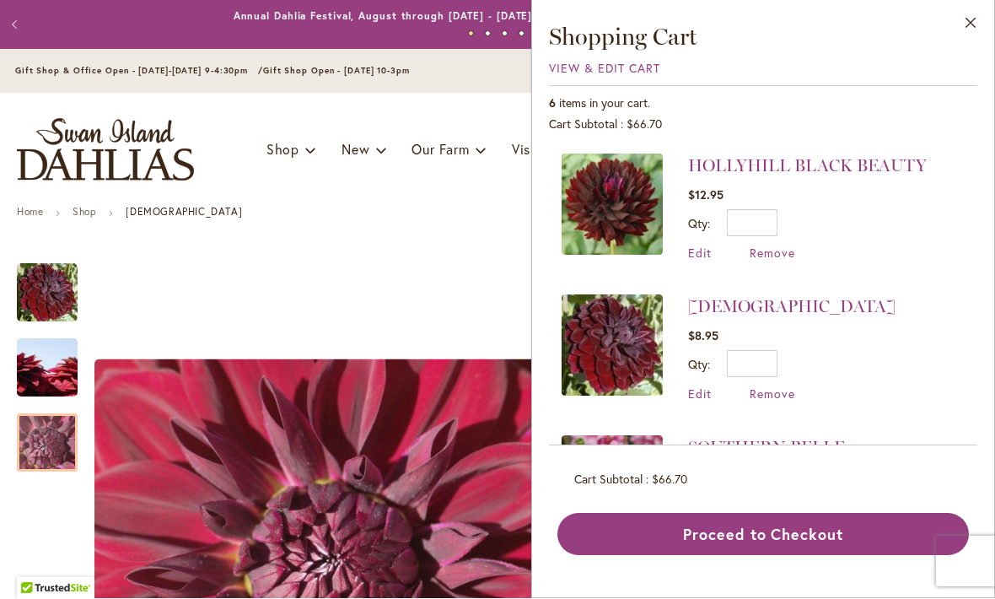
click at [588, 74] on span "View & Edit Cart" at bounding box center [604, 69] width 111 height 16
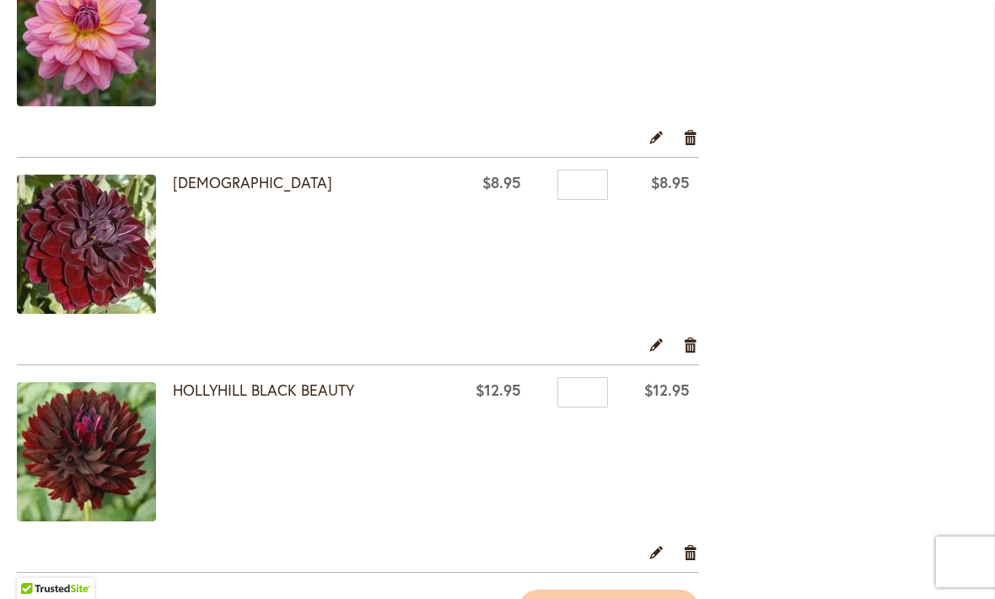
scroll to position [1013, 0]
click at [694, 345] on link "Remove item" at bounding box center [691, 345] width 16 height 19
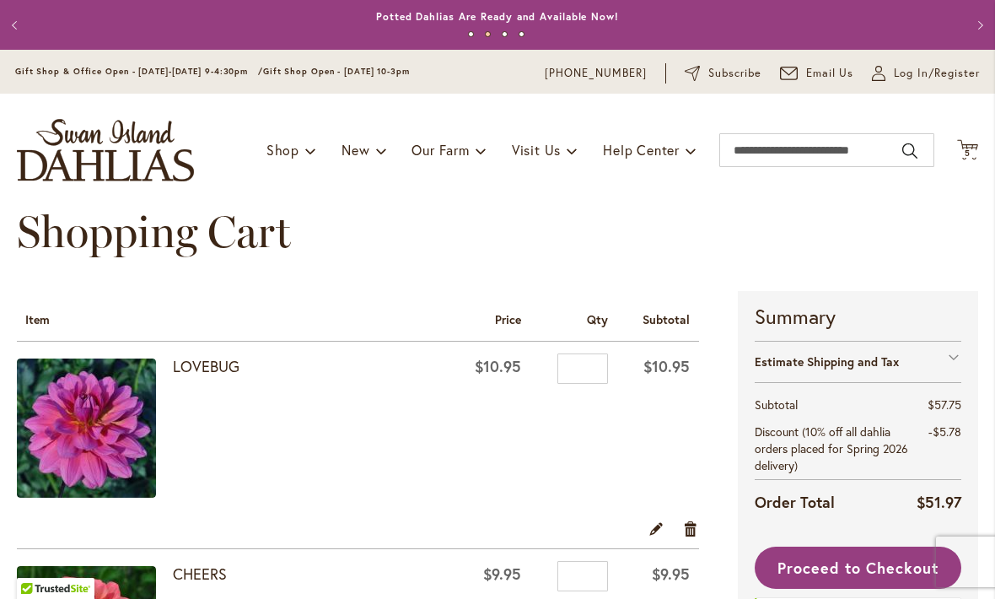
click at [955, 359] on div "Estimate Shipping and Tax" at bounding box center [858, 361] width 207 height 41
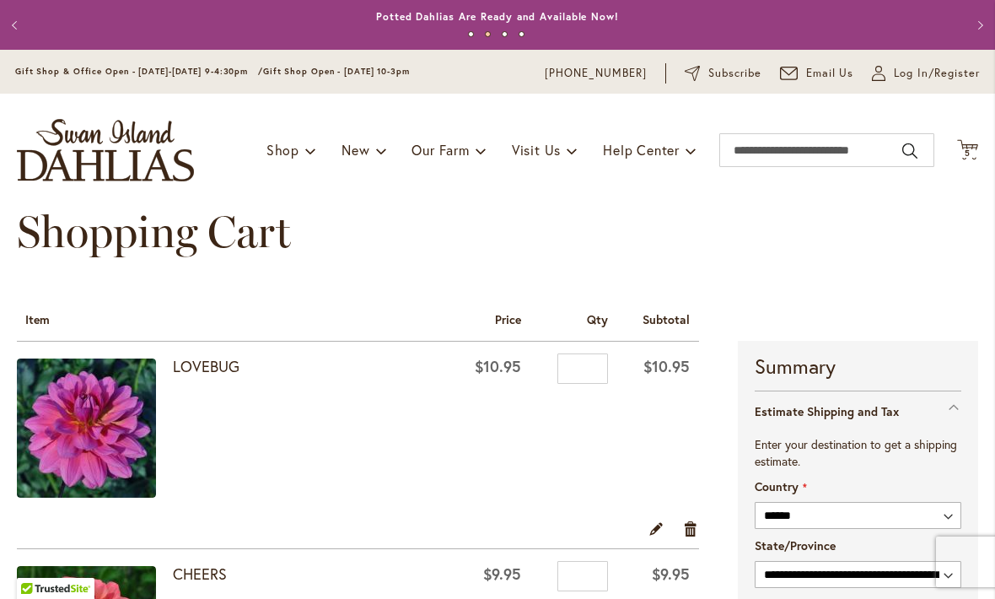
scroll to position [341, 0]
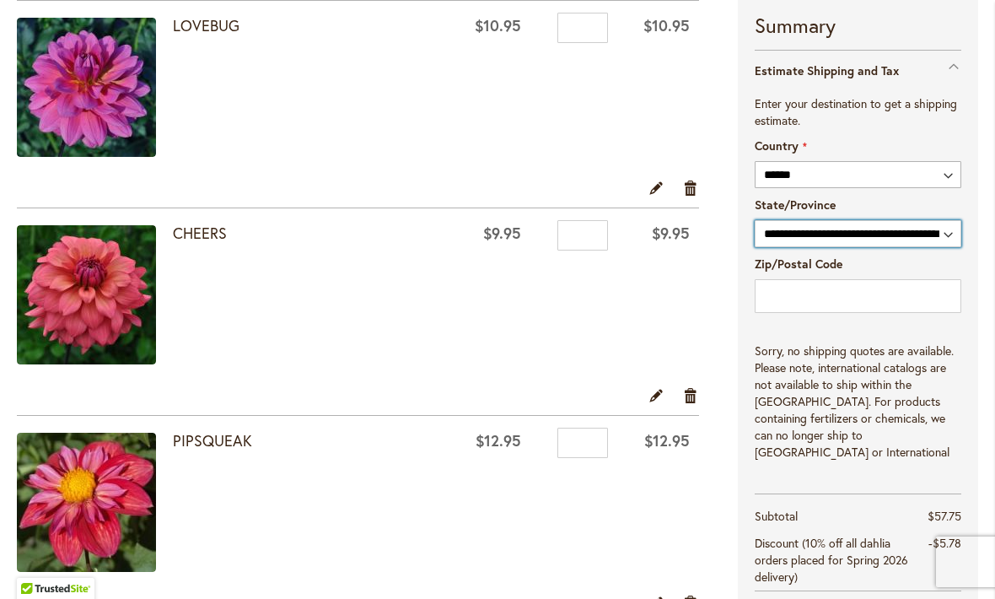
click at [934, 238] on select "**********" at bounding box center [858, 233] width 207 height 27
select select "**"
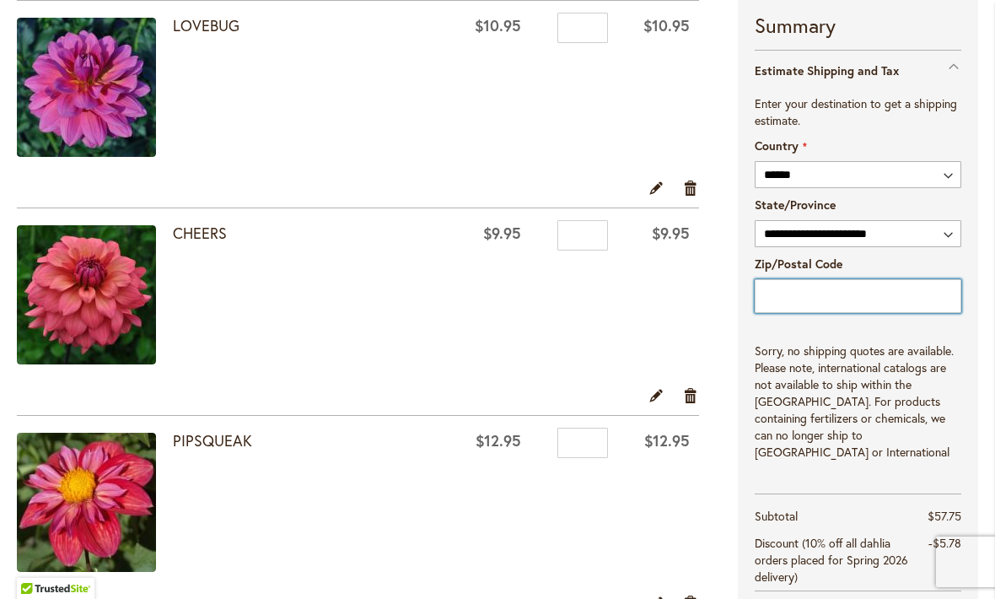
click at [813, 304] on input "Zip/Postal Code" at bounding box center [858, 296] width 207 height 34
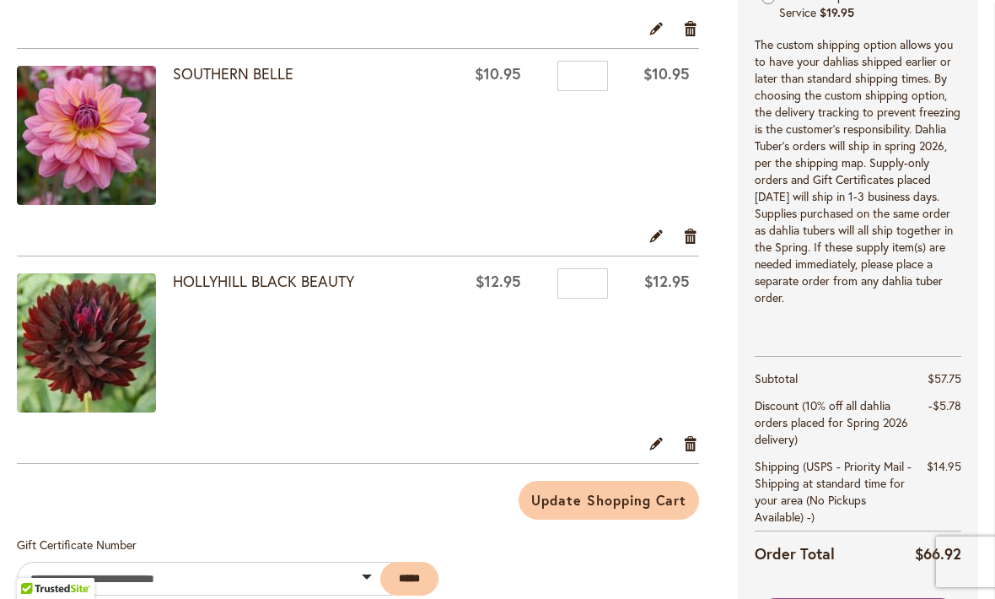
scroll to position [919, 0]
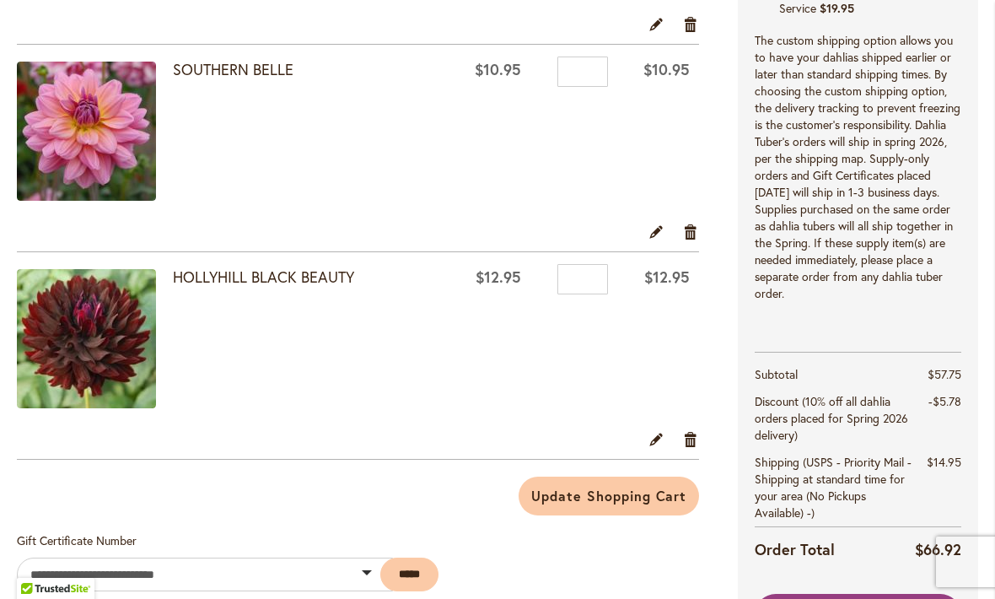
type input "*****"
click at [699, 436] on link "Remove item" at bounding box center [691, 438] width 16 height 19
click at [685, 441] on link "Remove item" at bounding box center [691, 438] width 16 height 19
click at [695, 434] on link "Remove item" at bounding box center [691, 438] width 16 height 19
click at [692, 433] on link "Remove item" at bounding box center [691, 438] width 16 height 19
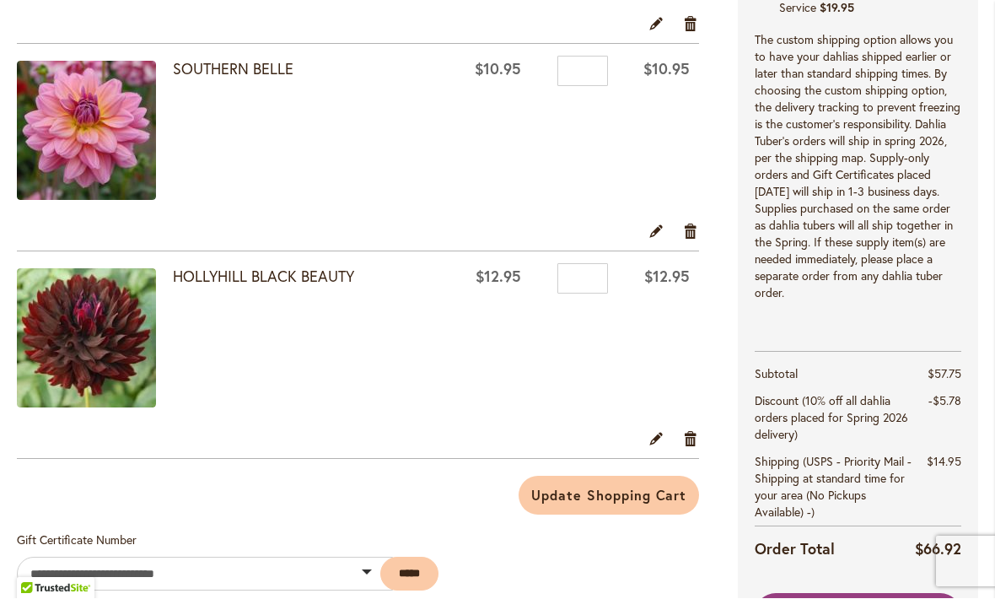
scroll to position [0, 0]
